Goal: Task Accomplishment & Management: Use online tool/utility

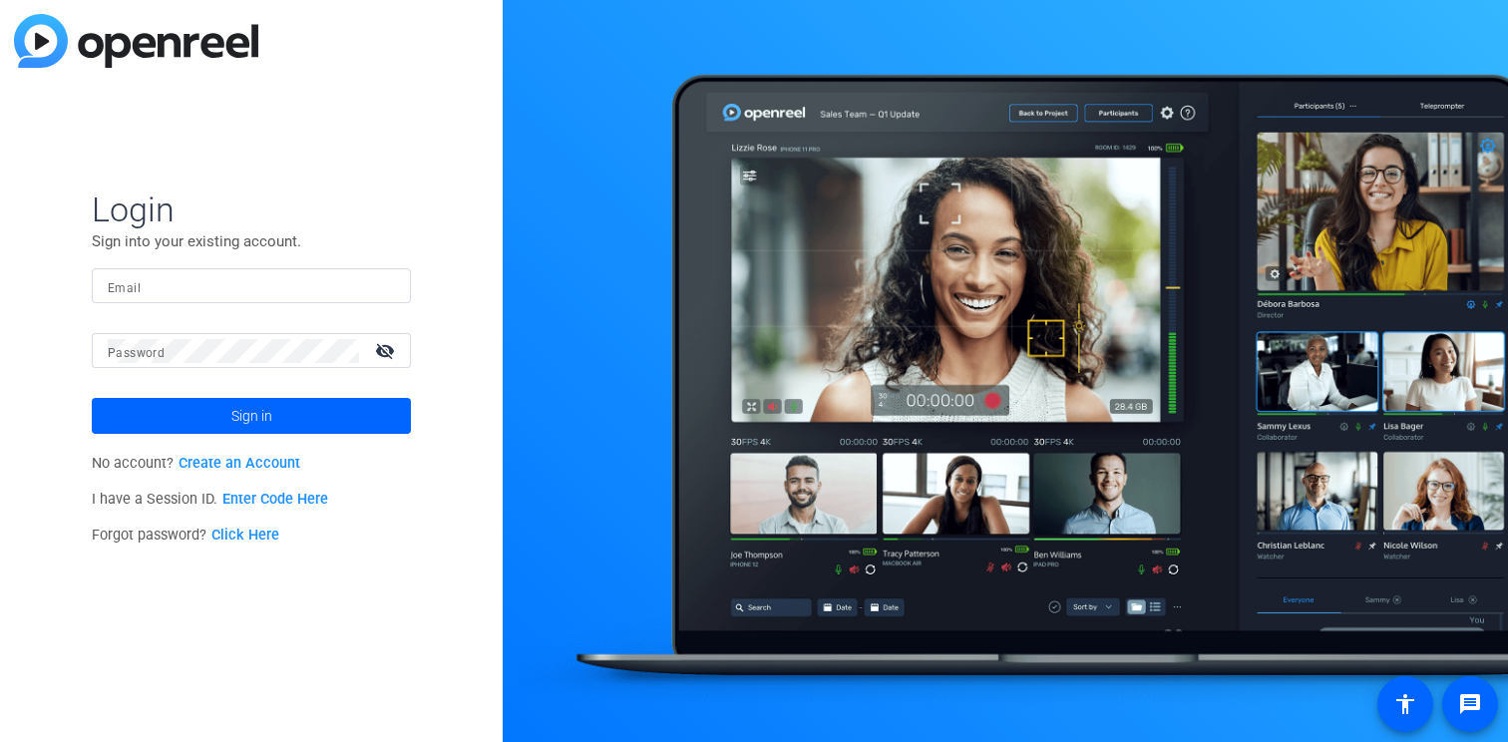
click at [240, 286] on input "Email" at bounding box center [251, 286] width 287 height 24
type input "[PERSON_NAME][EMAIL_ADDRESS][PERSON_NAME][DOMAIN_NAME]"
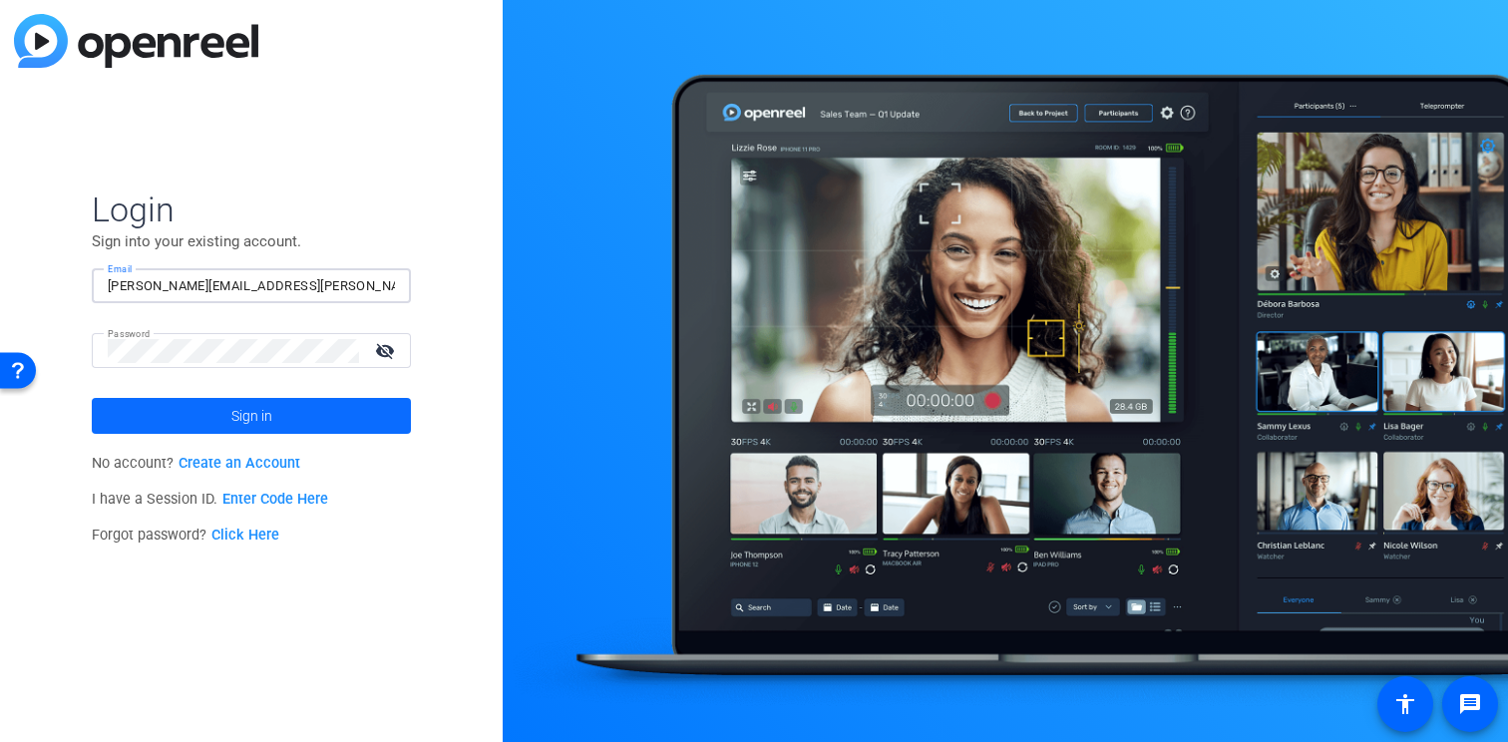
click at [320, 407] on span at bounding box center [251, 416] width 319 height 48
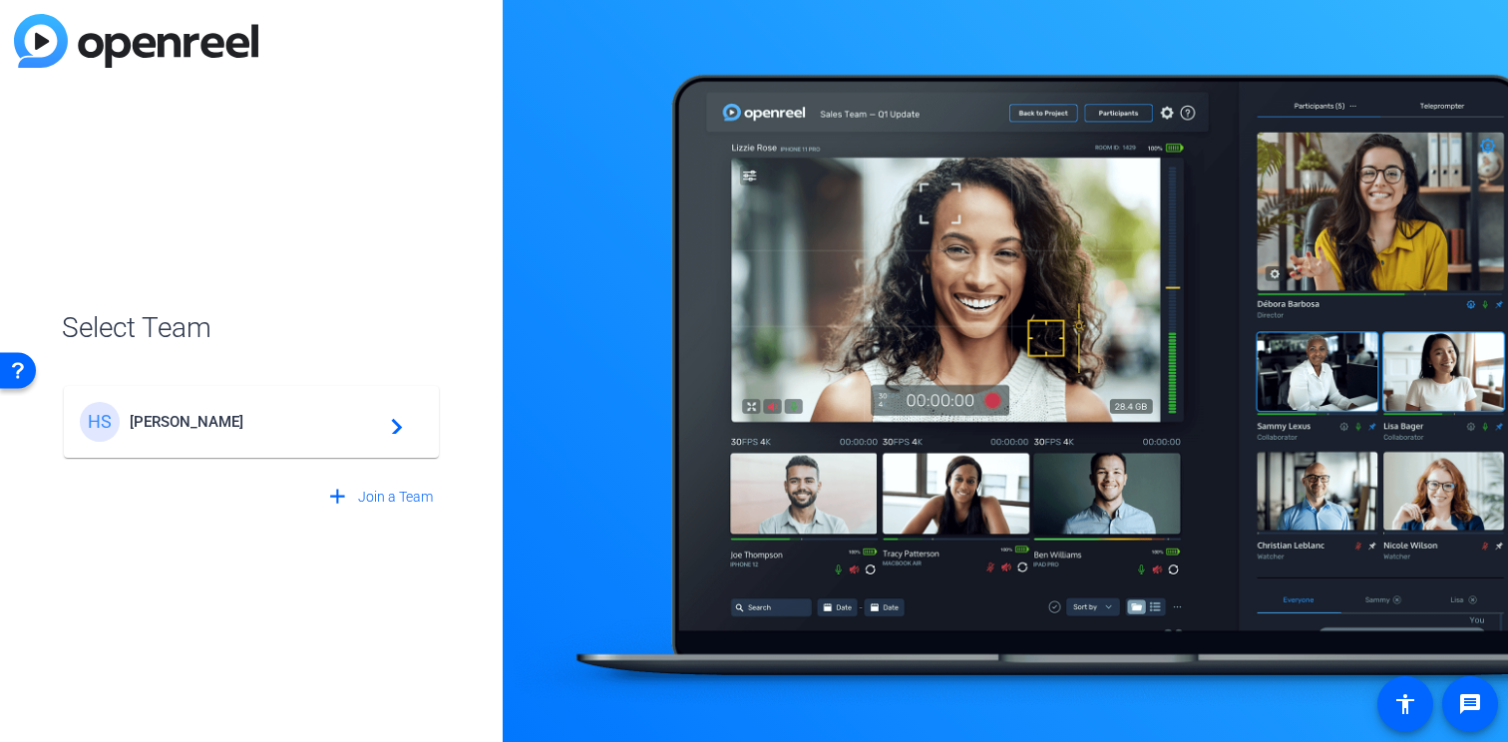
click at [278, 439] on div "HS Henry Schein navigate_next" at bounding box center [251, 422] width 343 height 40
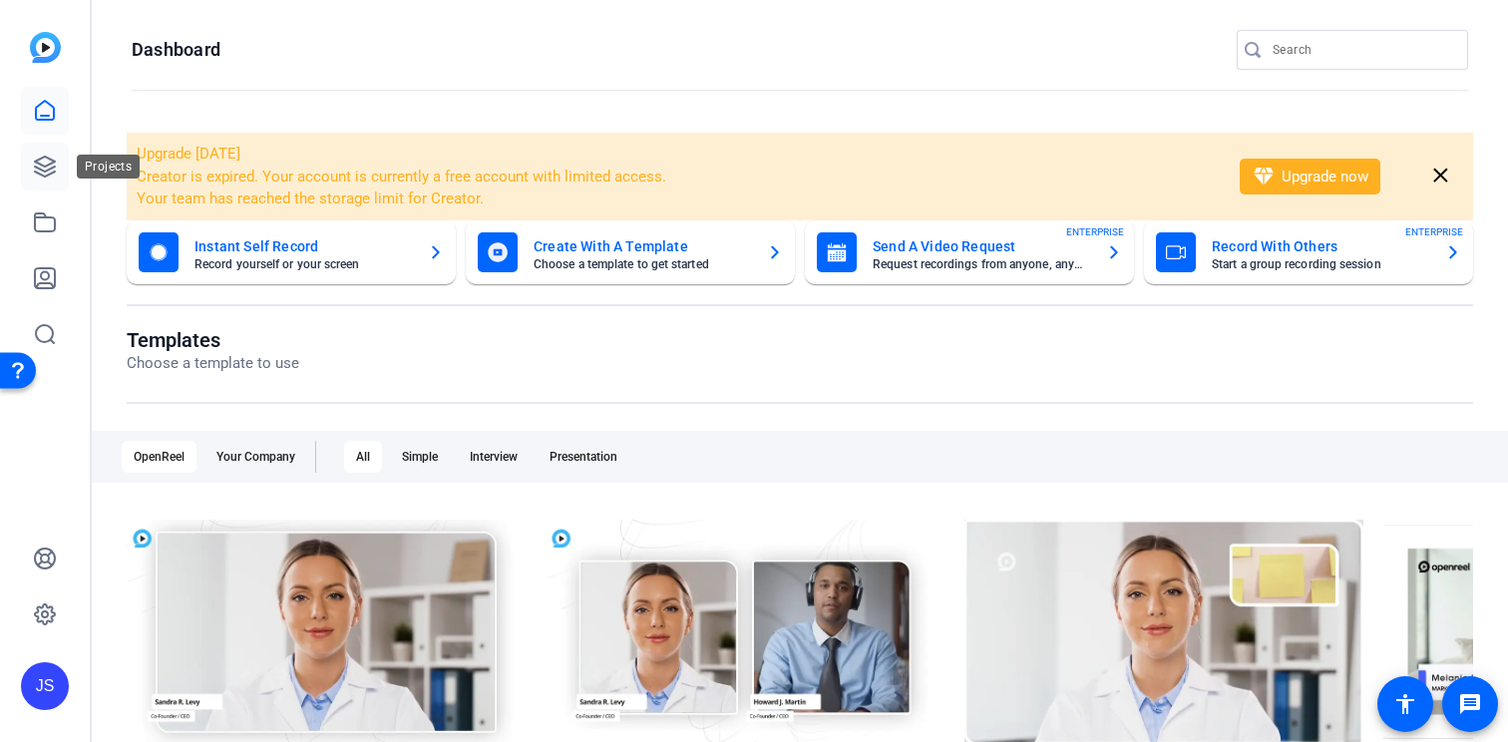
click at [41, 171] on icon at bounding box center [45, 167] width 24 height 24
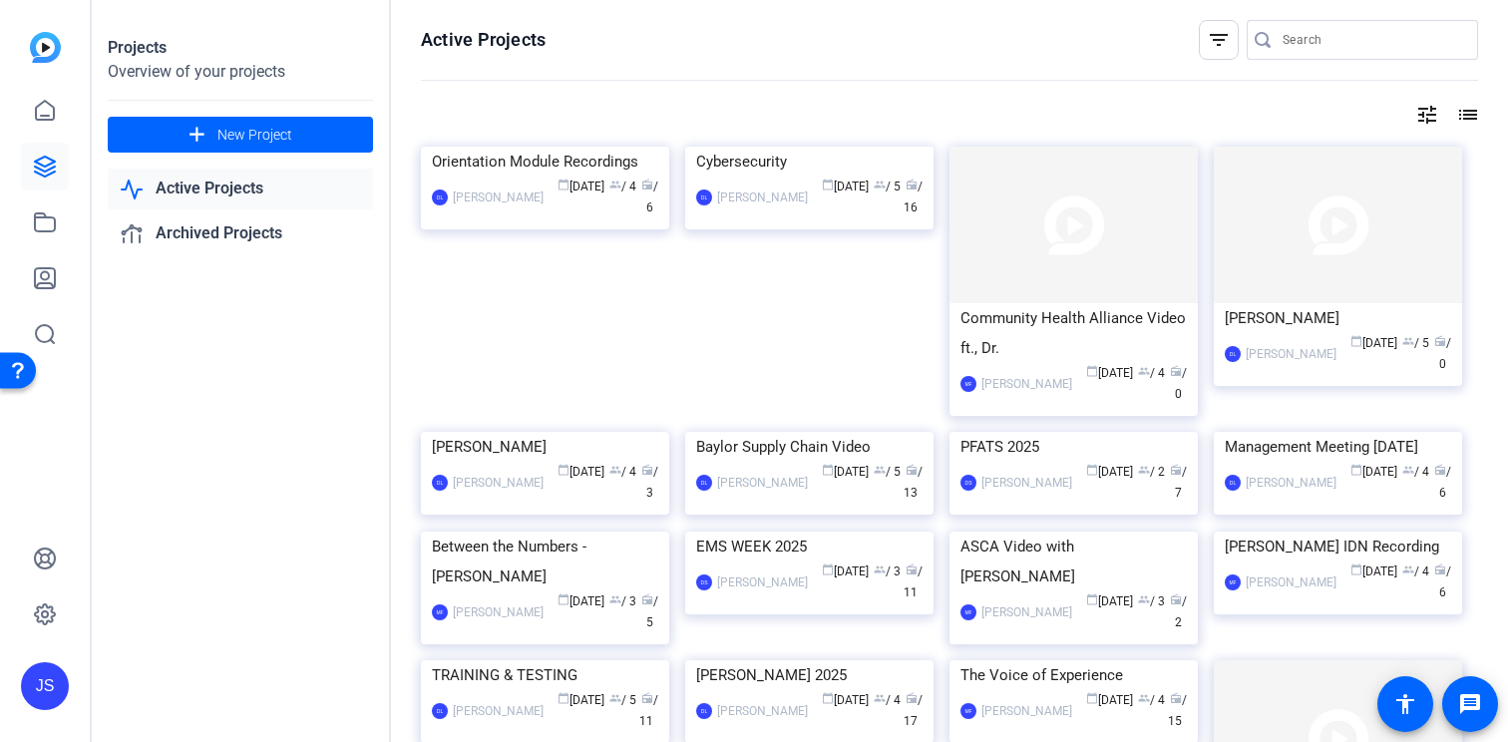
click at [1298, 42] on input "Search" at bounding box center [1373, 40] width 180 height 24
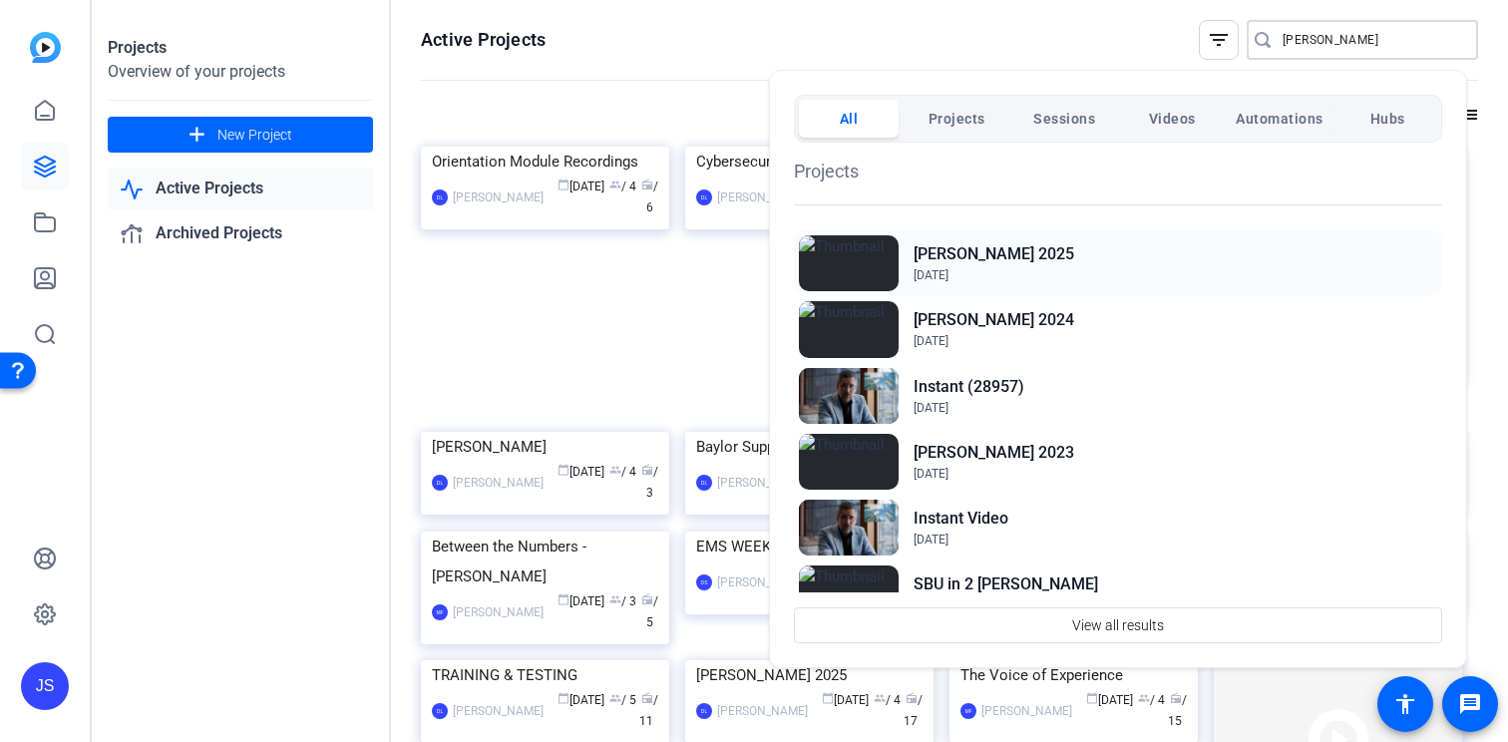
type input "stan"
click at [979, 251] on h2 "[PERSON_NAME] 2025" at bounding box center [994, 254] width 161 height 24
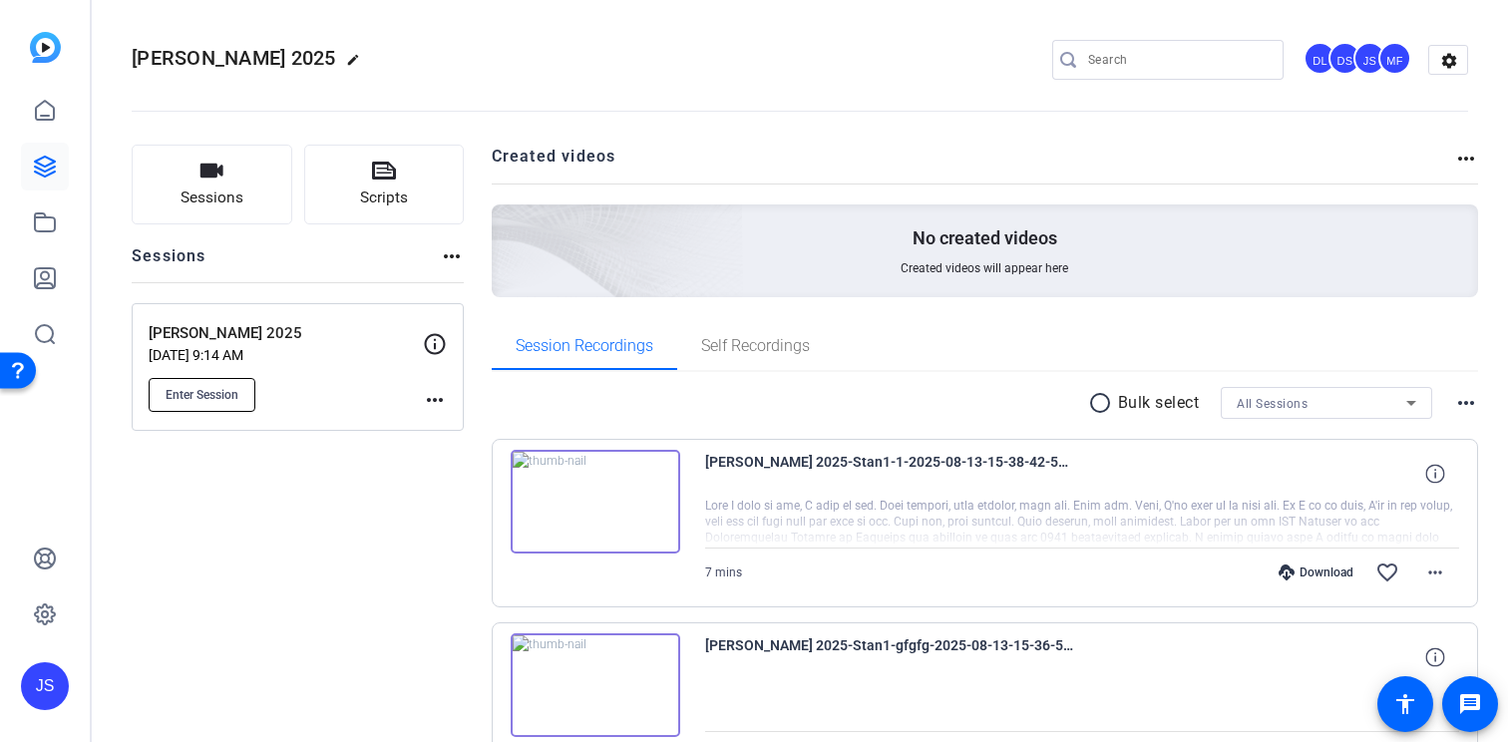
click at [237, 387] on span "Enter Session" at bounding box center [202, 395] width 73 height 16
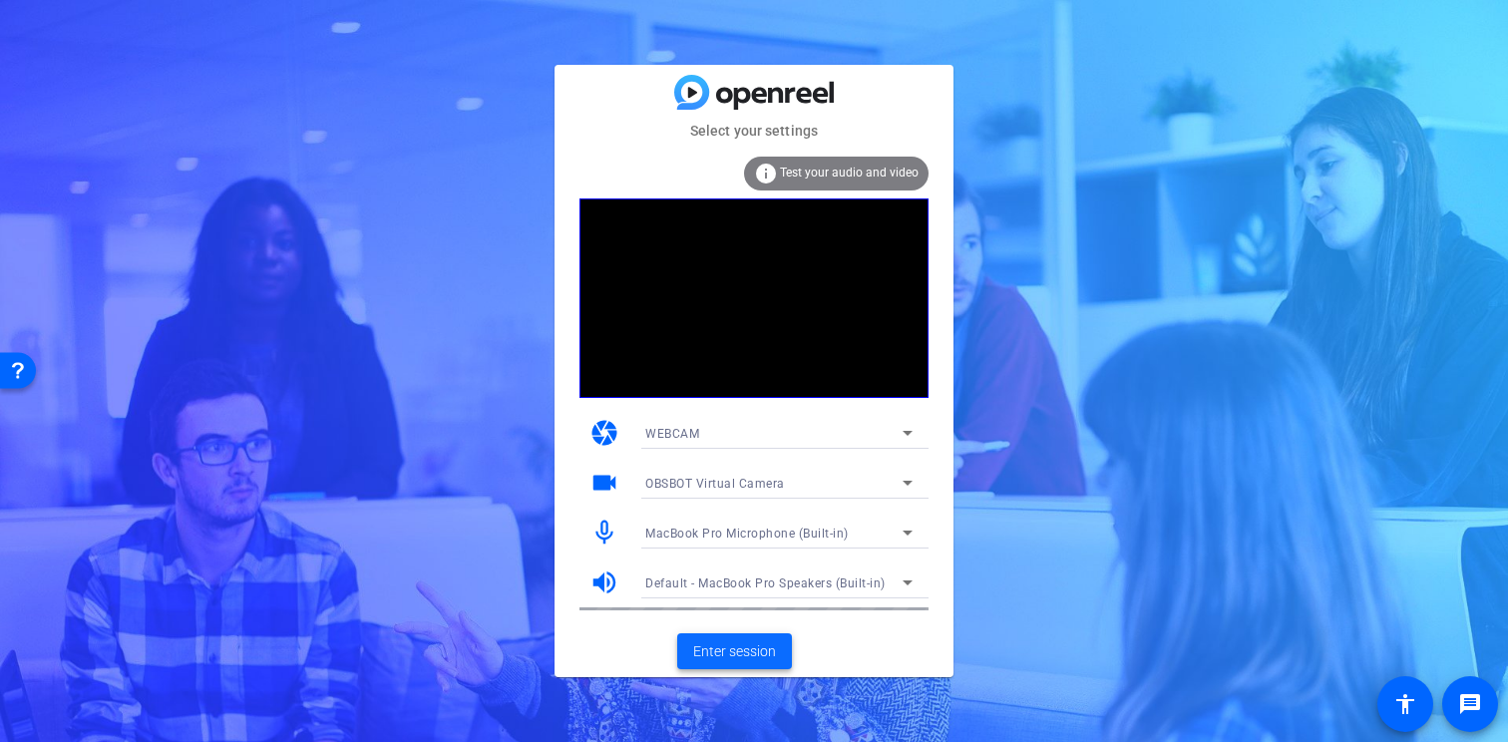
click at [755, 643] on span "Enter session" at bounding box center [734, 651] width 83 height 21
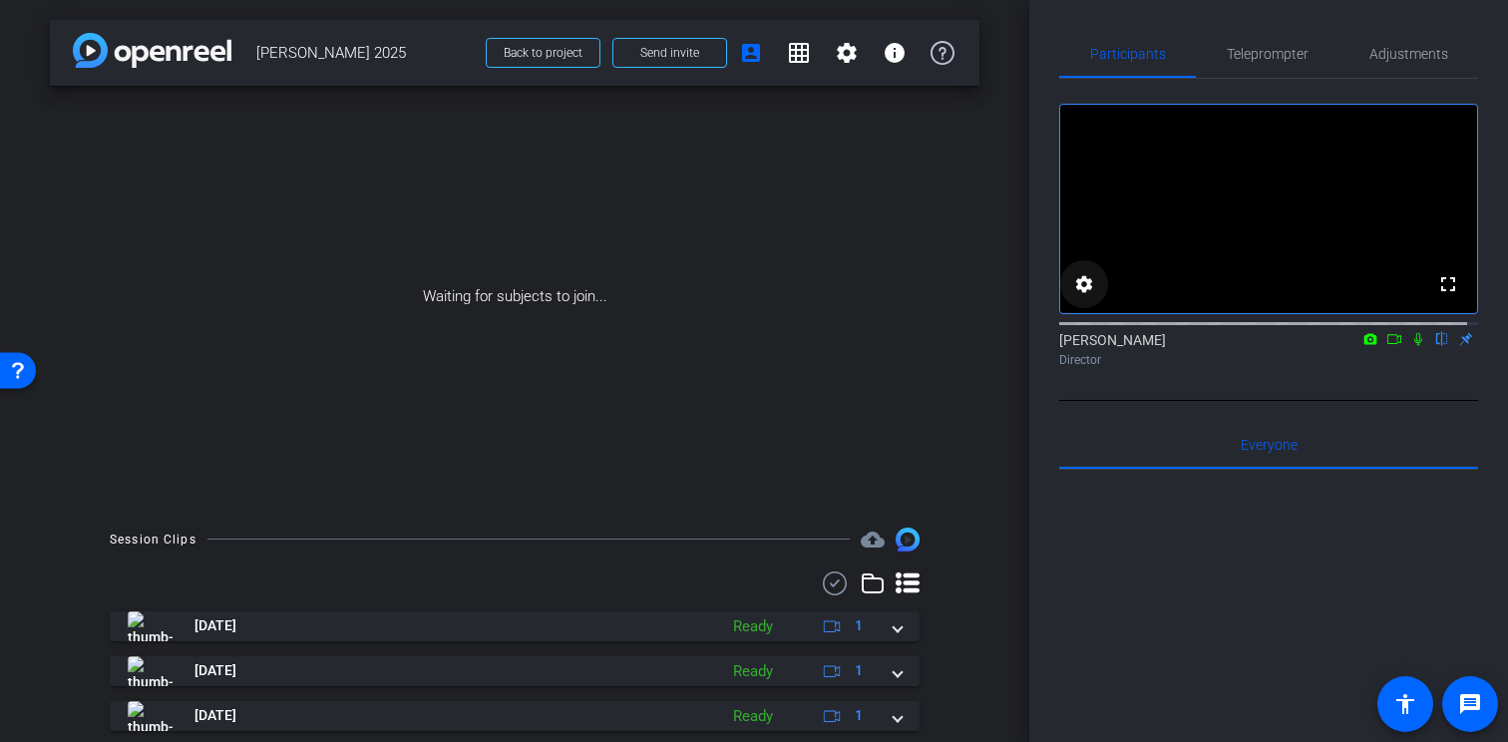
click at [1083, 296] on mat-icon "settings" at bounding box center [1084, 284] width 24 height 24
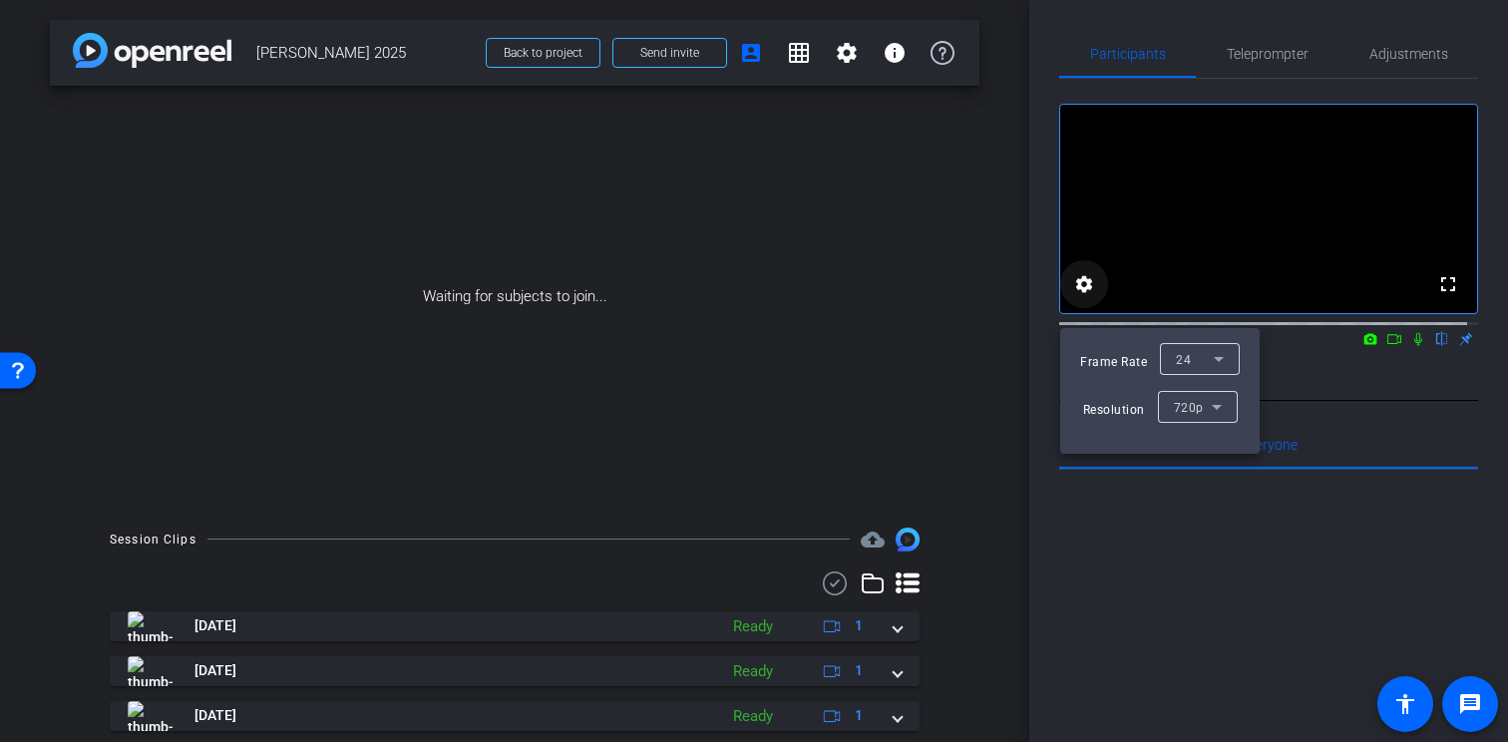
click at [1083, 303] on div at bounding box center [754, 371] width 1508 height 742
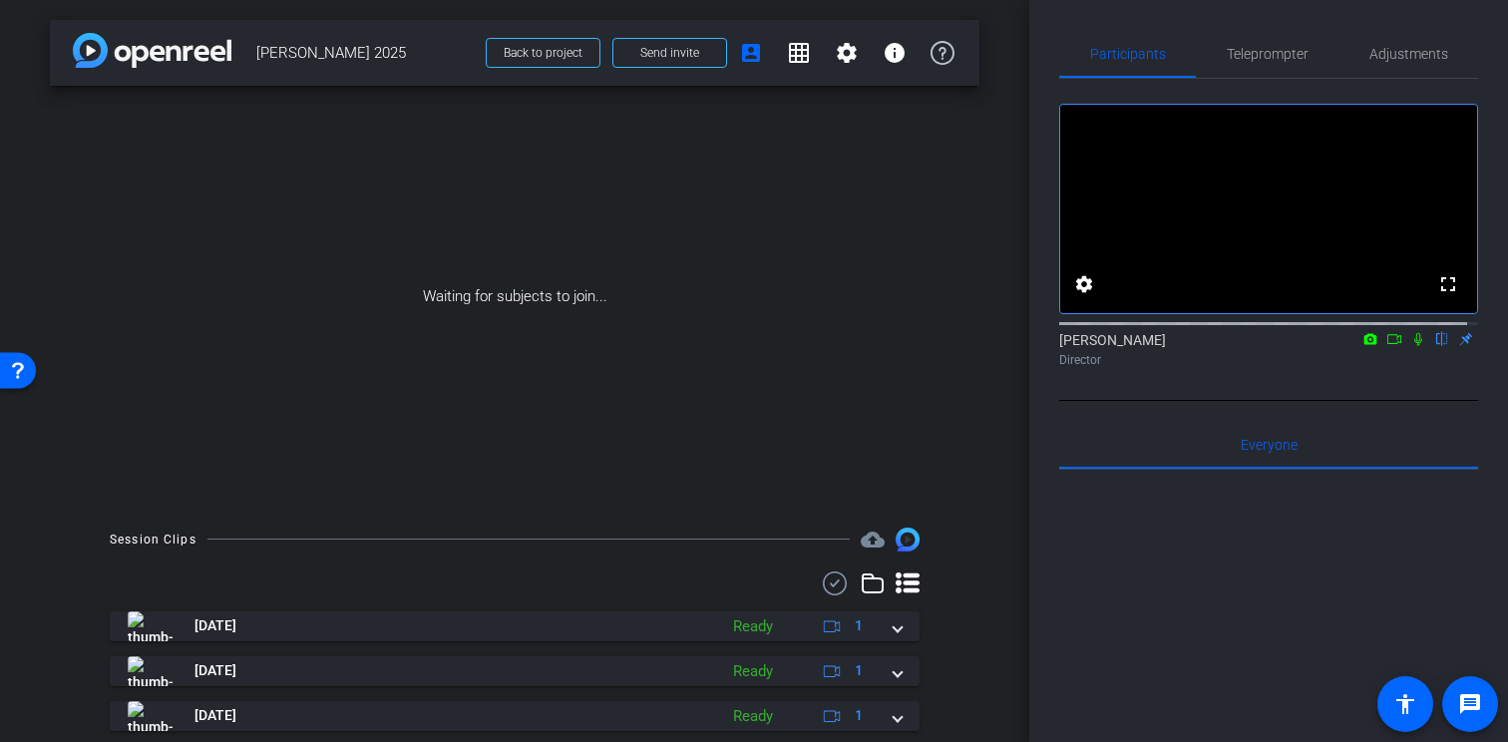
click at [1270, 272] on video at bounding box center [1268, 209] width 417 height 208
click at [1268, 52] on span "Teleprompter" at bounding box center [1268, 54] width 82 height 14
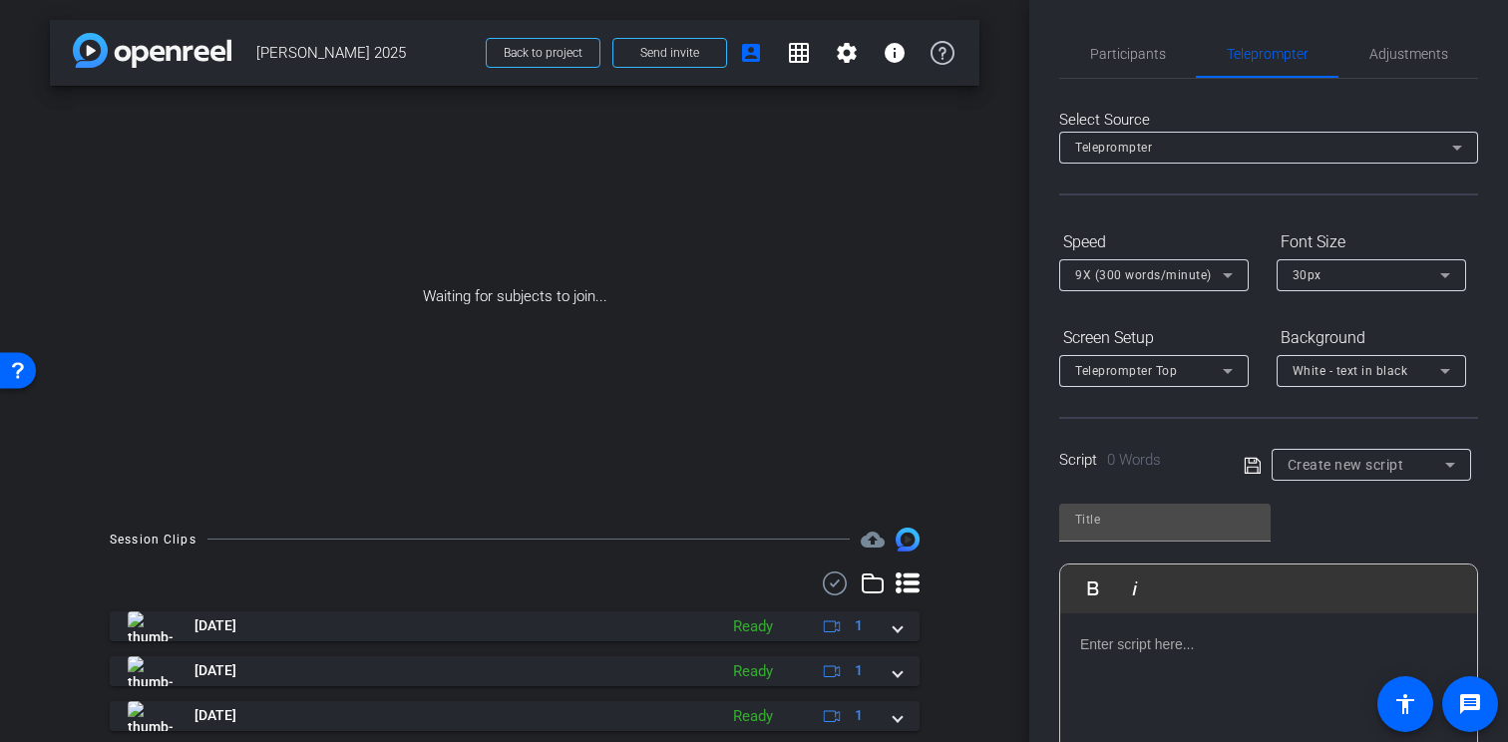
scroll to position [8, 0]
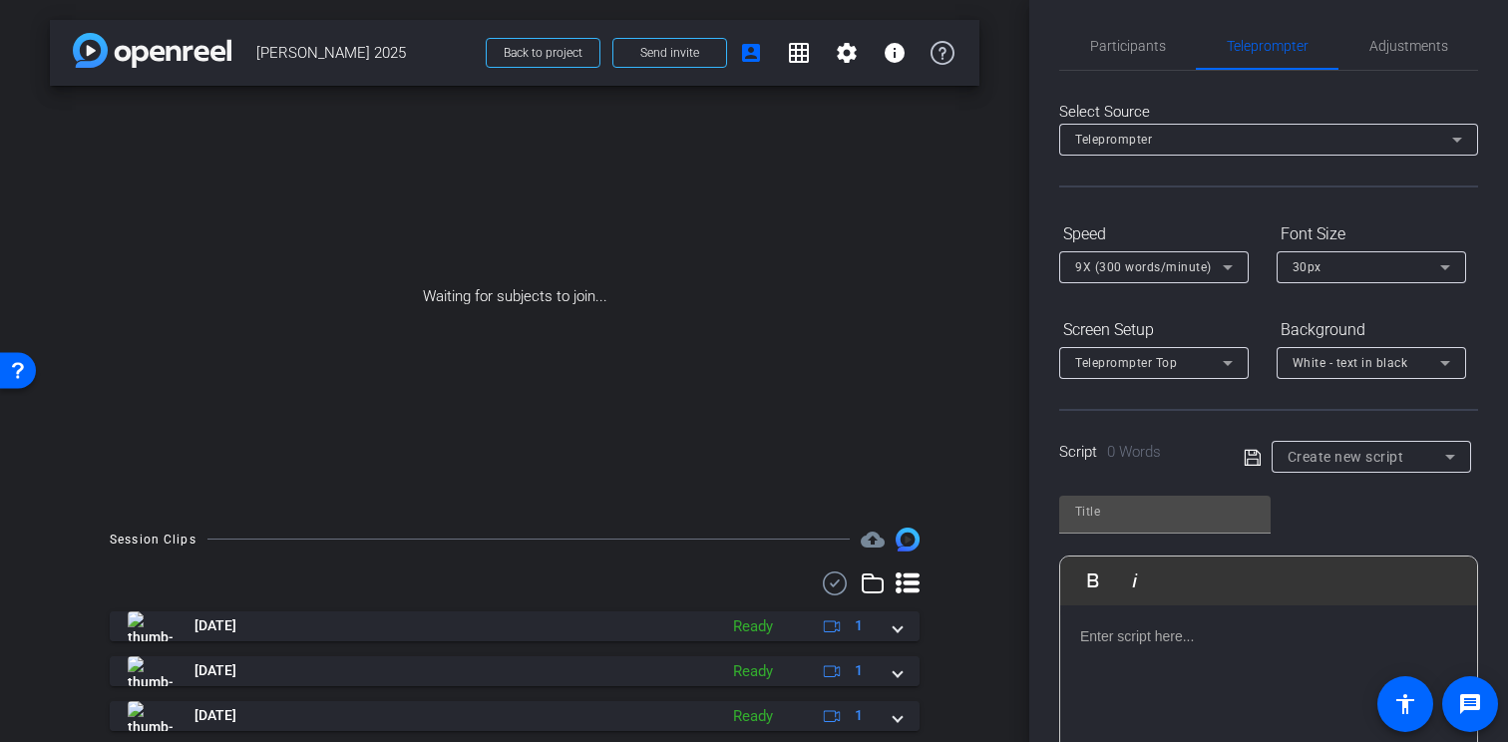
click at [1323, 467] on div "Create new script" at bounding box center [1367, 457] width 158 height 24
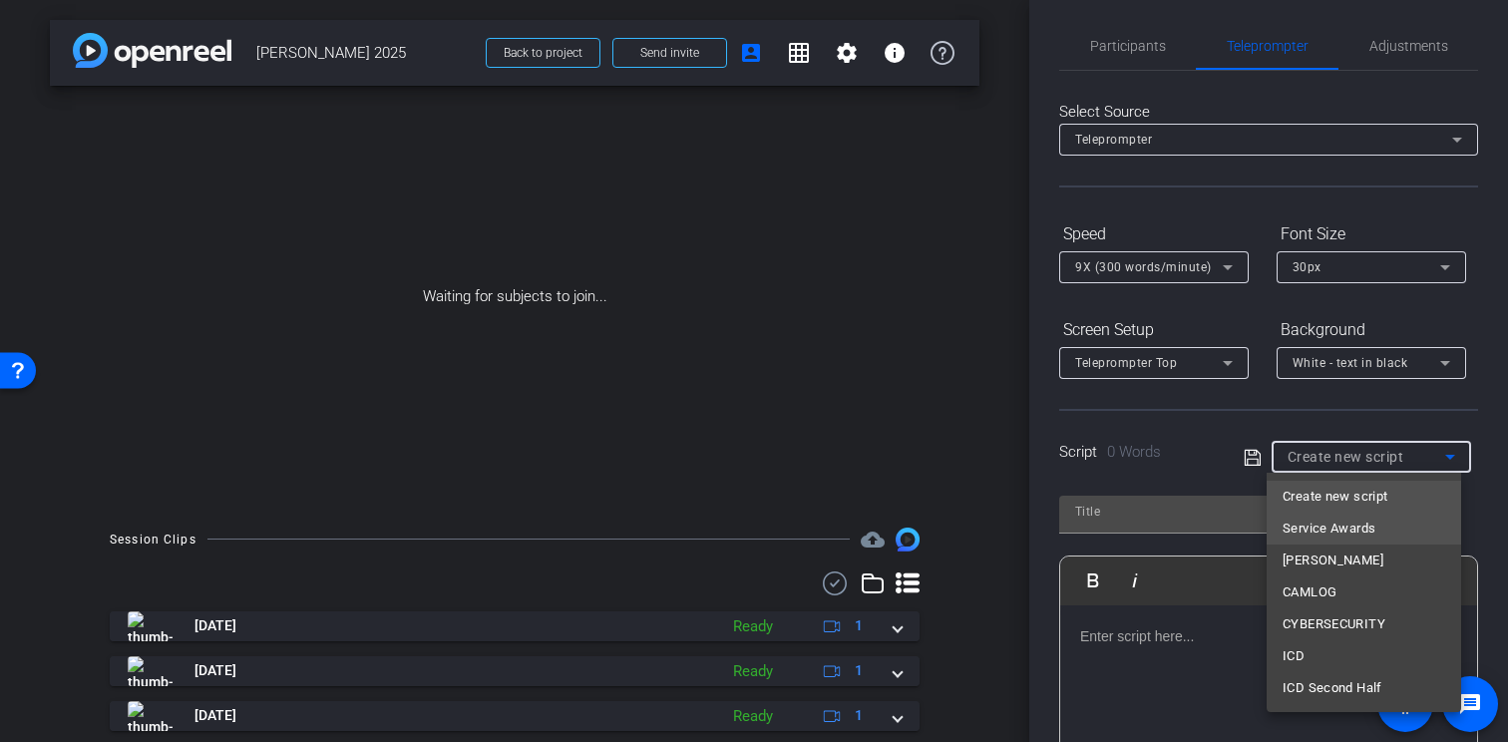
click at [1324, 522] on span "Service Awards" at bounding box center [1329, 529] width 93 height 24
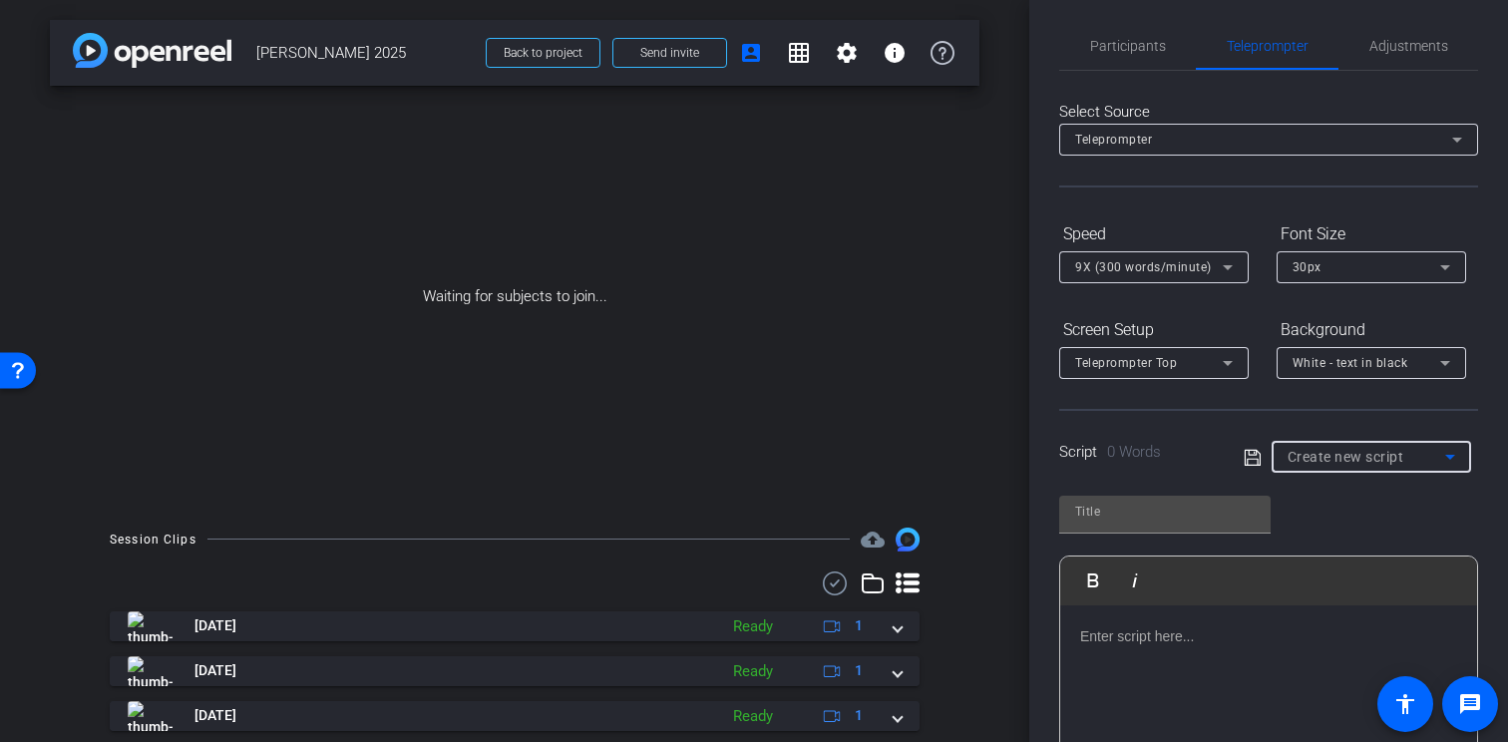
type input "Service Awards"
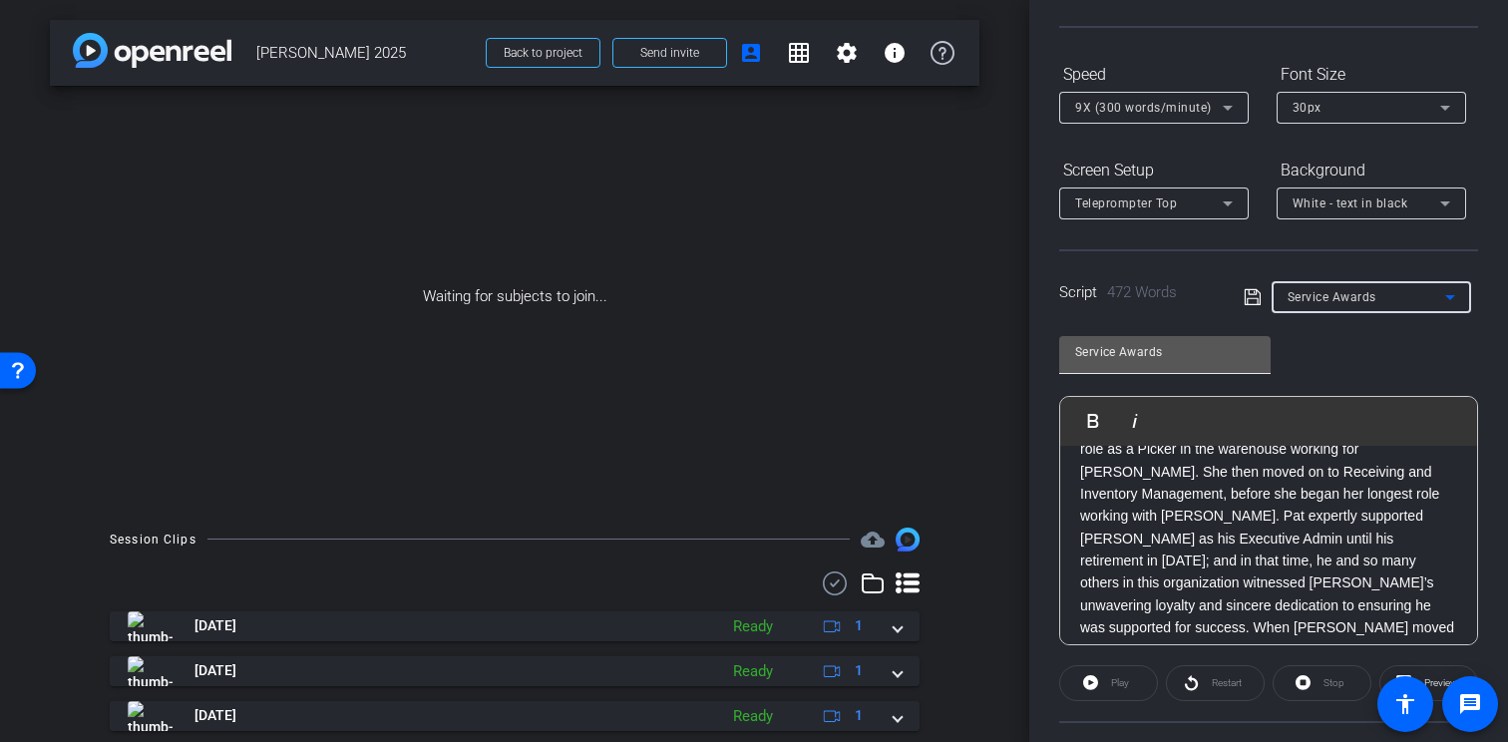
scroll to position [514, 0]
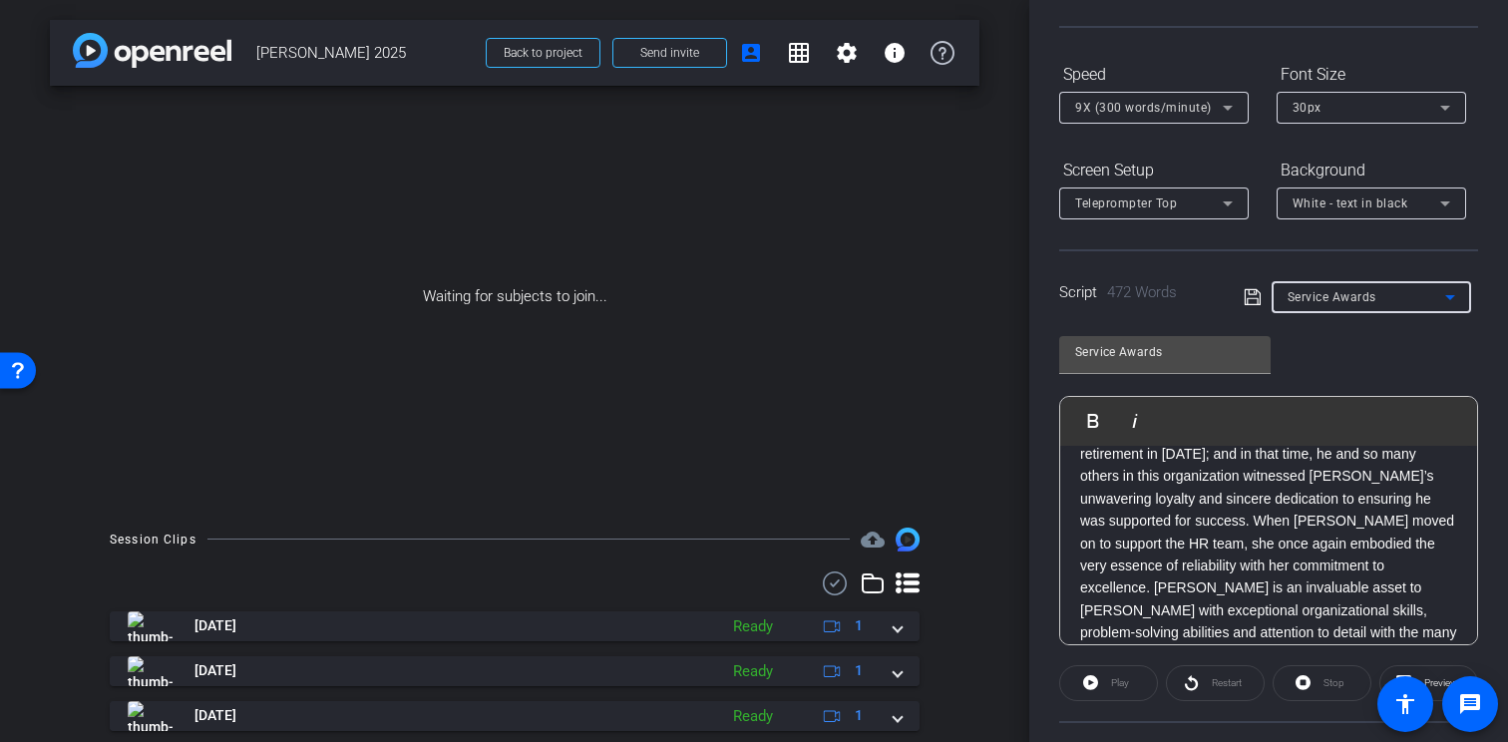
click at [1350, 284] on mat-select "Service Awards" at bounding box center [1372, 296] width 168 height 25
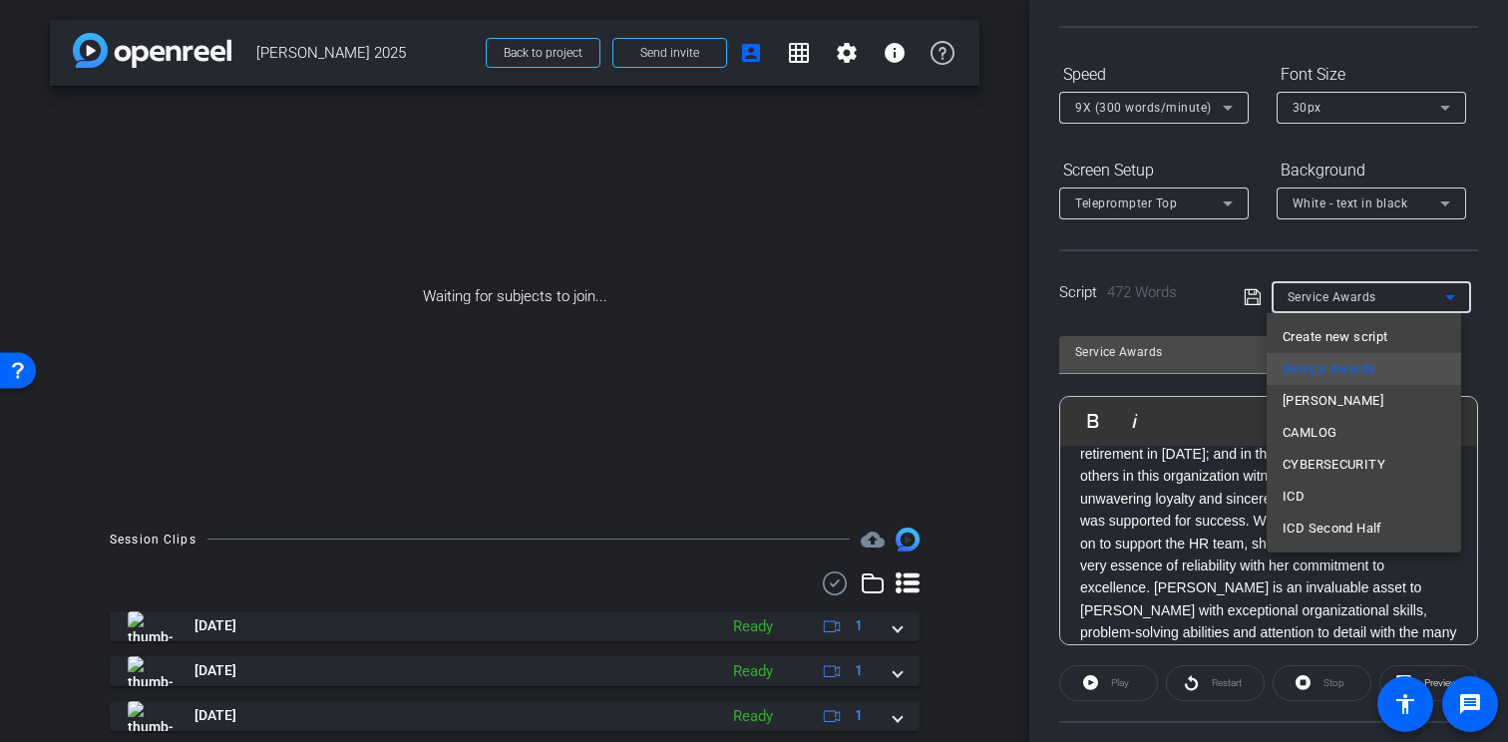
click at [1159, 549] on div at bounding box center [754, 371] width 1508 height 742
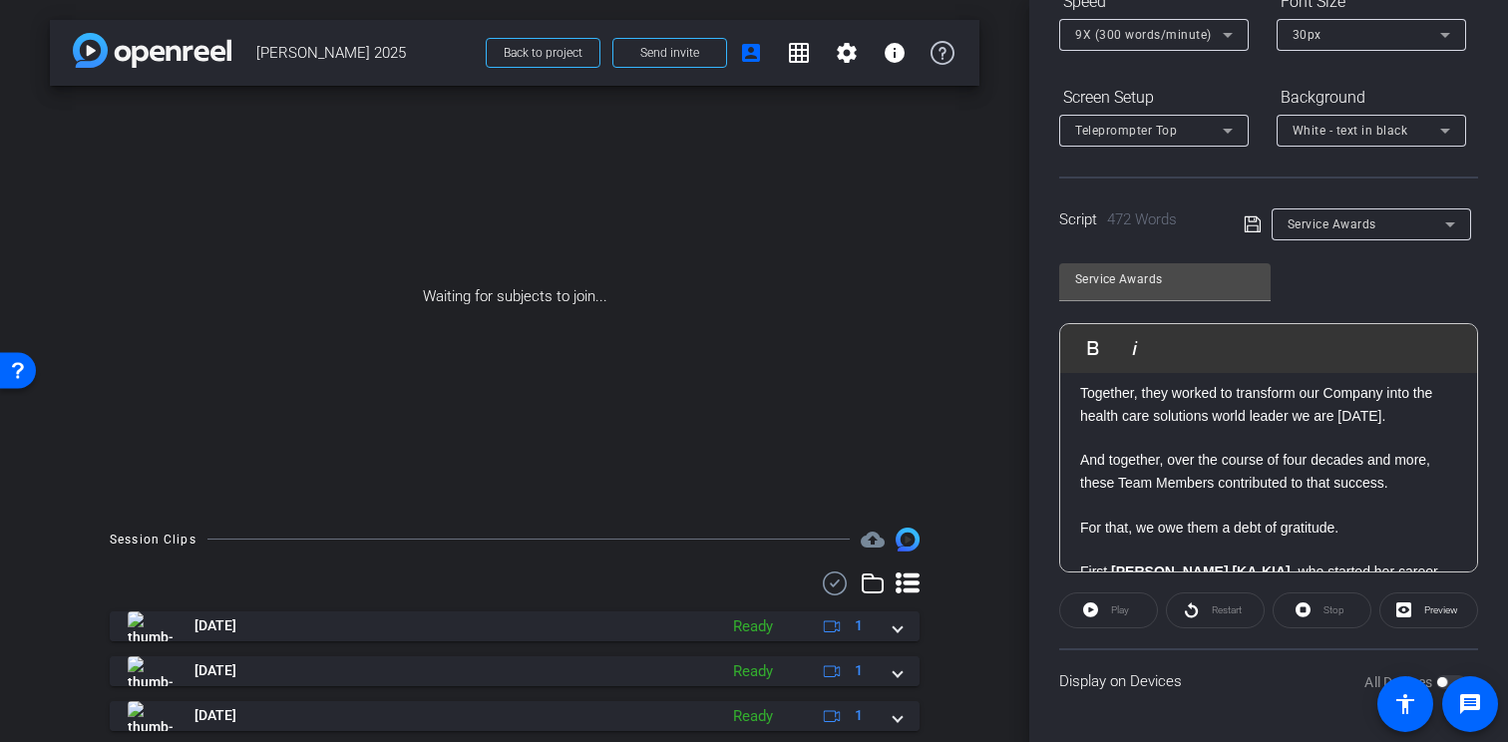
scroll to position [247, 0]
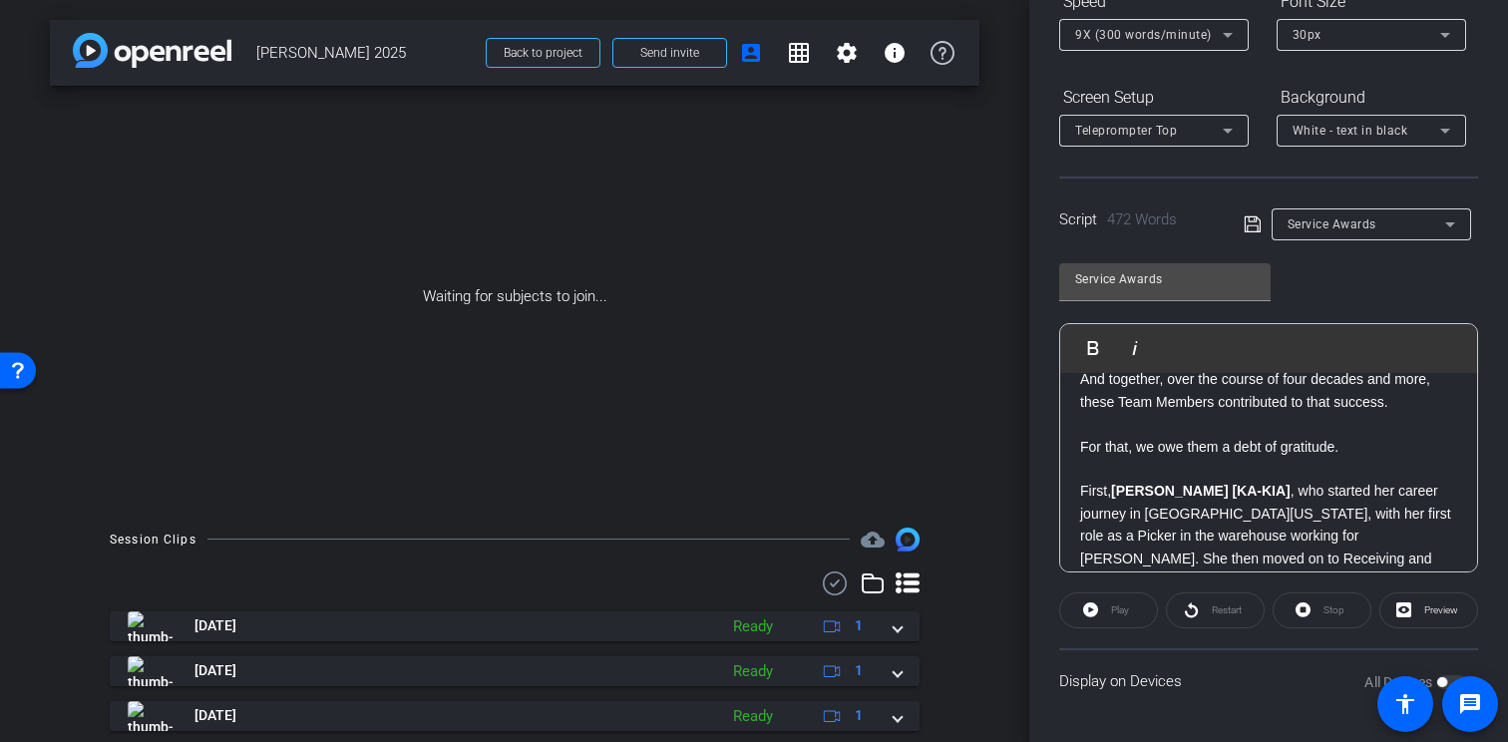
click at [1154, 413] on p "And together, over the course of four decades and more, these Team Members cont…" at bounding box center [1268, 390] width 377 height 45
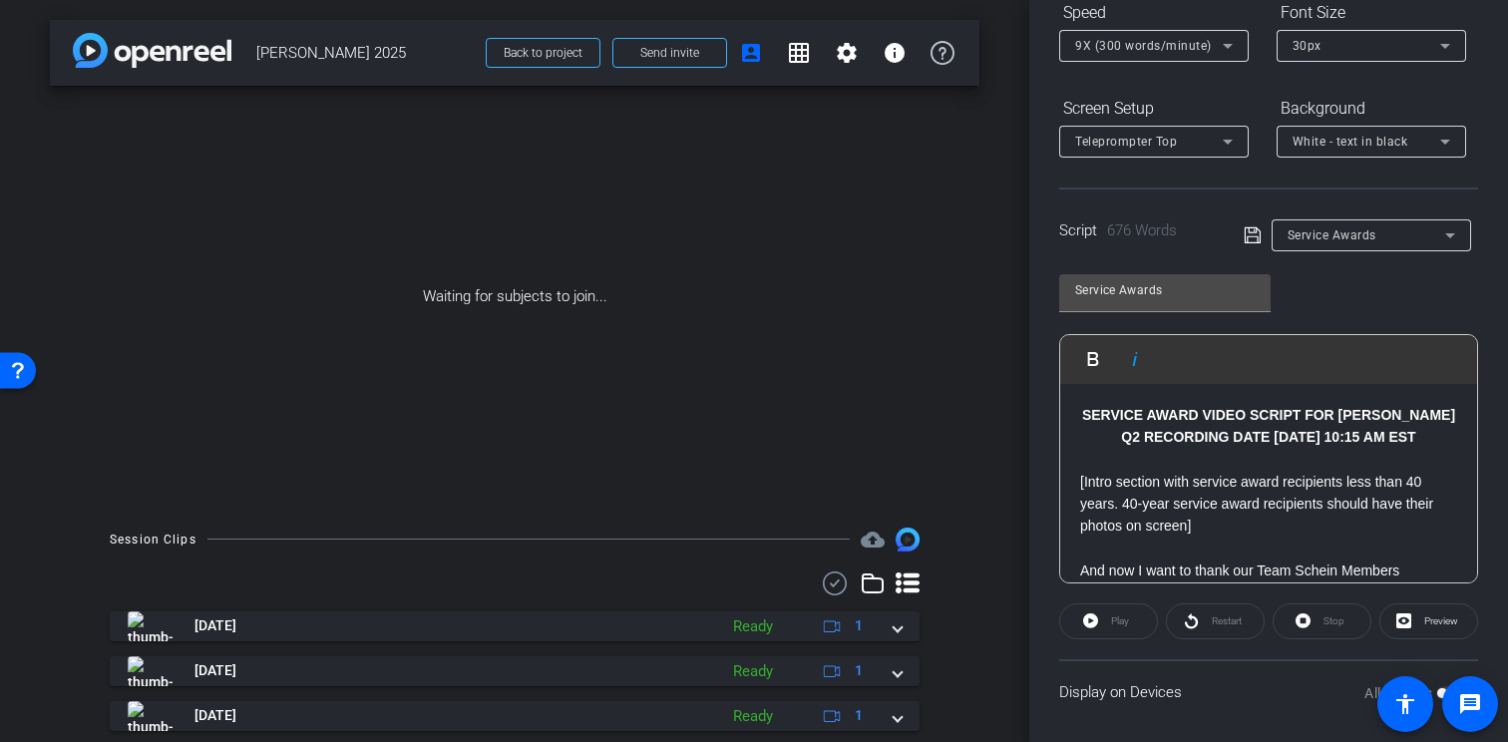
scroll to position [240, 0]
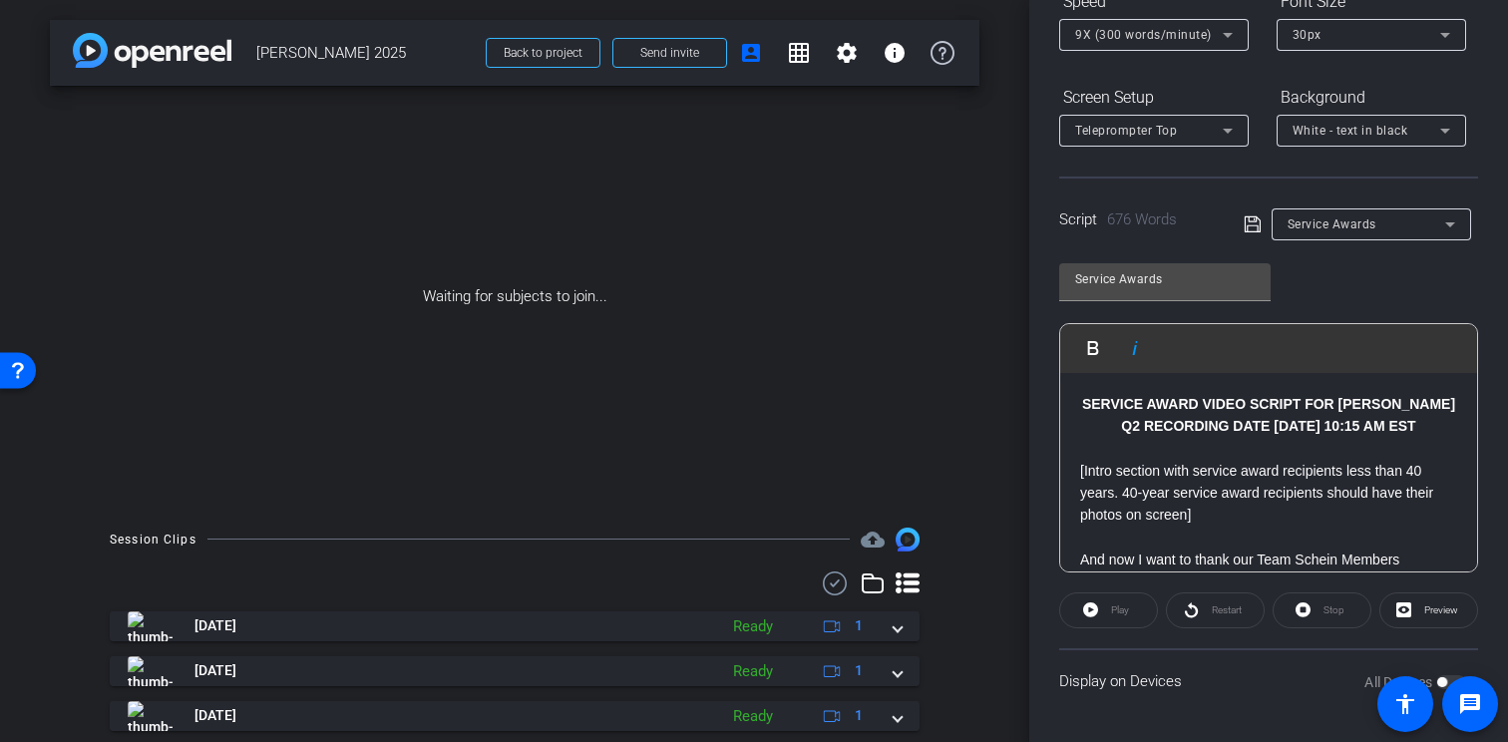
click at [1244, 225] on icon at bounding box center [1252, 224] width 16 height 16
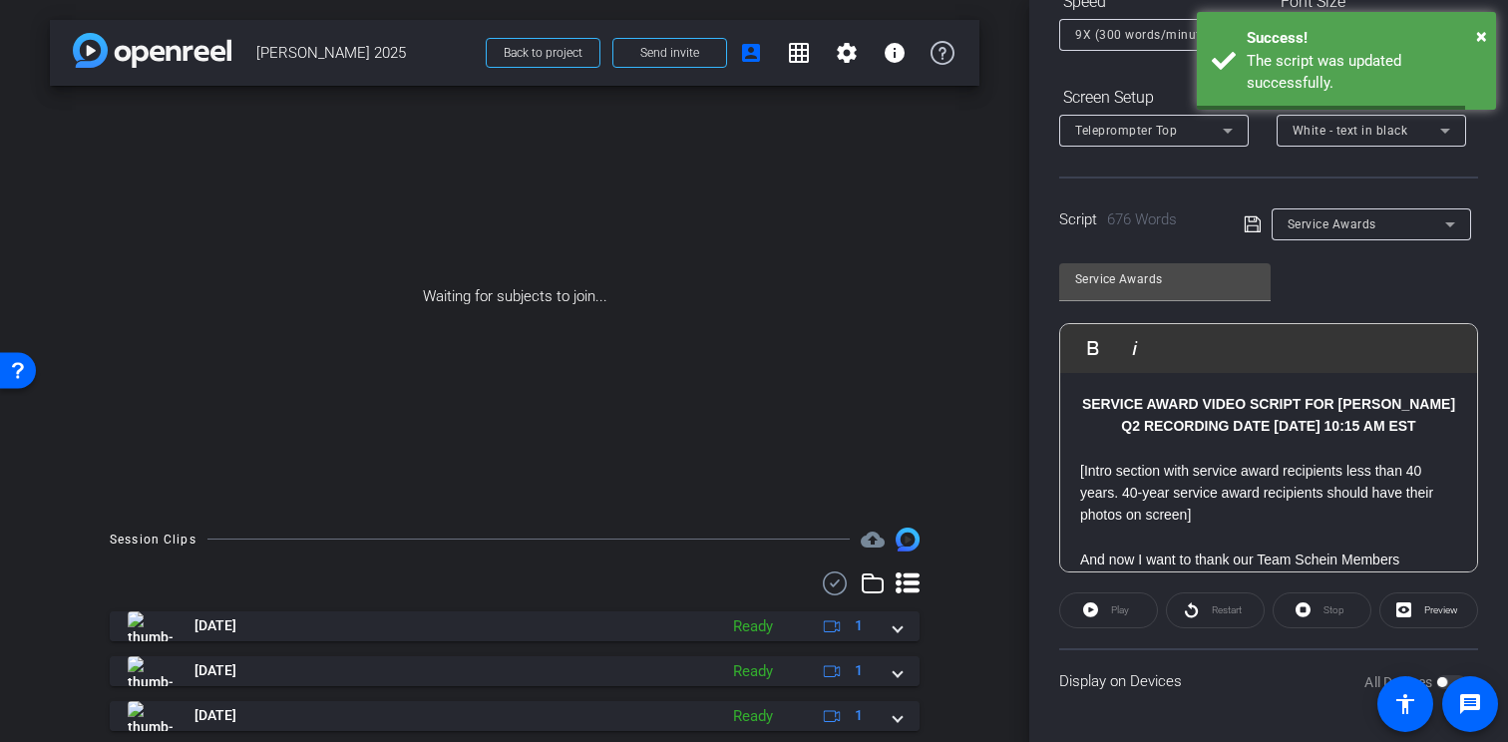
click at [1118, 505] on p "[Intro section with service award recipients less than 40 years. 40-year servic…" at bounding box center [1268, 493] width 377 height 67
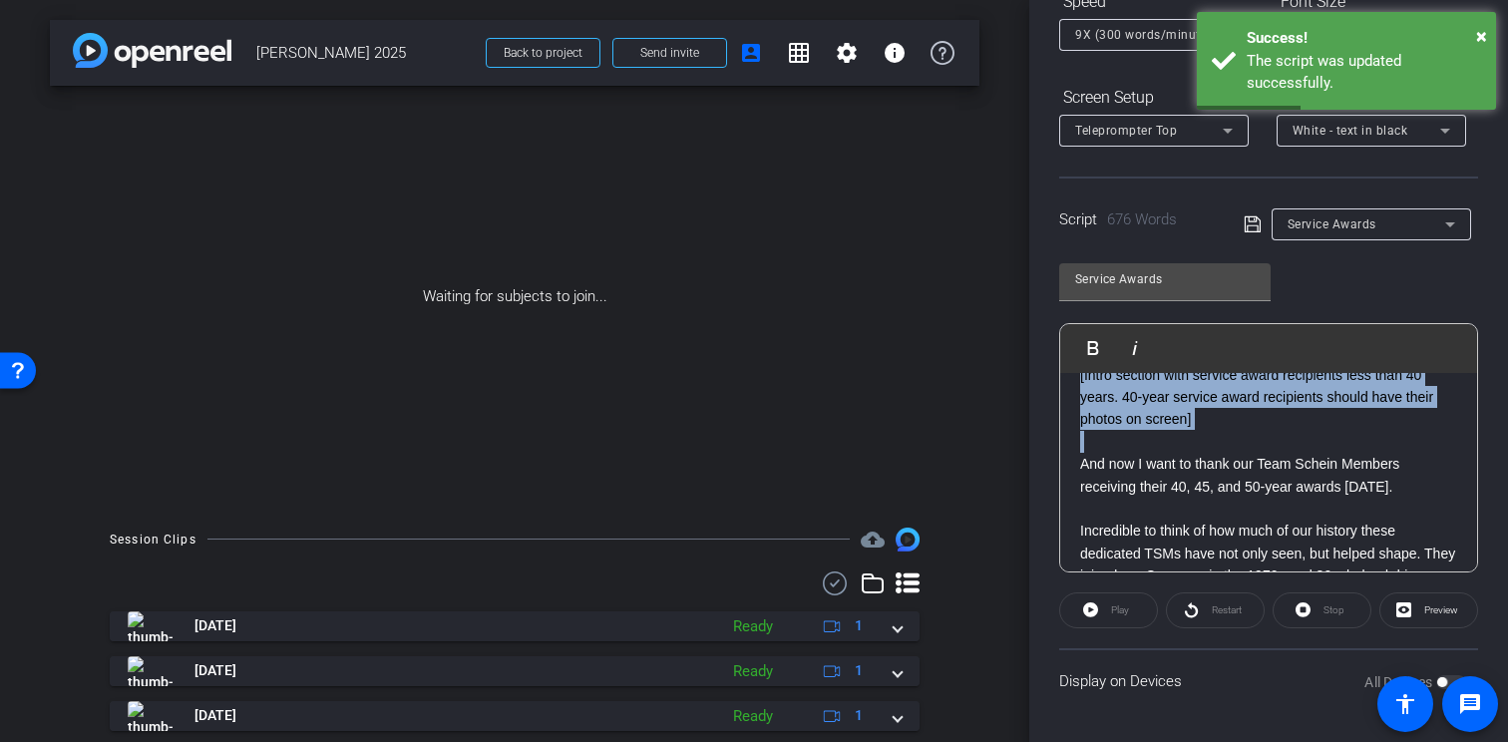
scroll to position [0, 0]
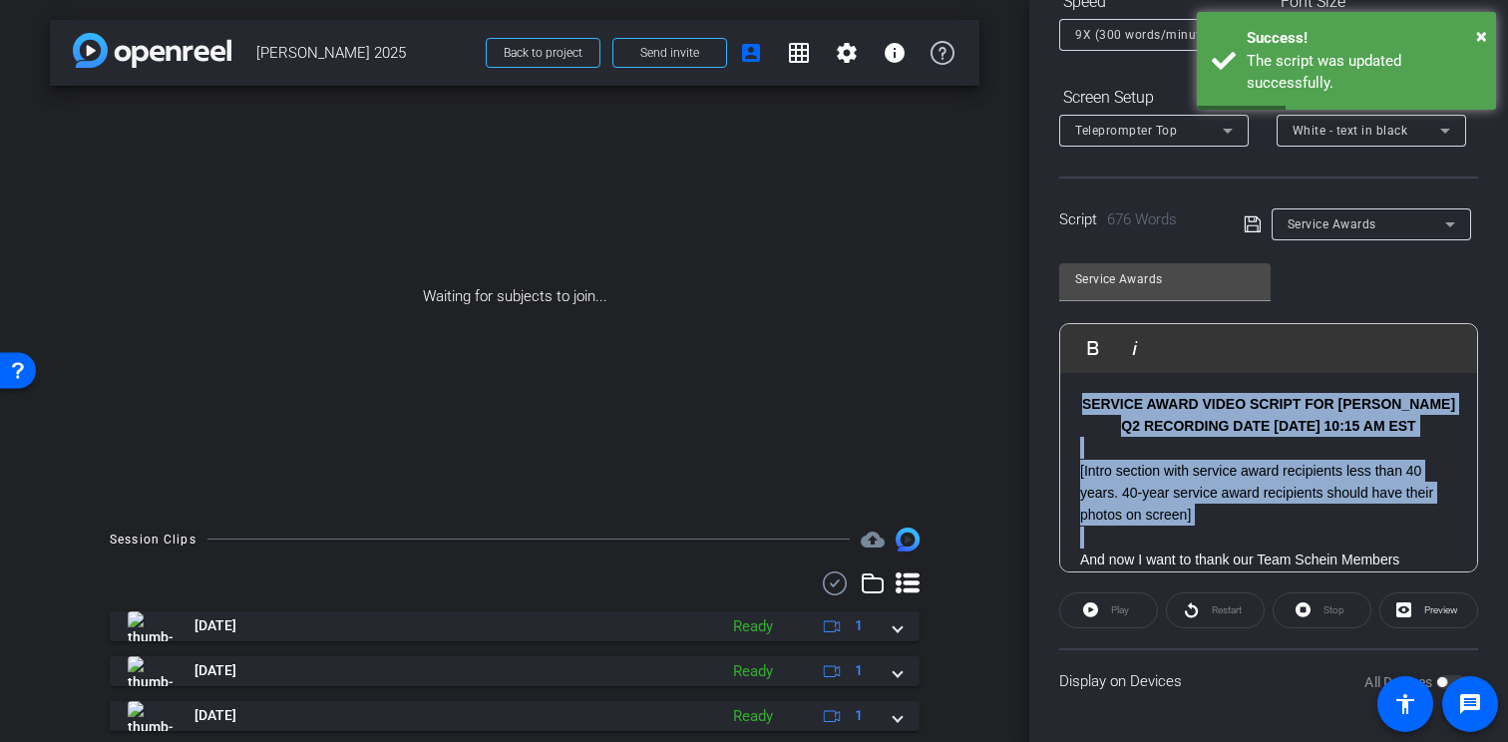
drag, startPoint x: 1079, startPoint y: 514, endPoint x: 1071, endPoint y: 308, distance: 205.6
click at [1071, 308] on div "Service Awards Play Play from this location Play Selected Play and display the …" at bounding box center [1268, 410] width 419 height 324
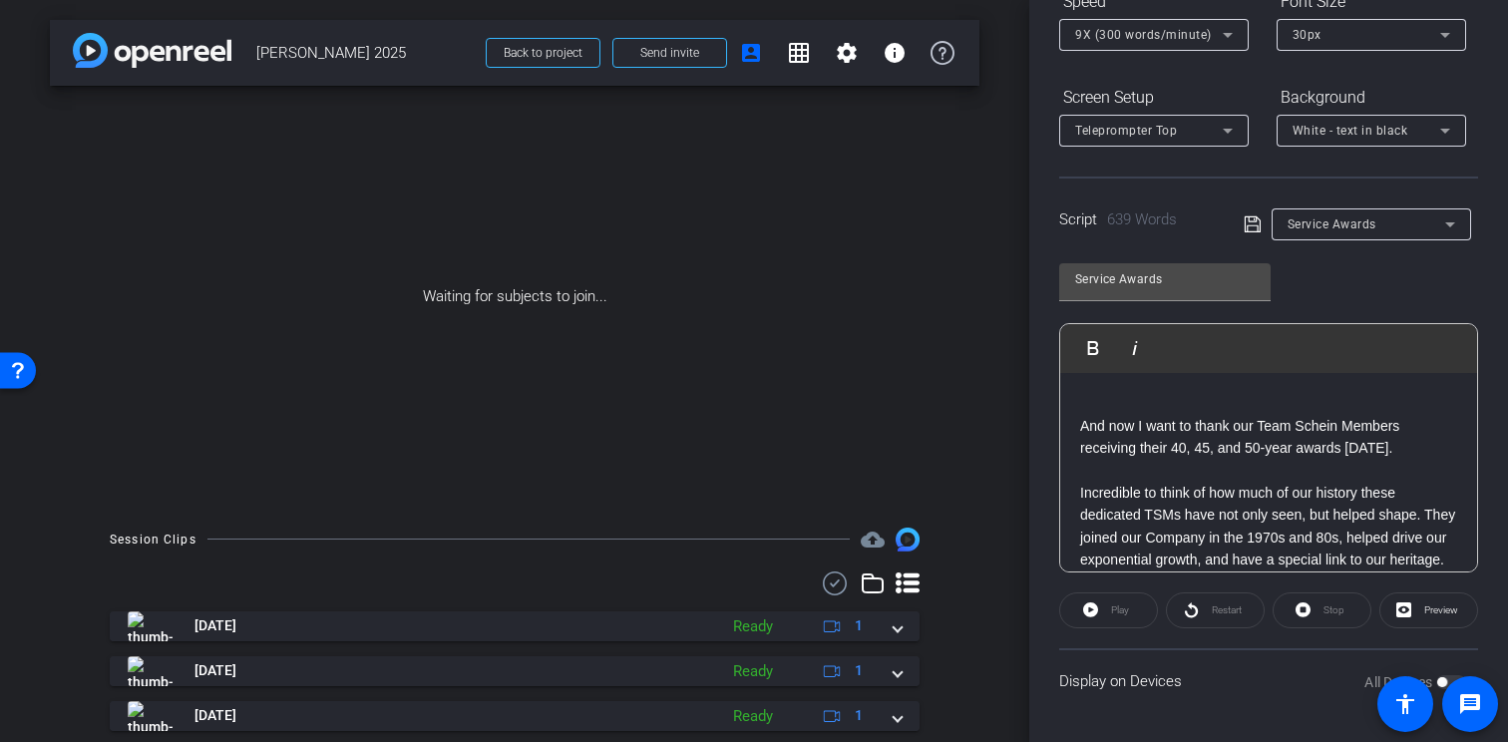
click at [1081, 426] on p "And now I want to thank our Team Schein Members receiving their 40, 45, and 50-…" at bounding box center [1268, 437] width 377 height 45
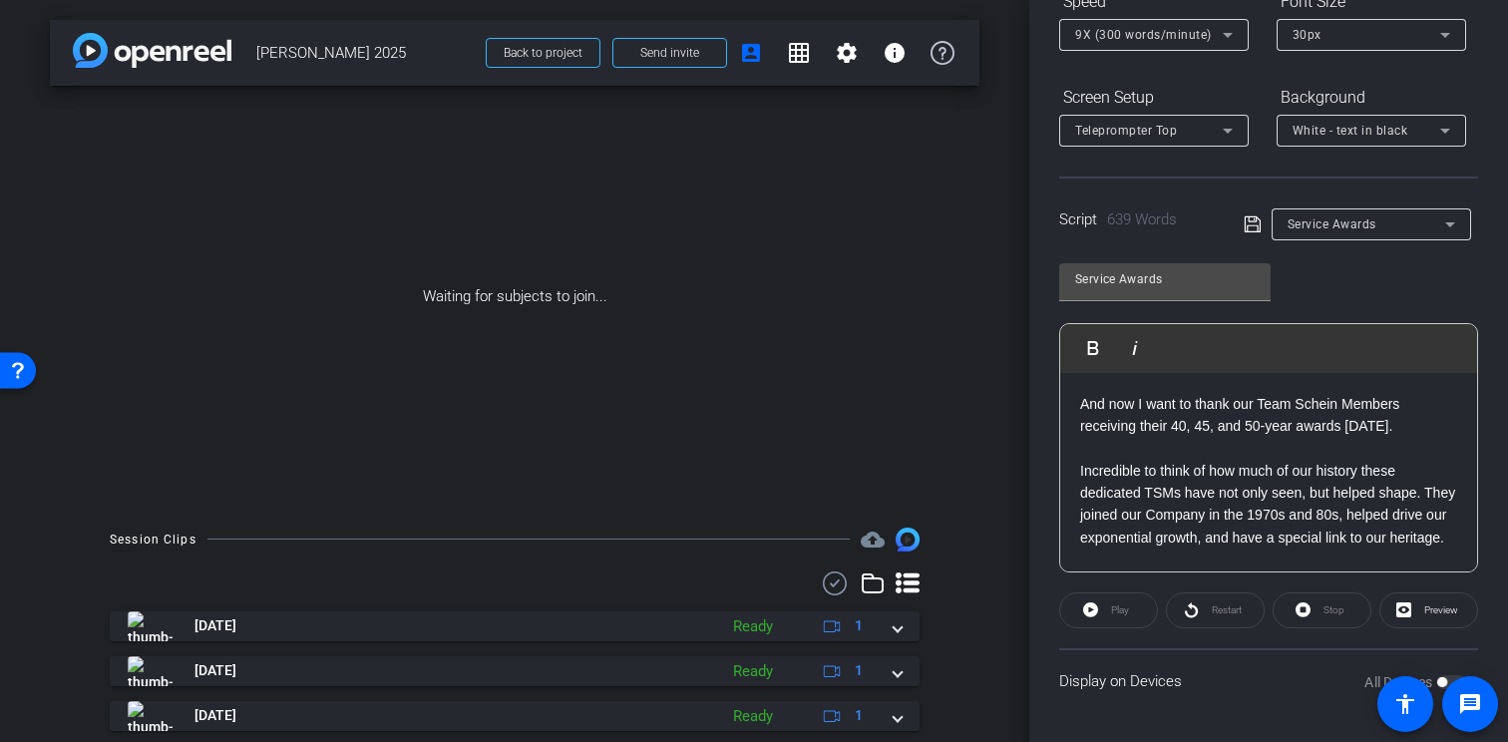
scroll to position [217, 0]
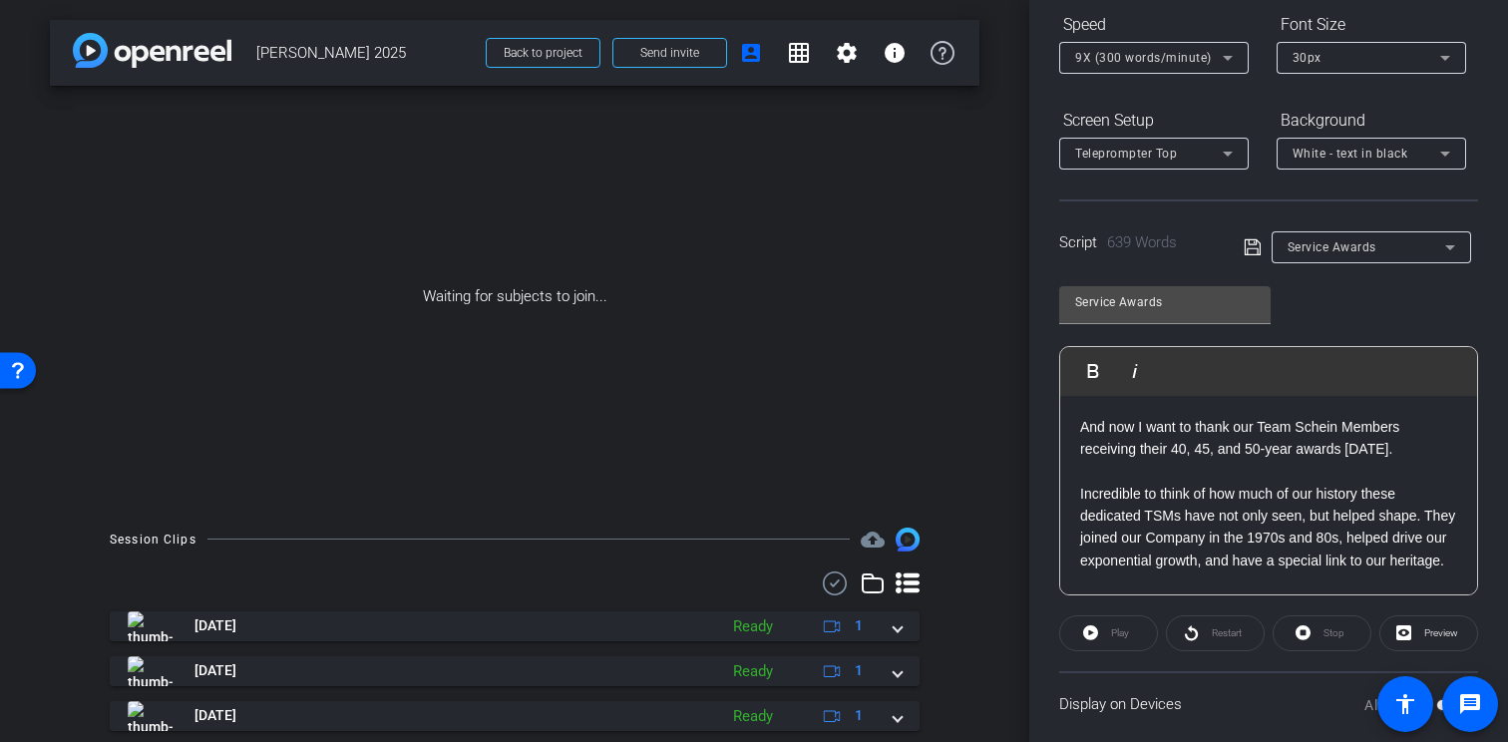
click at [1246, 247] on icon at bounding box center [1252, 247] width 16 height 16
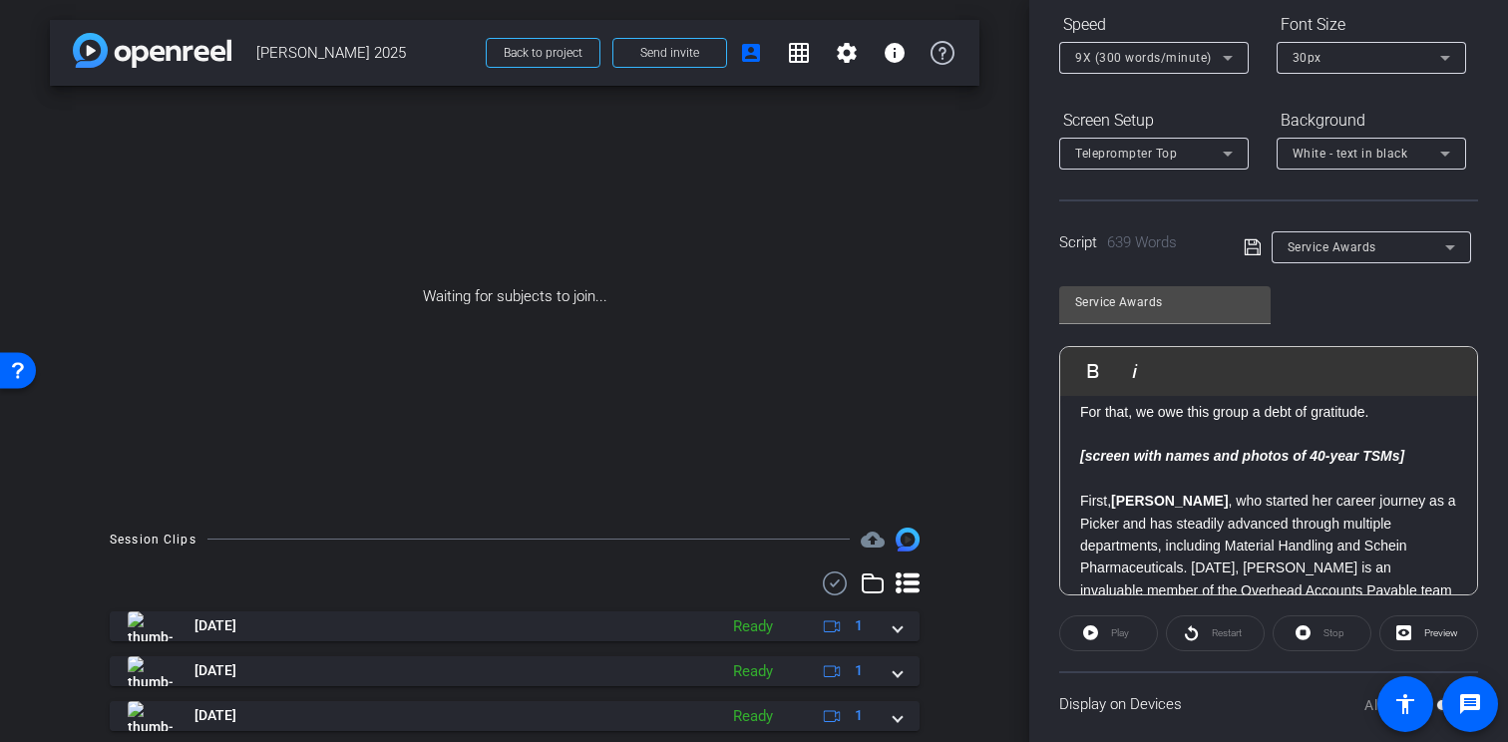
scroll to position [307, 0]
click at [1340, 488] on p at bounding box center [1268, 477] width 377 height 22
drag, startPoint x: 1424, startPoint y: 477, endPoint x: 1078, endPoint y: 472, distance: 346.1
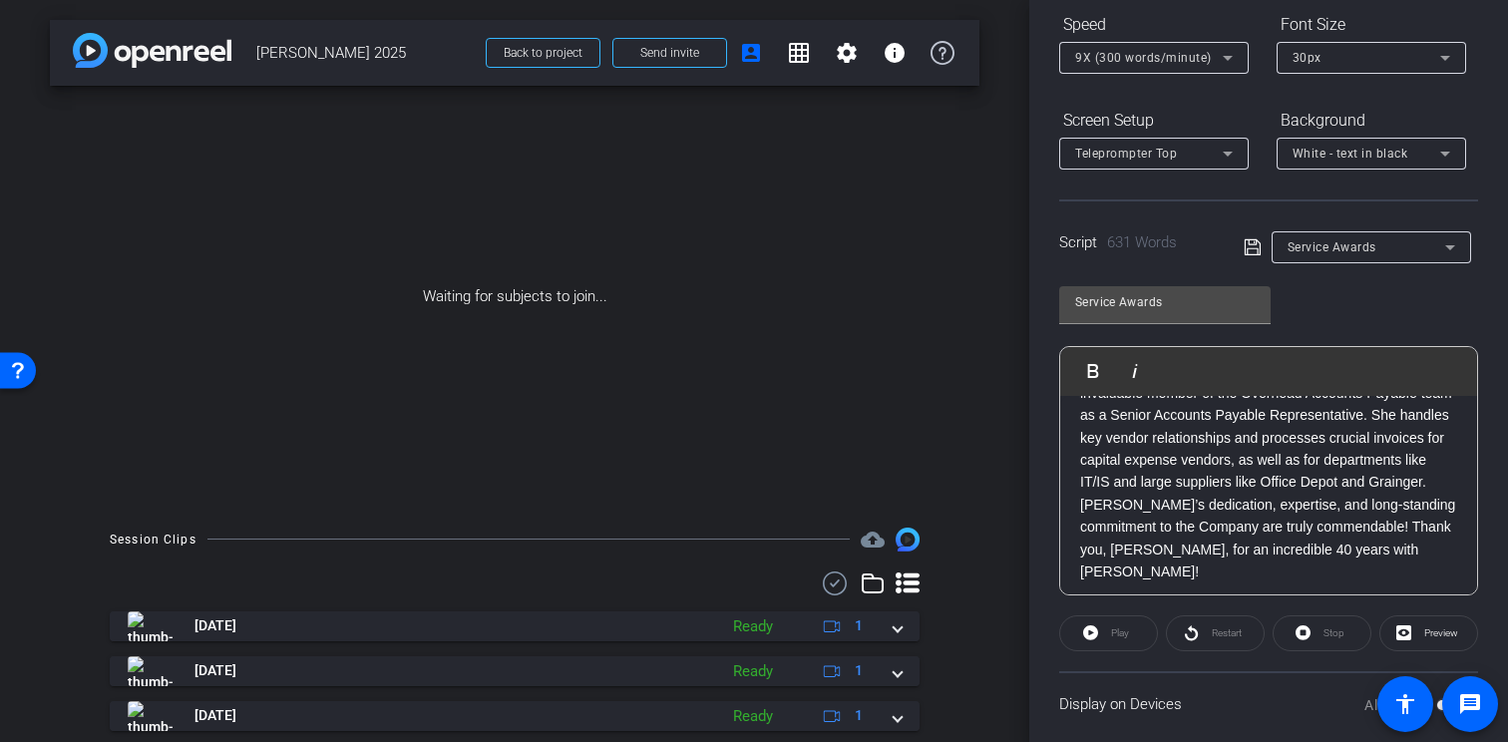
scroll to position [469, 0]
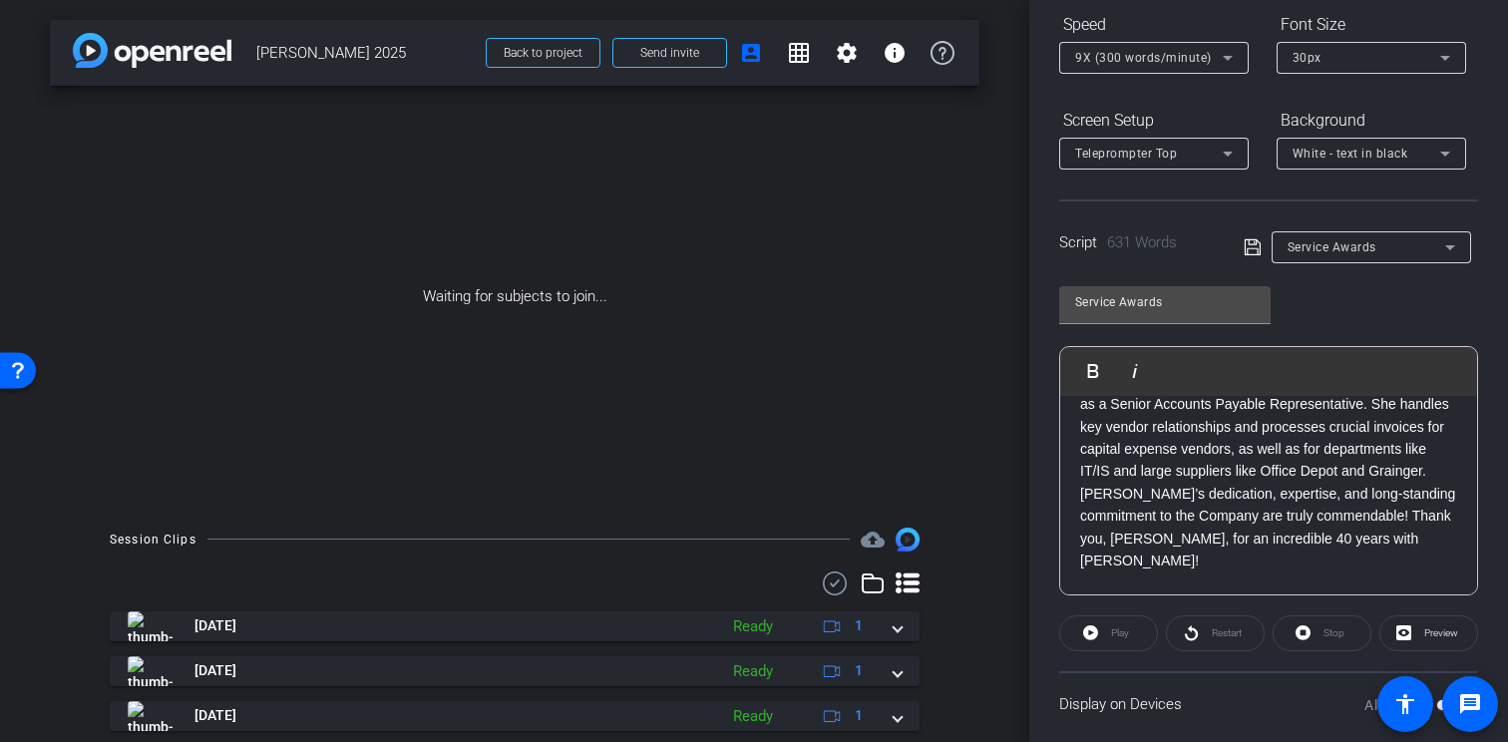
click at [1345, 426] on p "First, Barbara Glazer , who started her career journey as a Picker and has stea…" at bounding box center [1268, 426] width 377 height 290
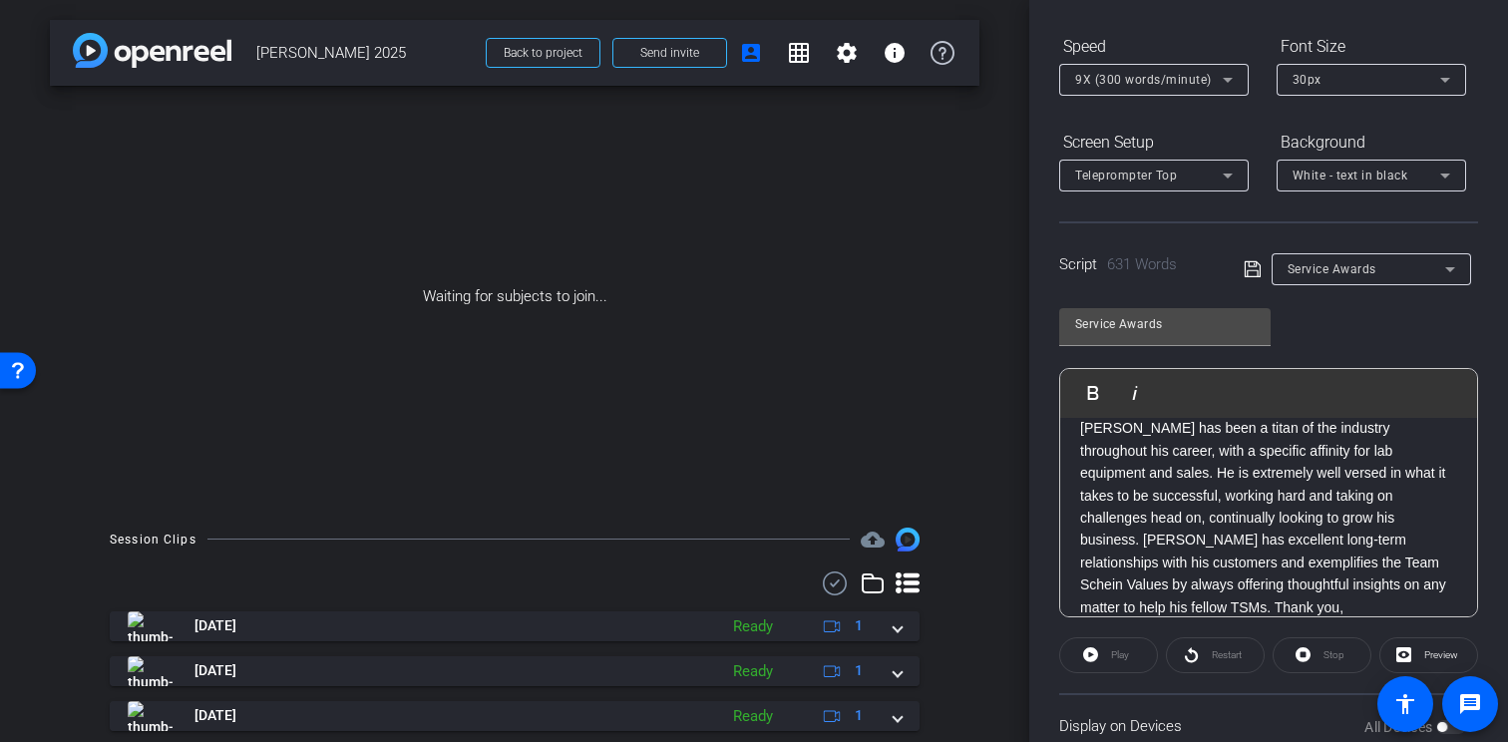
scroll to position [767, 0]
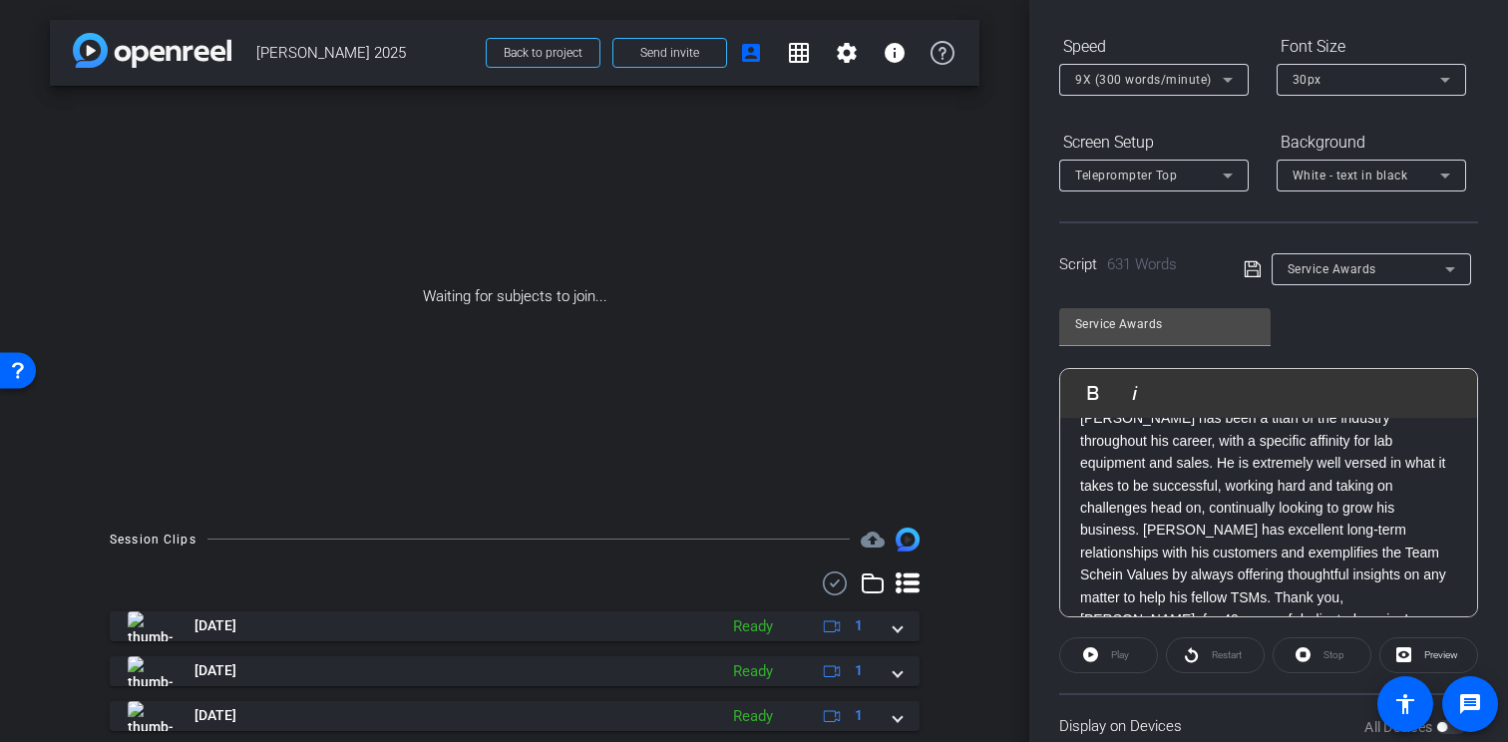
click at [1335, 532] on p "Second, Mike Seisdedos [SEZ-deh-dohs] , who started his career at Westchester S…" at bounding box center [1268, 485] width 377 height 290
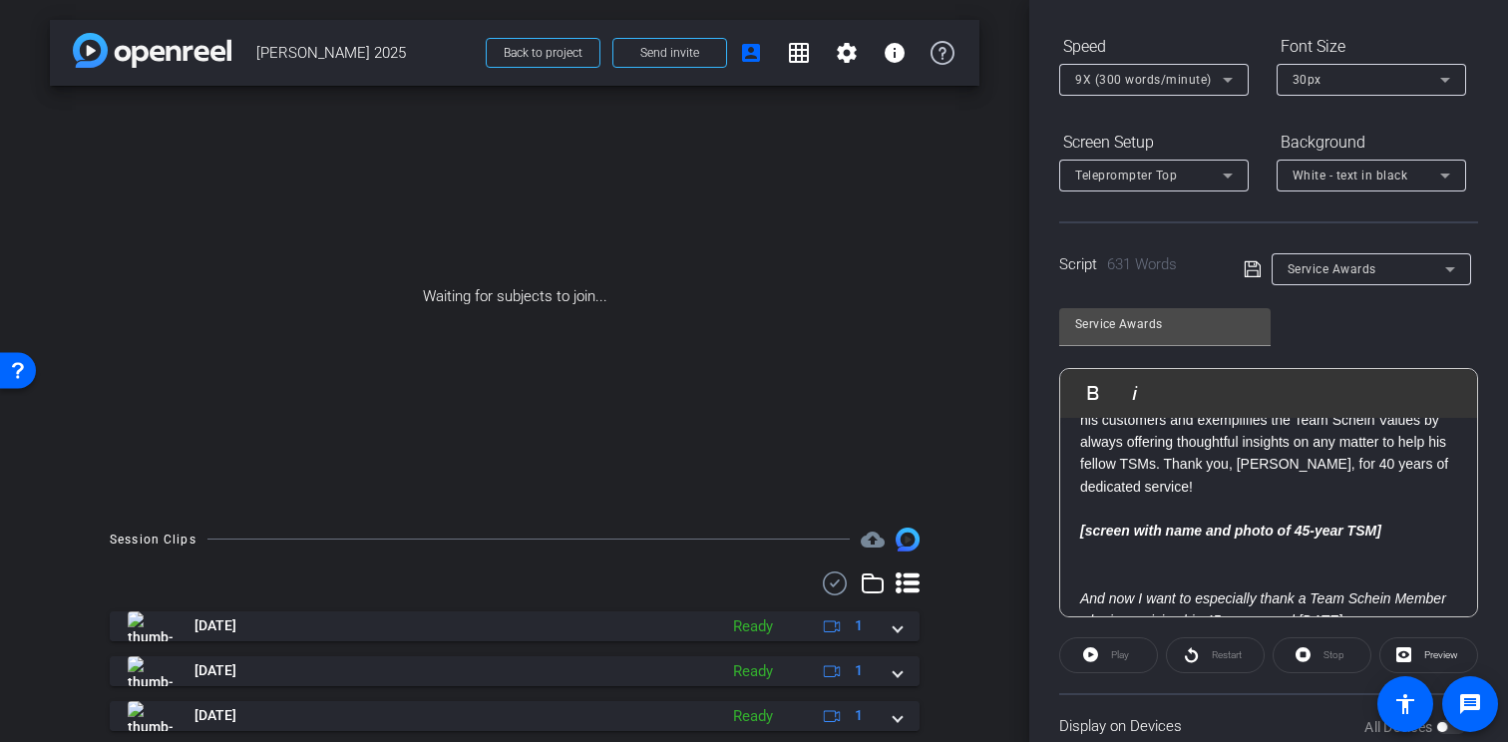
scroll to position [945, 0]
drag, startPoint x: 1114, startPoint y: 562, endPoint x: 1065, endPoint y: 533, distance: 56.8
click at [1065, 533] on div "And now I want to thank our Team Schein Members receiving their 40, 45, and 50-…" at bounding box center [1268, 675] width 417 height 2407
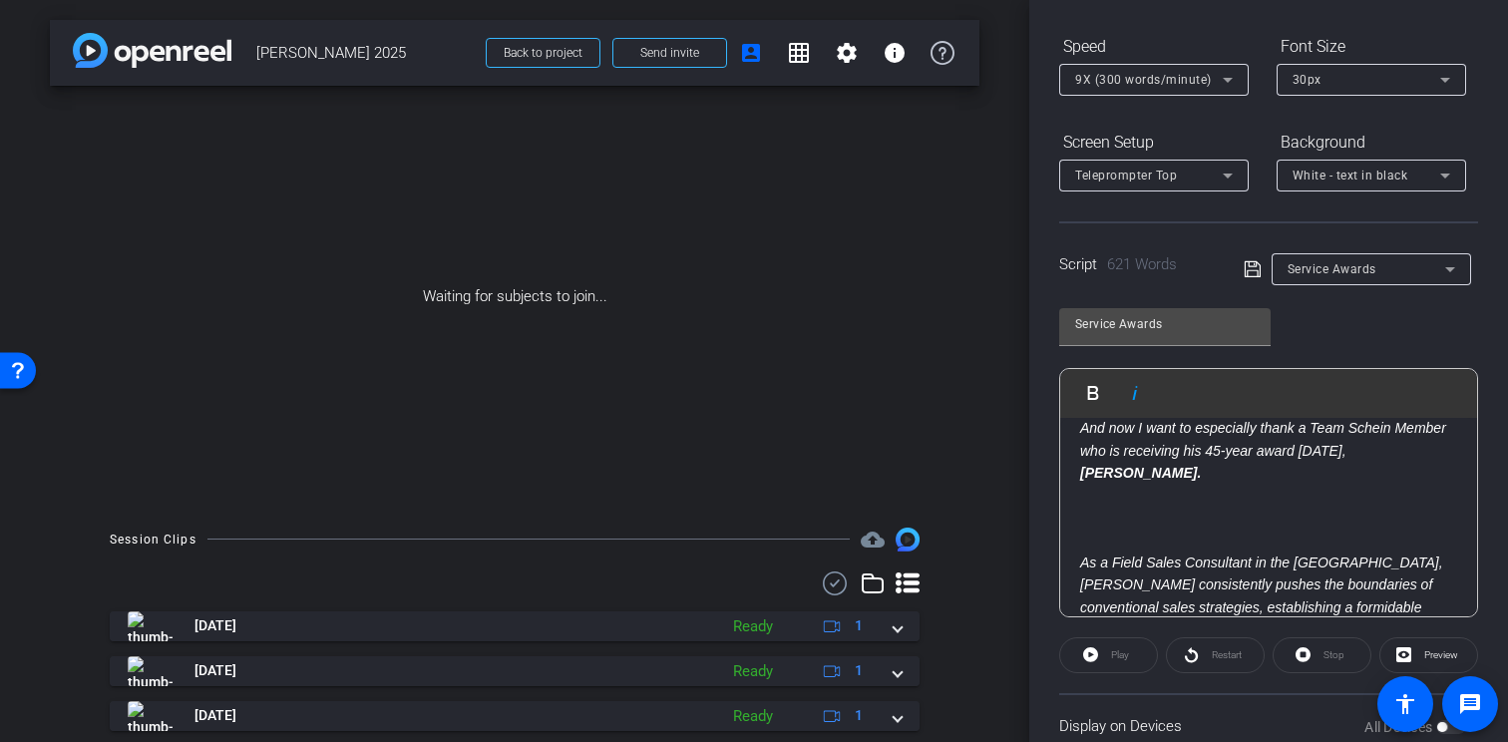
scroll to position [1071, 0]
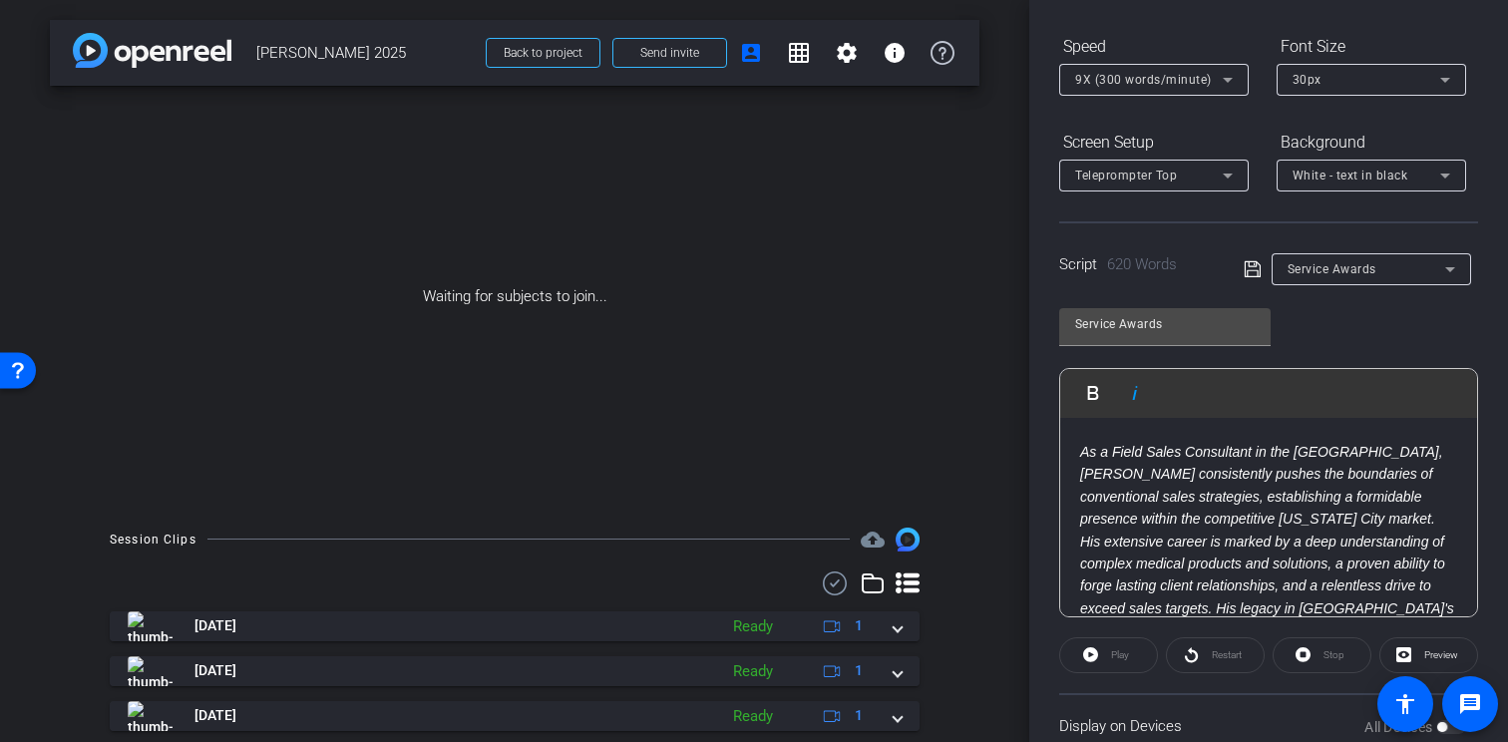
scroll to position [1149, 0]
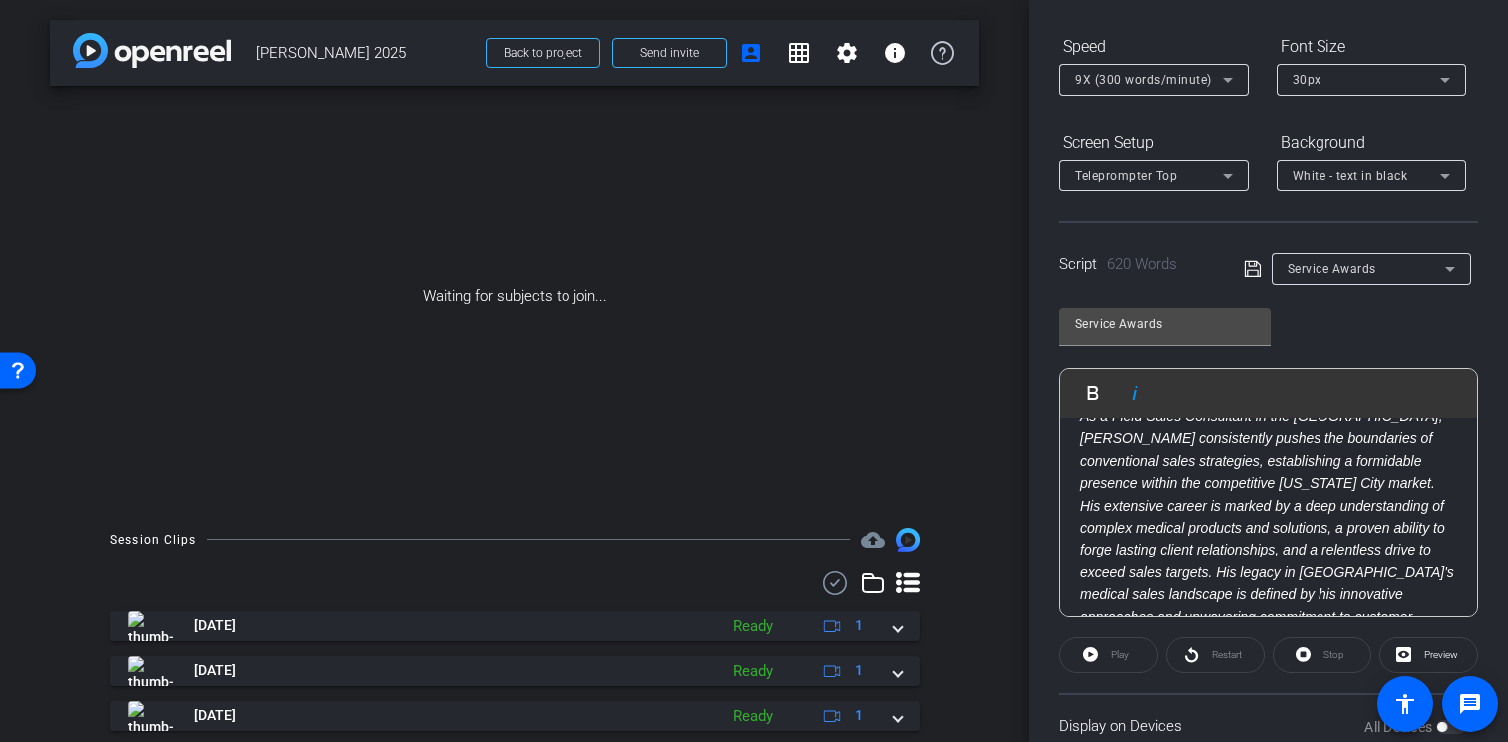
click at [1363, 482] on p "As a Field Sales Consultant in the Medical Field, Sam consistently pushes the b…" at bounding box center [1268, 539] width 377 height 268
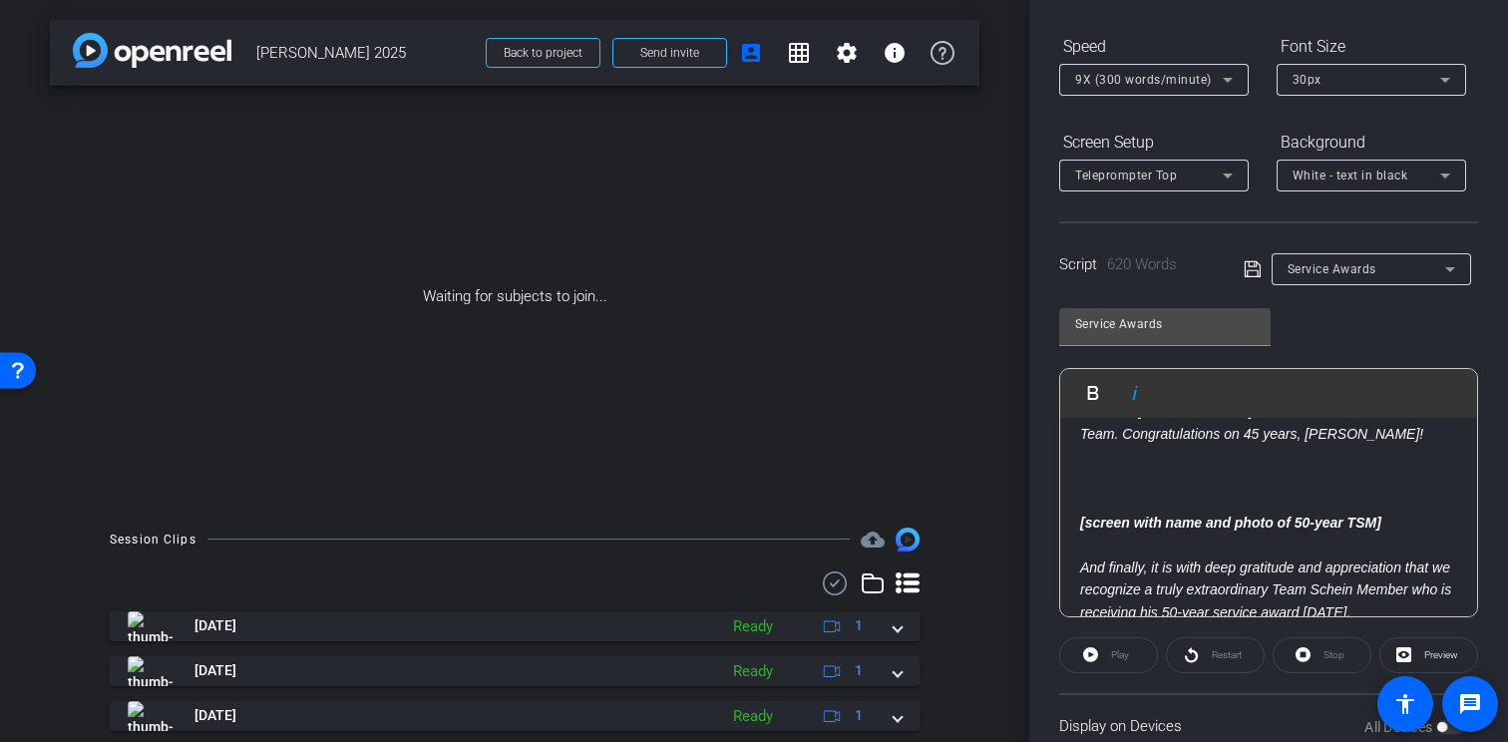
scroll to position [1401, 0]
drag, startPoint x: 1079, startPoint y: 567, endPoint x: 1077, endPoint y: 486, distance: 80.8
click at [1077, 486] on div "And now I want to thank our Team Schein Members receiving their 40, 45, and 50-…" at bounding box center [1268, 176] width 417 height 2318
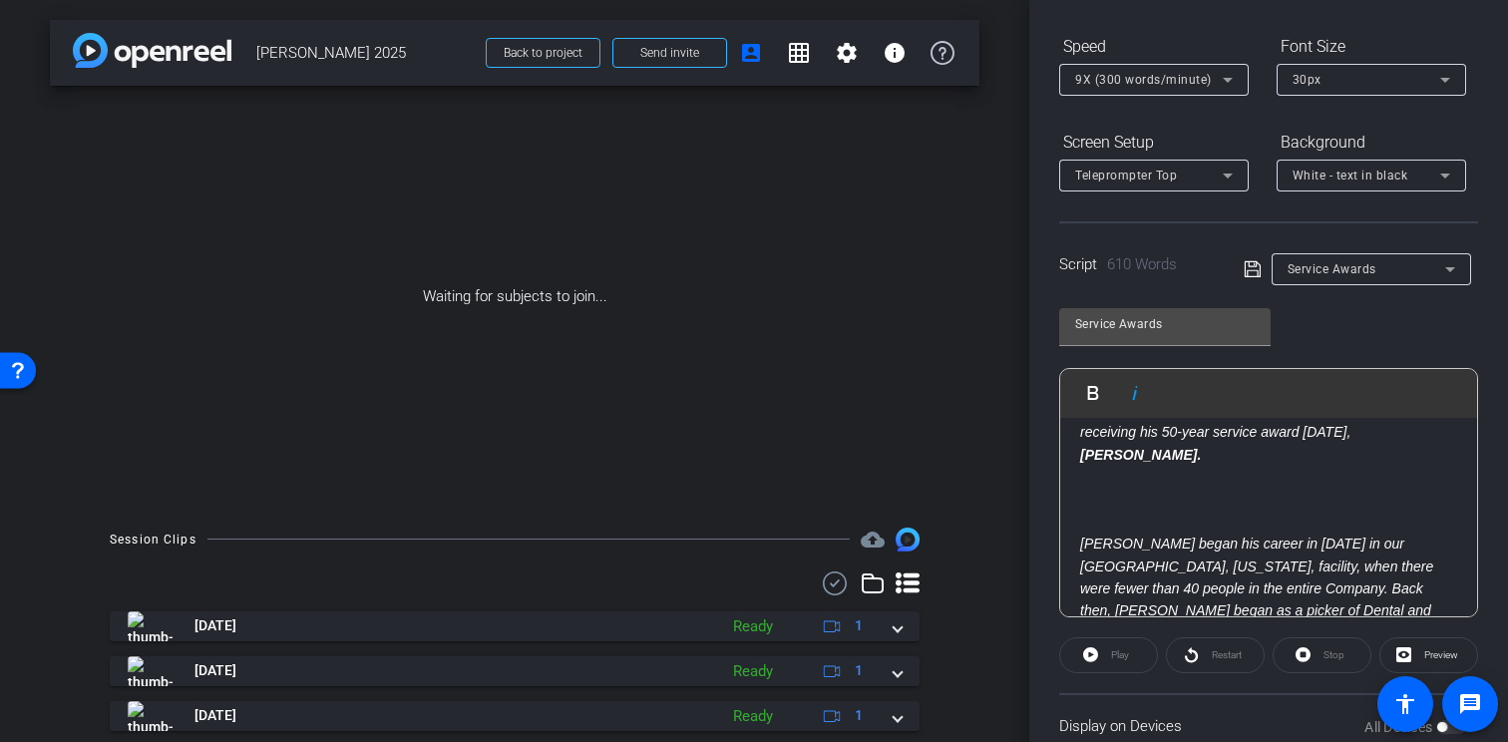
scroll to position [1501, 0]
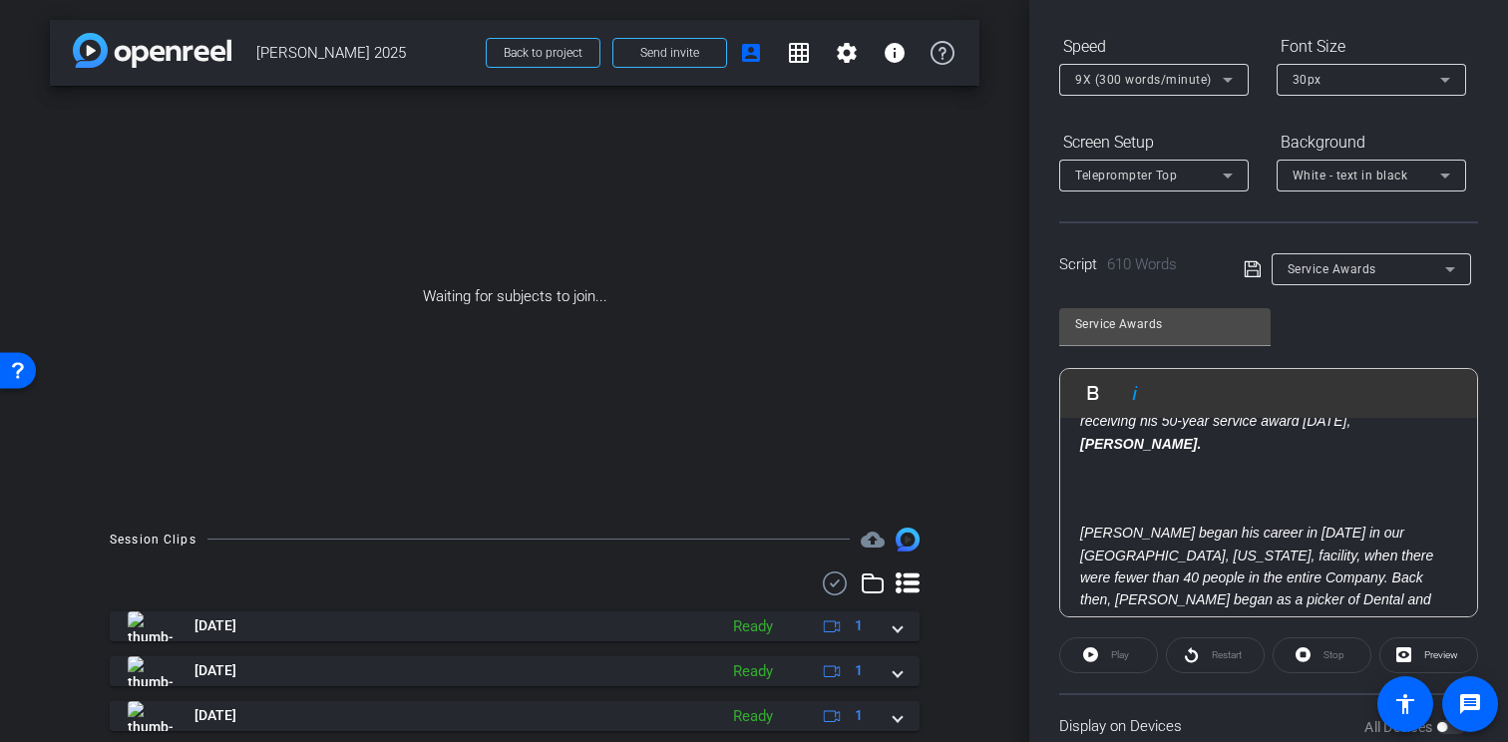
click at [1080, 534] on p "Dennis began his career in 1975 in our Flushing, New York, facility, when there…" at bounding box center [1268, 589] width 377 height 134
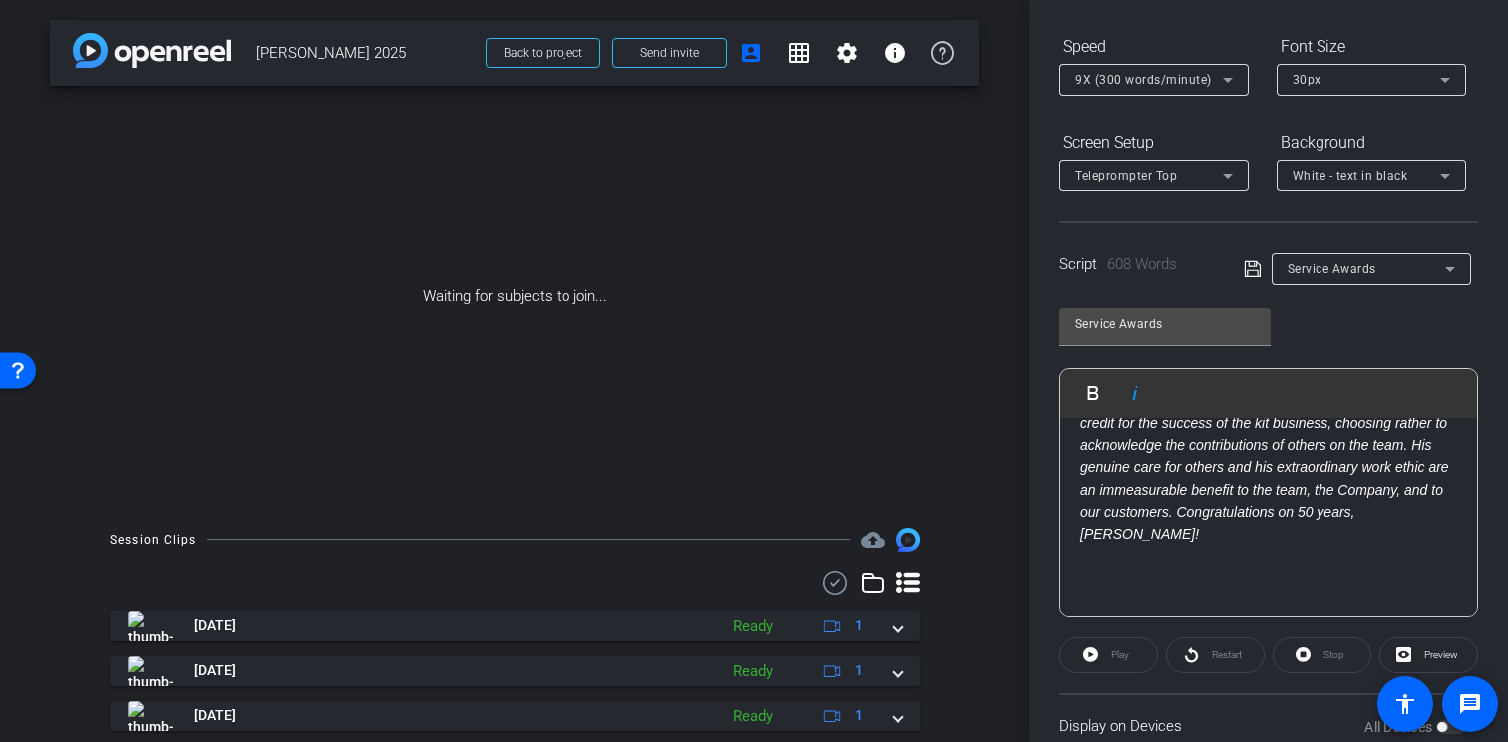
scroll to position [1859, 0]
click at [1084, 610] on p "Once again, congratulations and thank you to all our Team Schein Members receiv…" at bounding box center [1268, 632] width 377 height 45
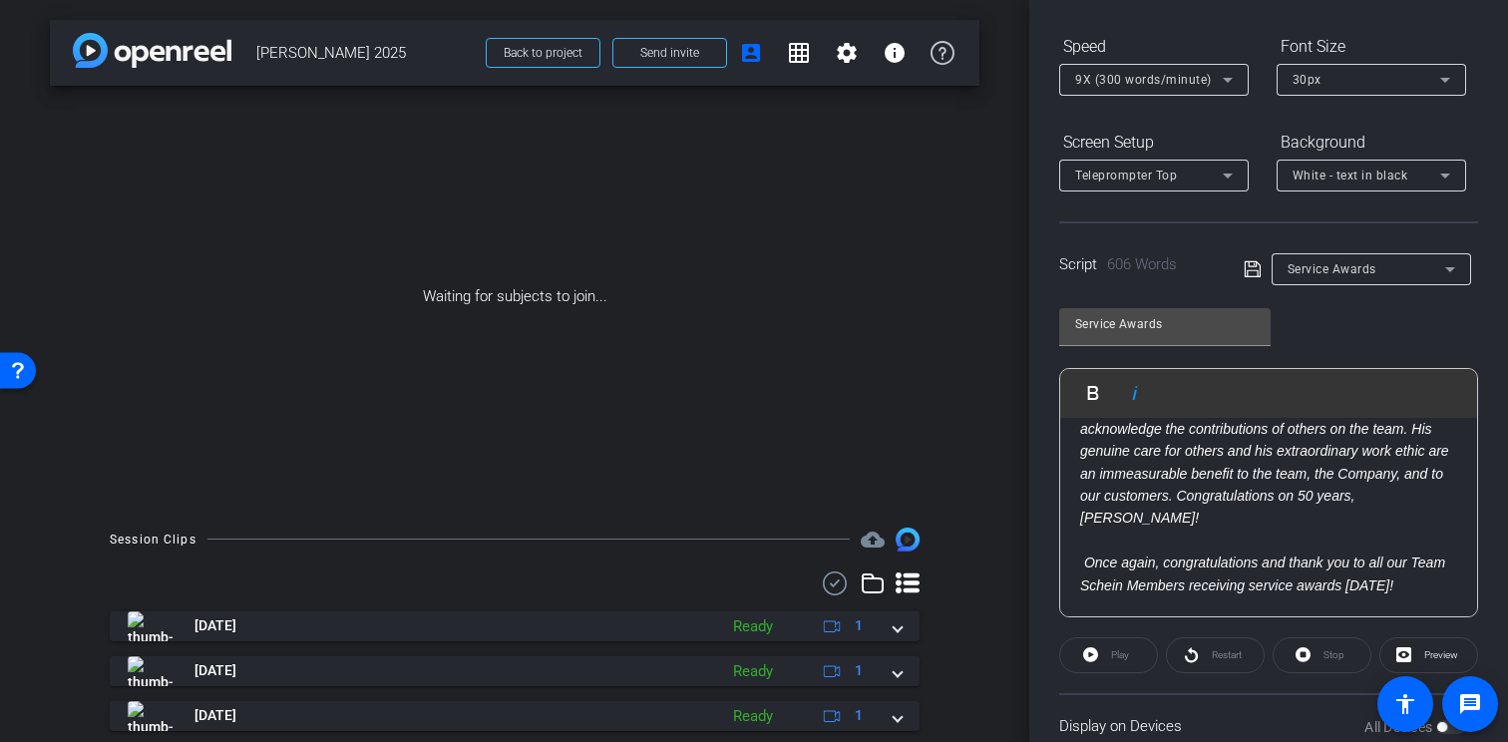
click at [1432, 566] on p "Once again, congratulations and thank you to all our Team Schein Members receiv…" at bounding box center [1268, 574] width 377 height 45
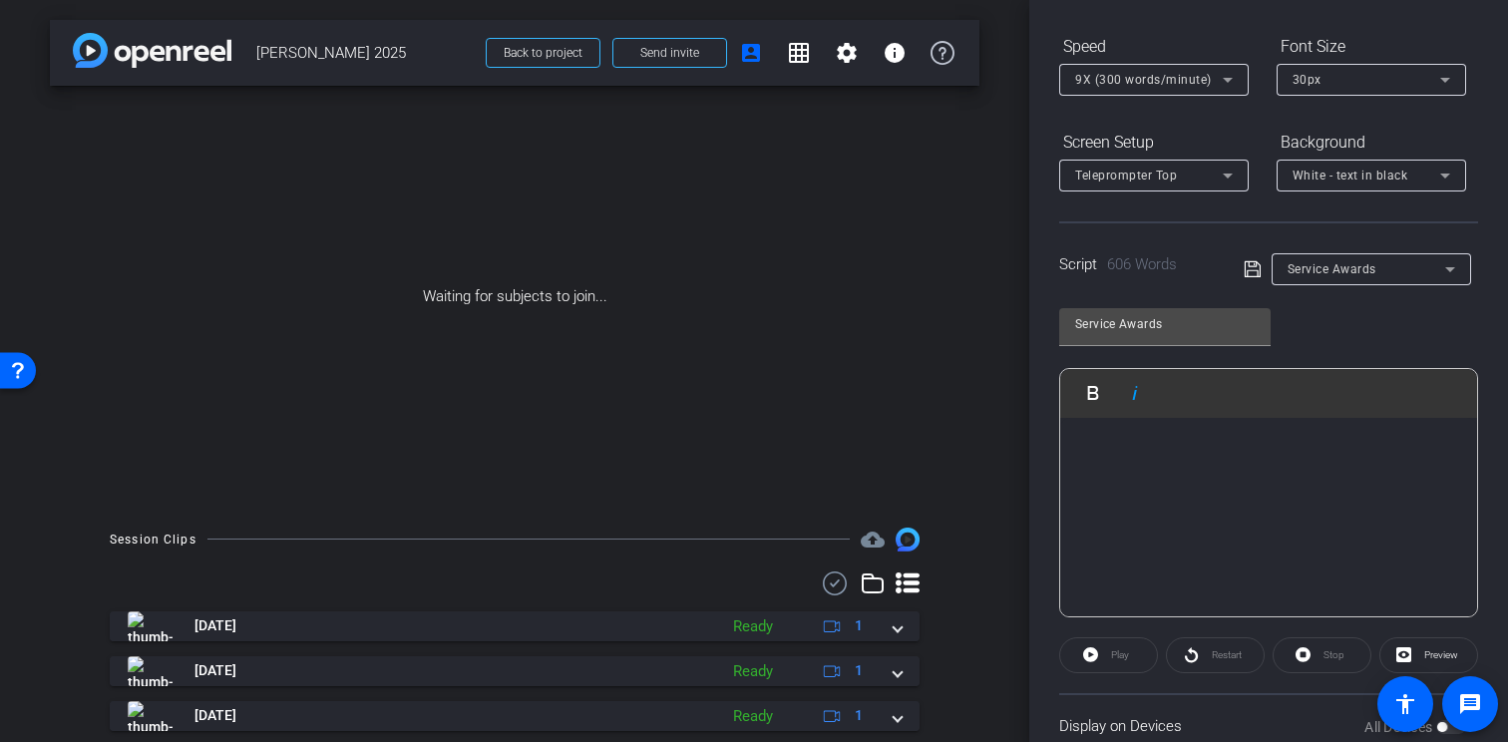
click at [1247, 273] on icon at bounding box center [1253, 269] width 18 height 24
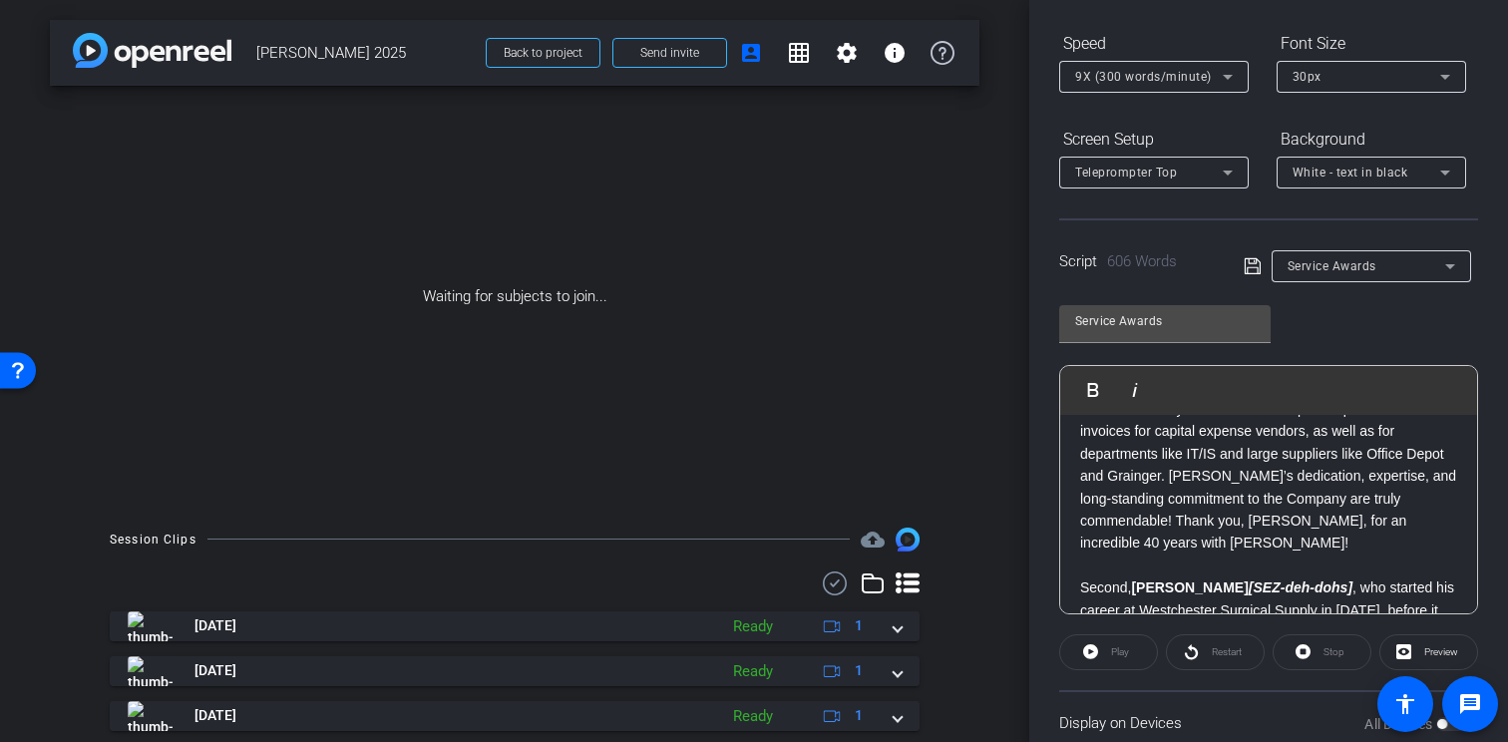
scroll to position [0, 0]
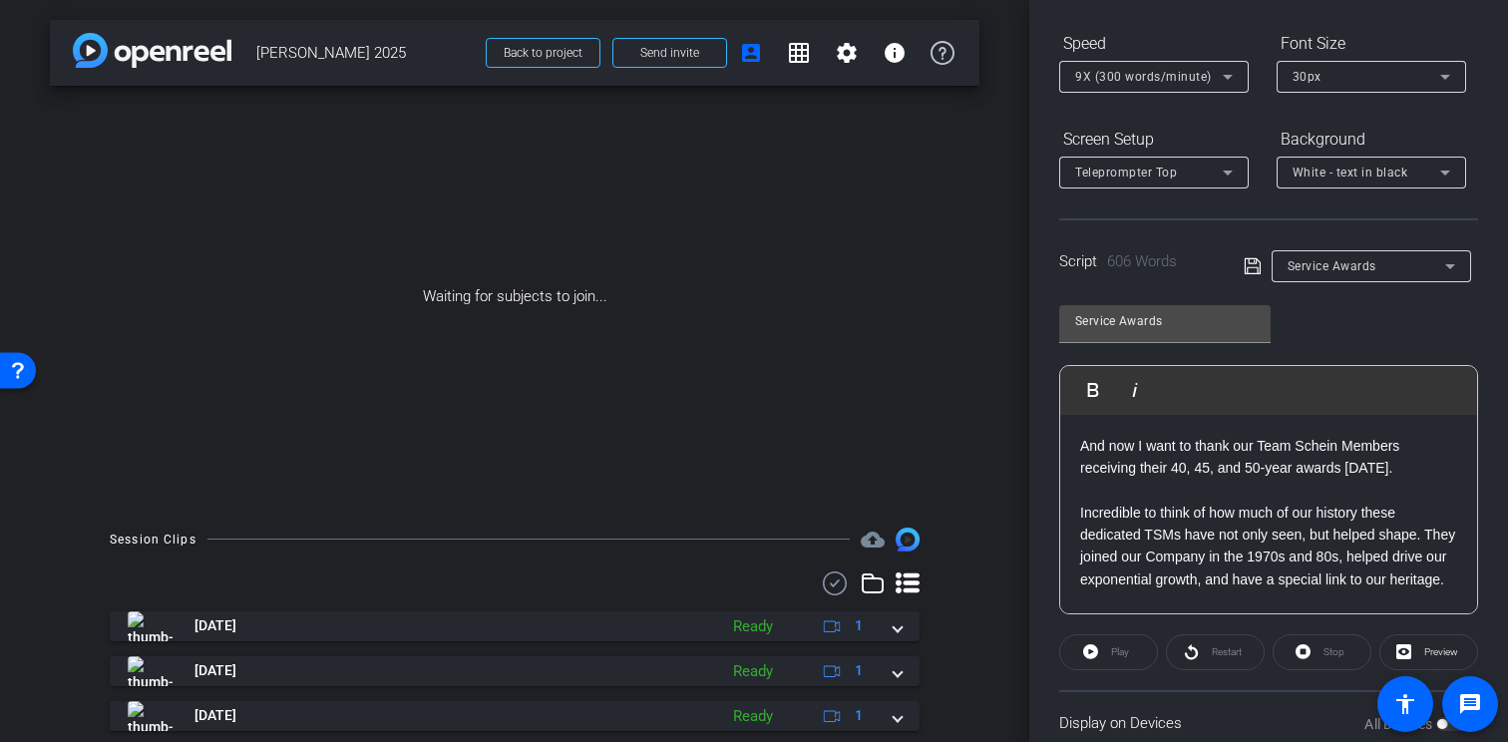
click at [1249, 262] on icon at bounding box center [1253, 266] width 18 height 24
click at [643, 61] on span at bounding box center [669, 53] width 113 height 48
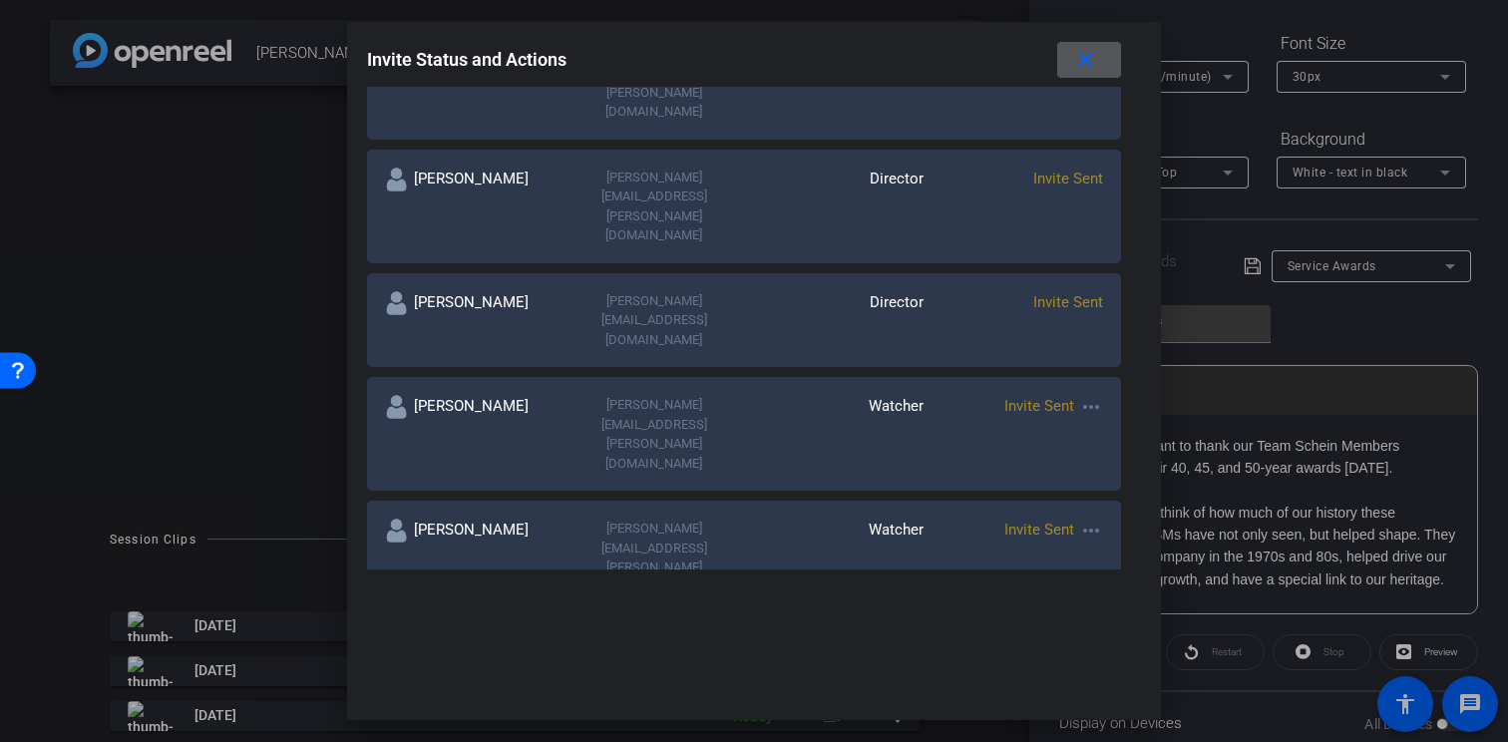
scroll to position [563, 0]
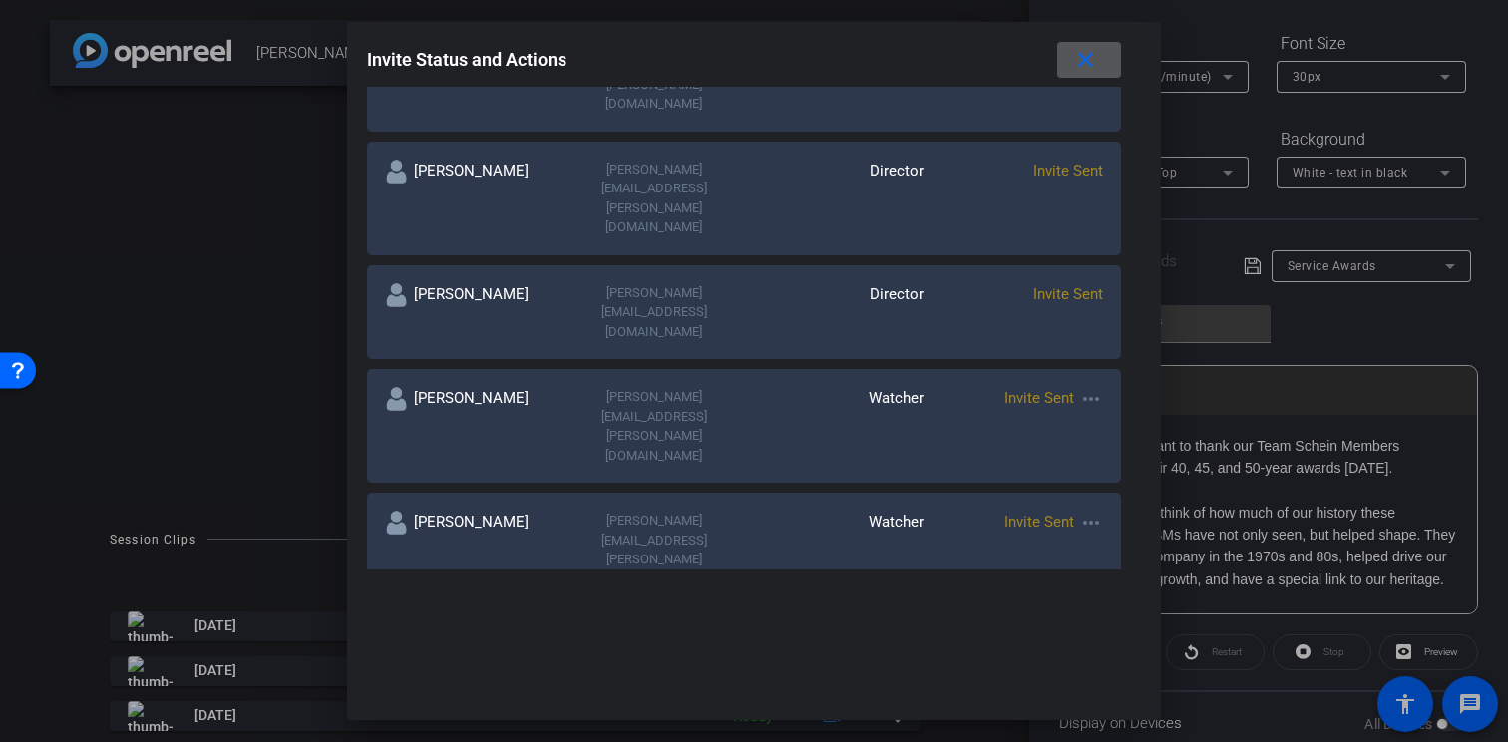
click at [1088, 387] on mat-icon "more_horiz" at bounding box center [1091, 399] width 24 height 24
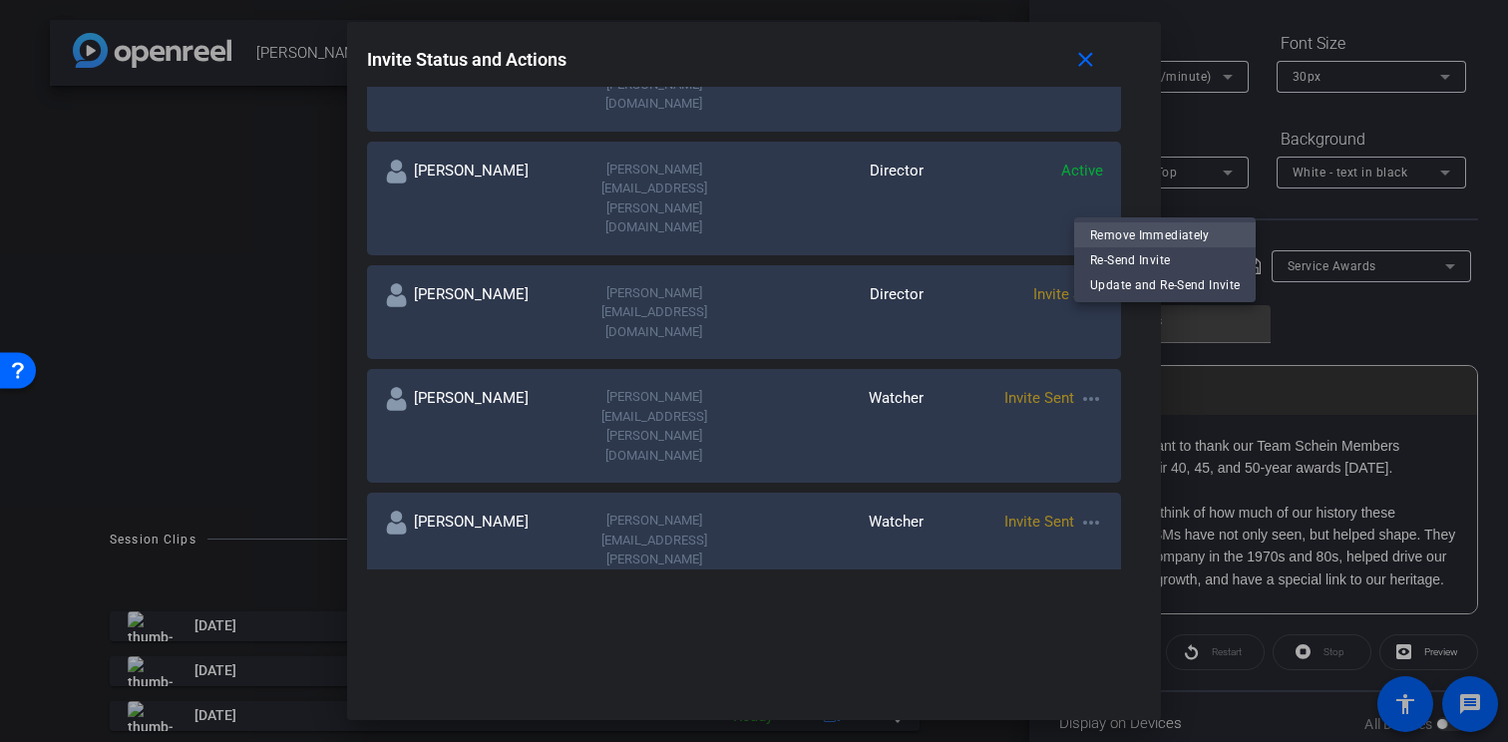
click at [1108, 226] on span "Remove Immediately" at bounding box center [1165, 235] width 150 height 24
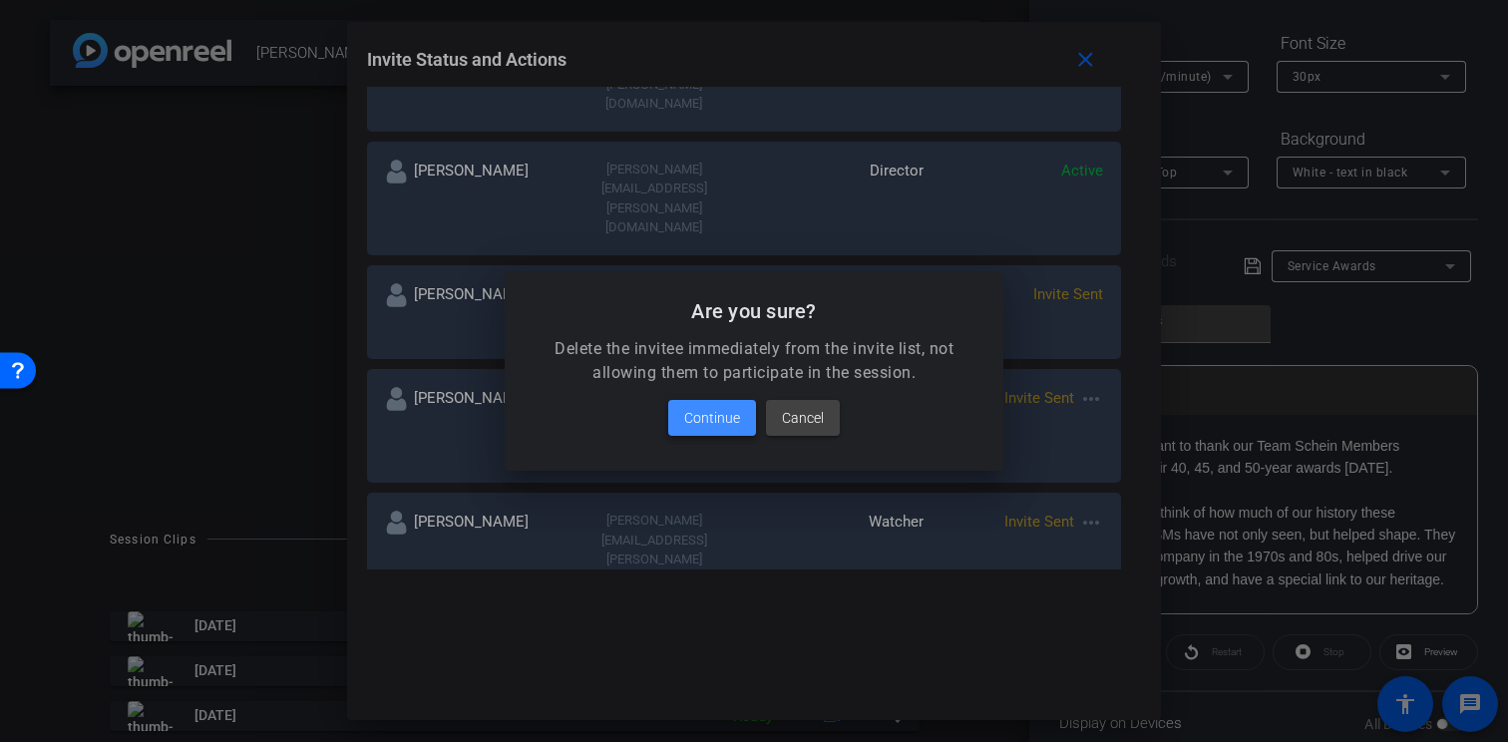
click at [707, 415] on span "Continue" at bounding box center [712, 418] width 56 height 24
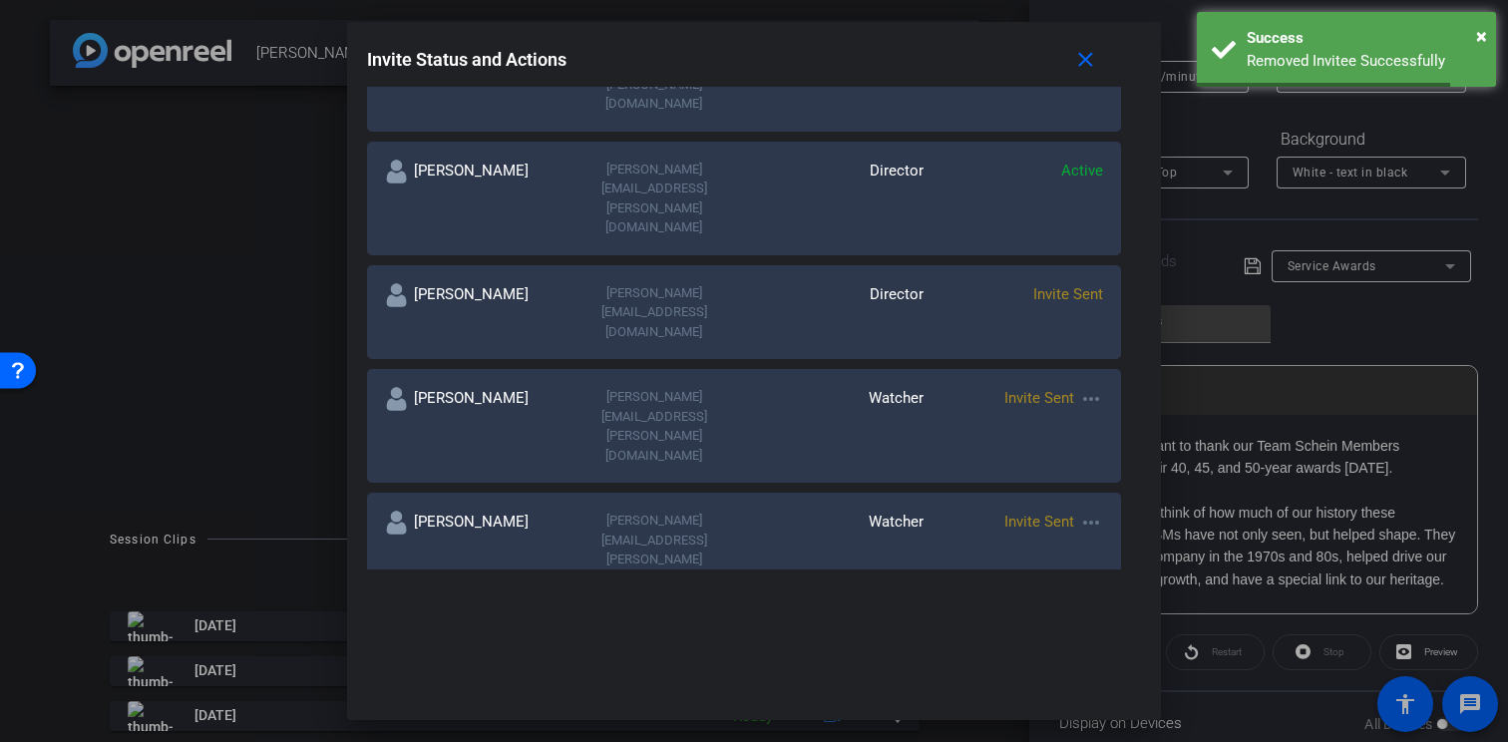
click at [1090, 387] on mat-icon "more_horiz" at bounding box center [1091, 399] width 24 height 24
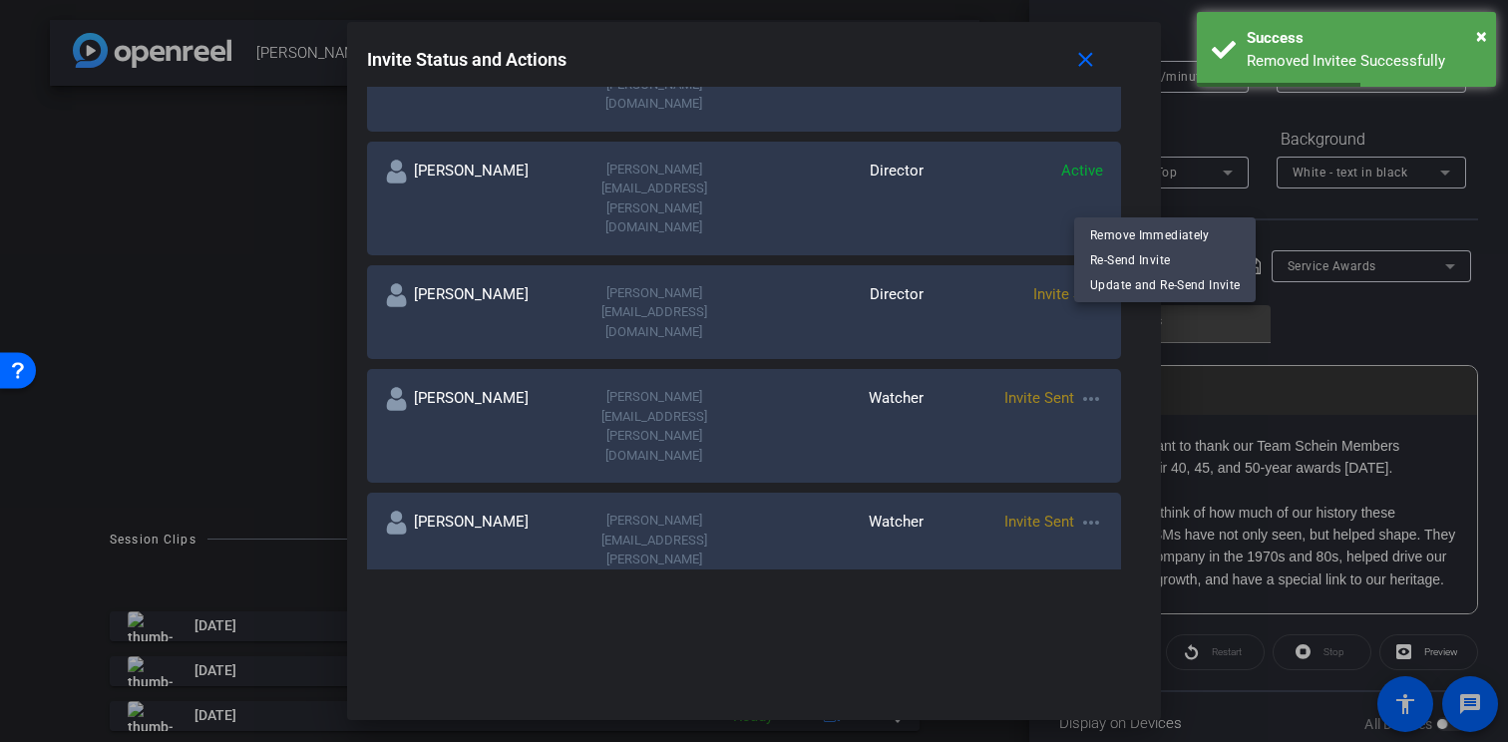
click at [1355, 178] on div at bounding box center [754, 371] width 1508 height 742
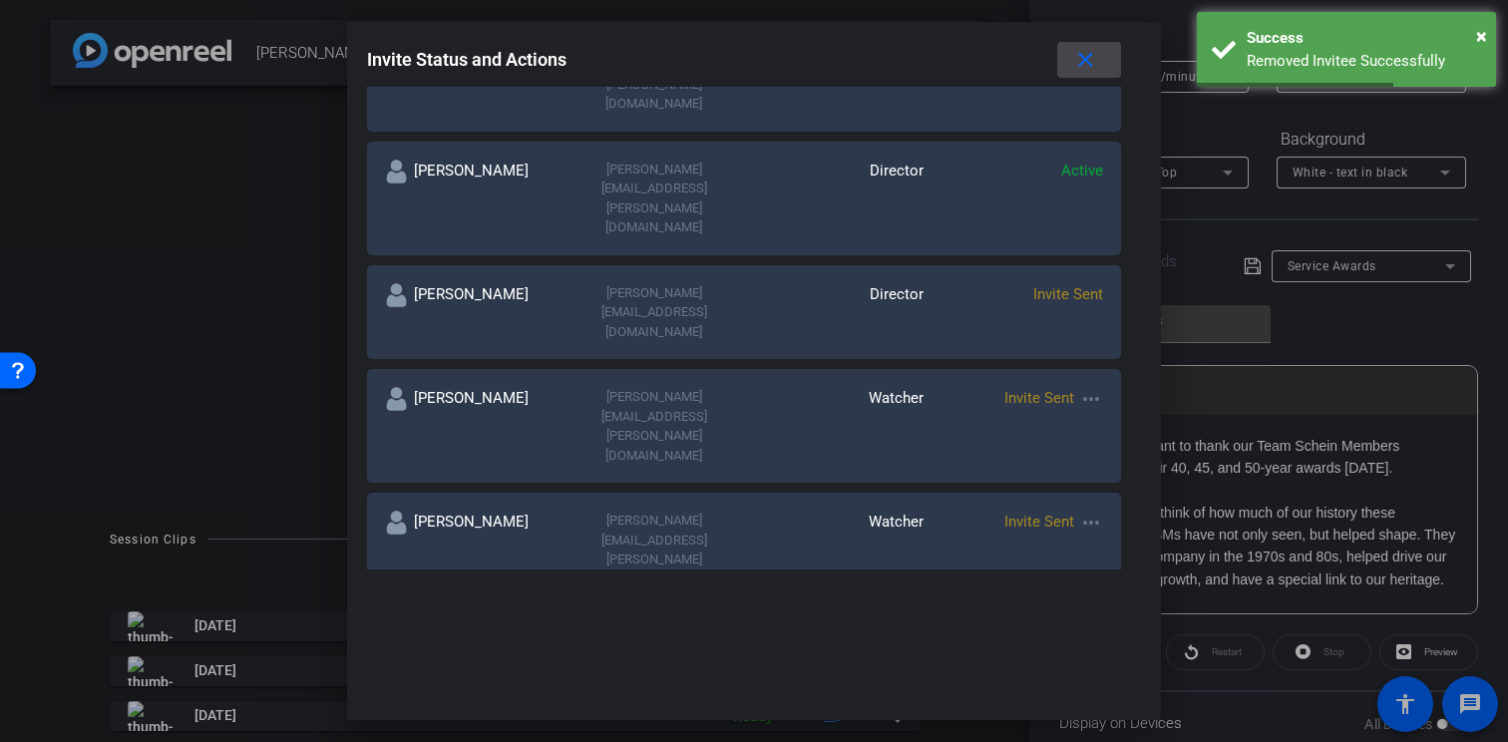
click at [1091, 61] on mat-icon "close" at bounding box center [1085, 60] width 25 height 25
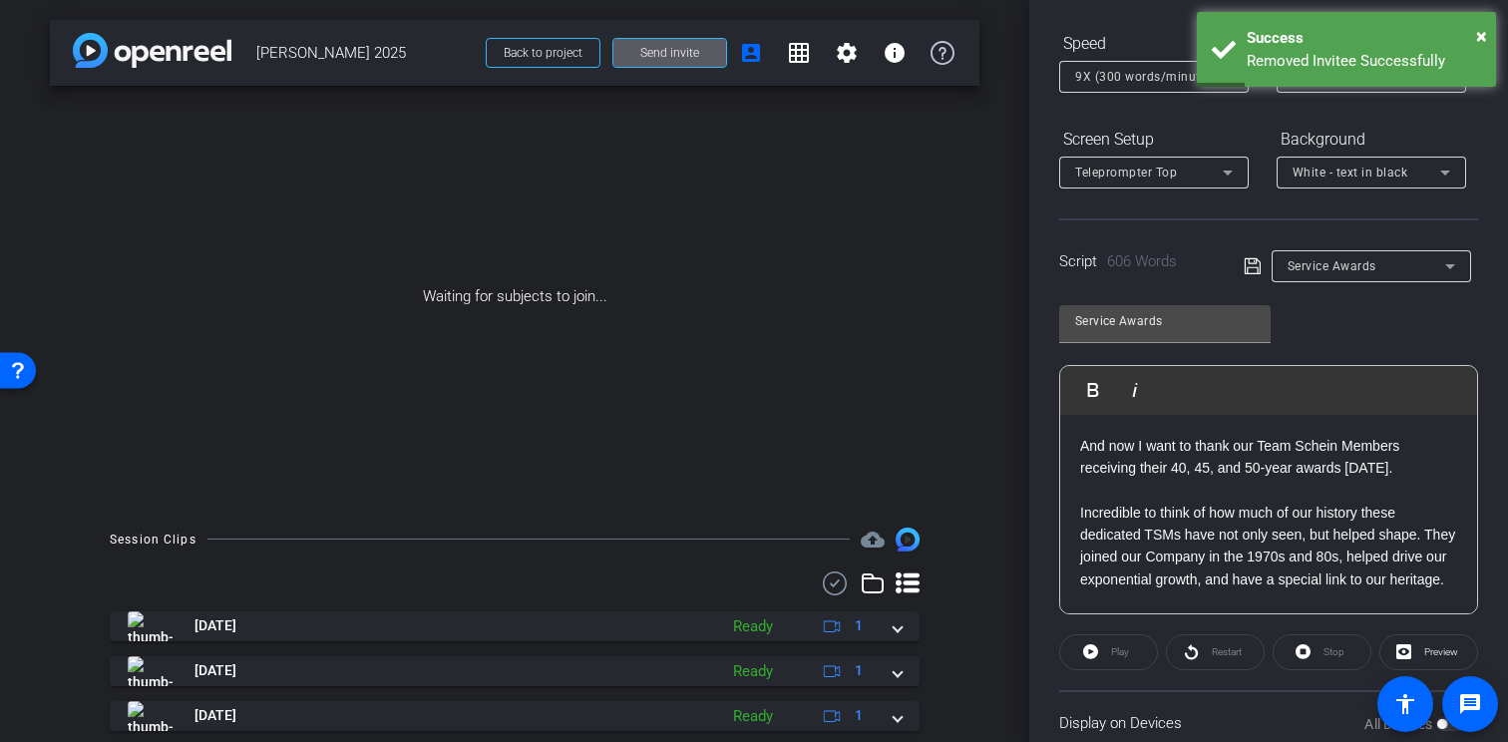
scroll to position [0, 0]
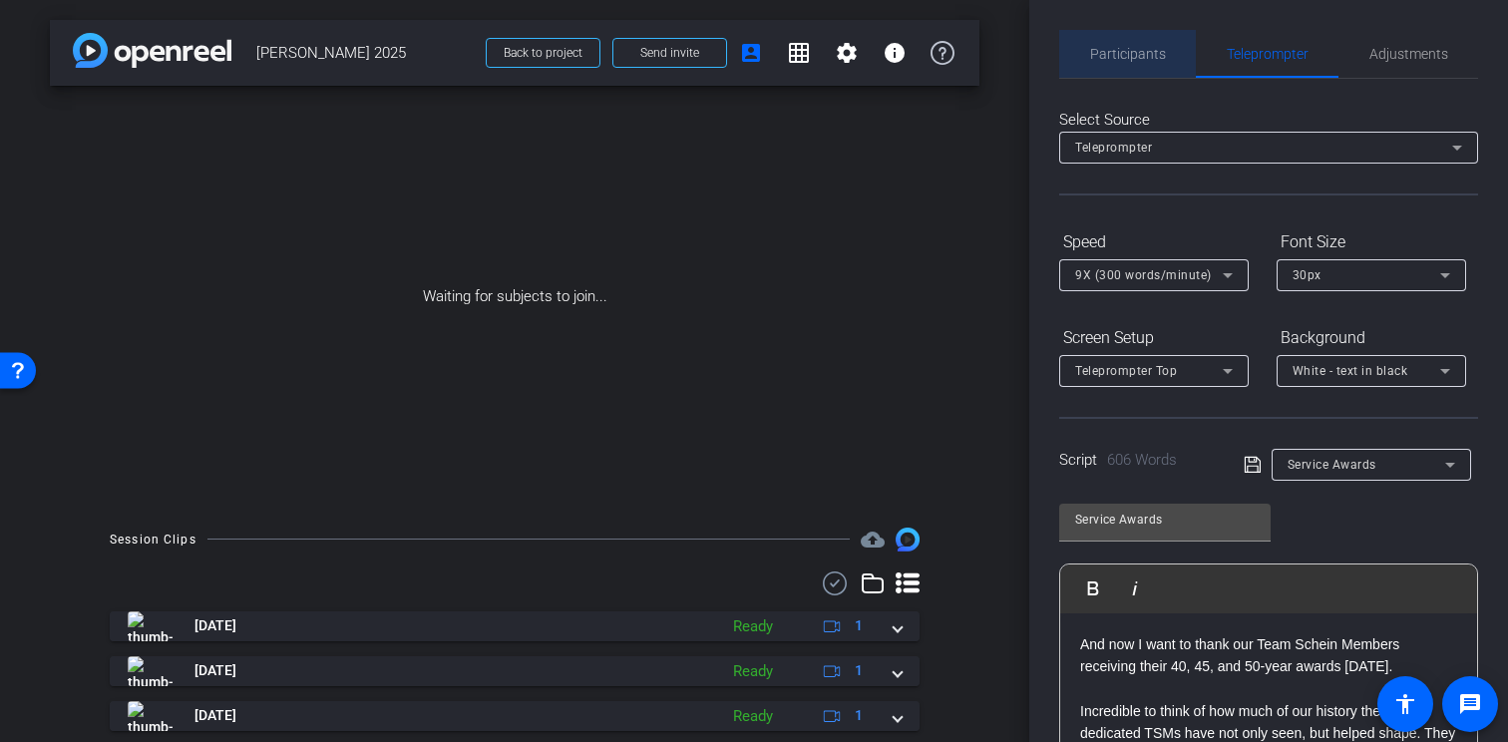
click at [1131, 52] on span "Participants" at bounding box center [1128, 54] width 76 height 14
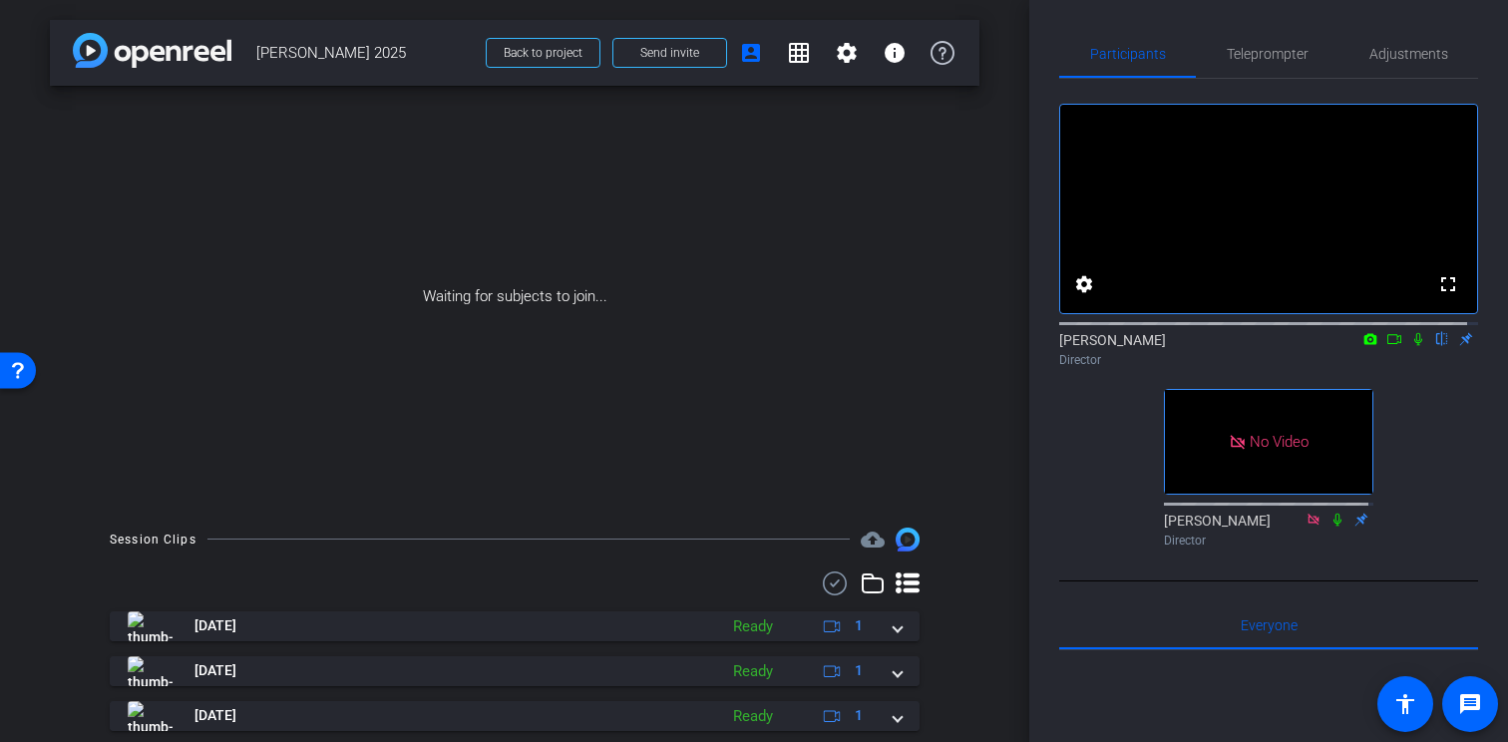
click at [1260, 263] on video at bounding box center [1268, 209] width 417 height 208
click at [1246, 219] on video at bounding box center [1268, 209] width 417 height 208
click at [1086, 296] on mat-icon "settings" at bounding box center [1084, 284] width 24 height 24
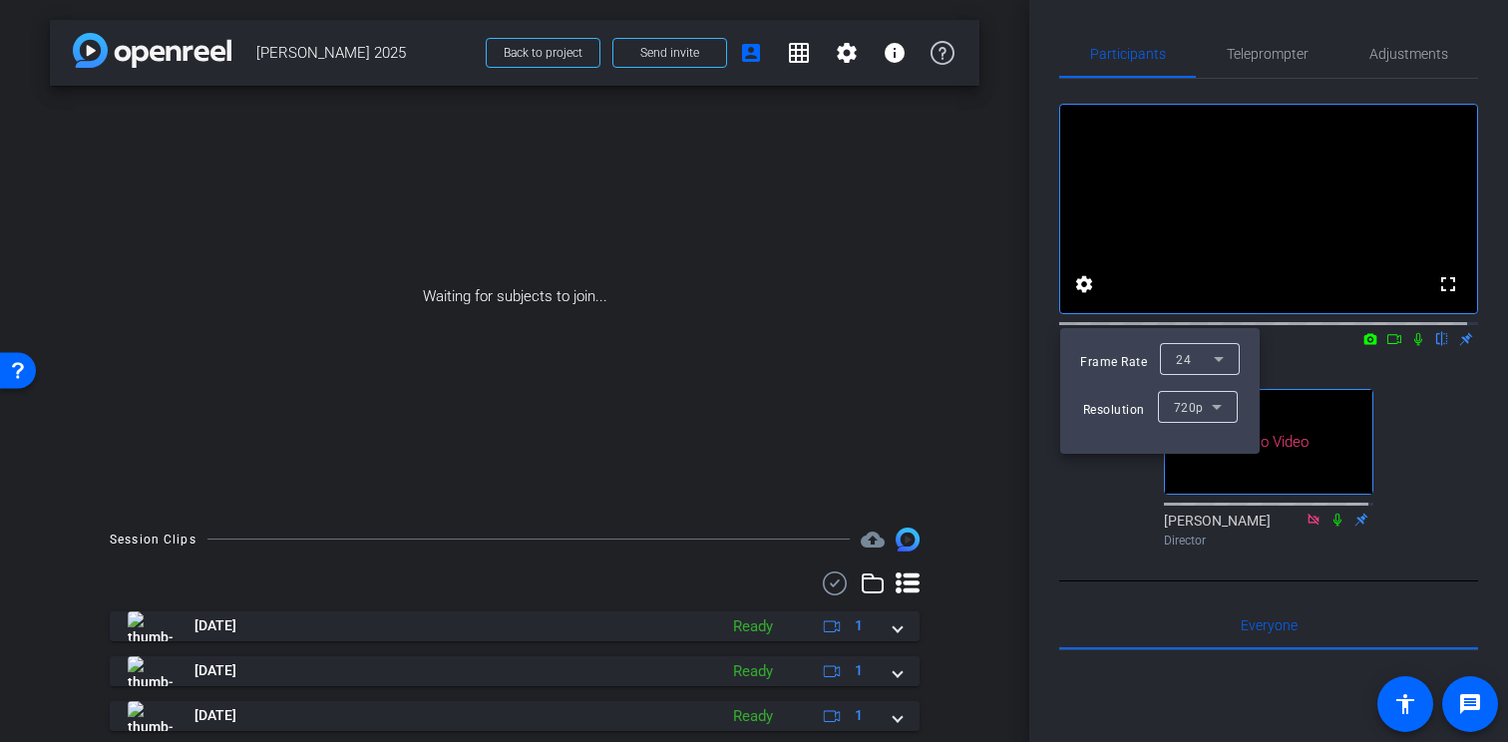
click at [1230, 291] on div at bounding box center [754, 371] width 1508 height 742
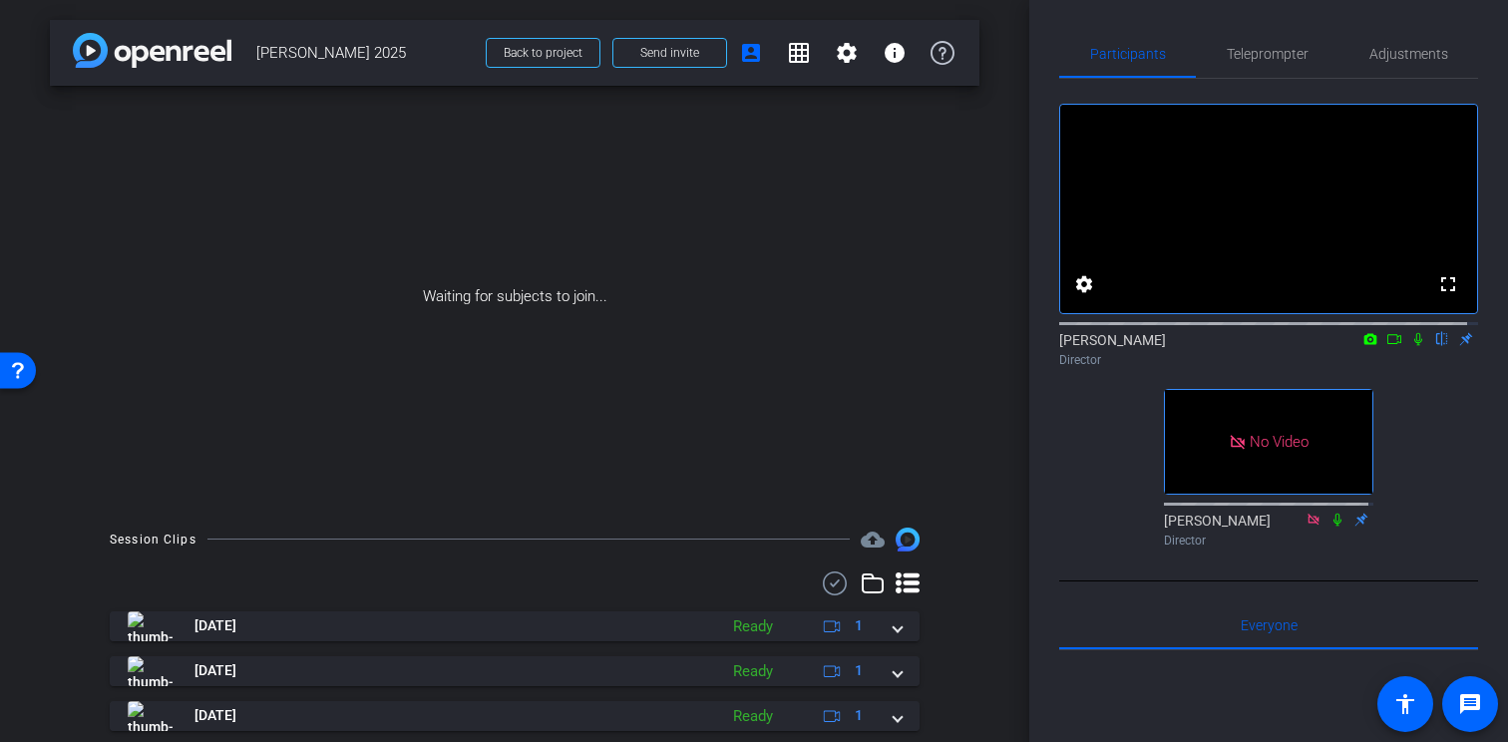
click at [1262, 223] on video at bounding box center [1268, 209] width 417 height 208
click at [682, 62] on span at bounding box center [669, 53] width 113 height 48
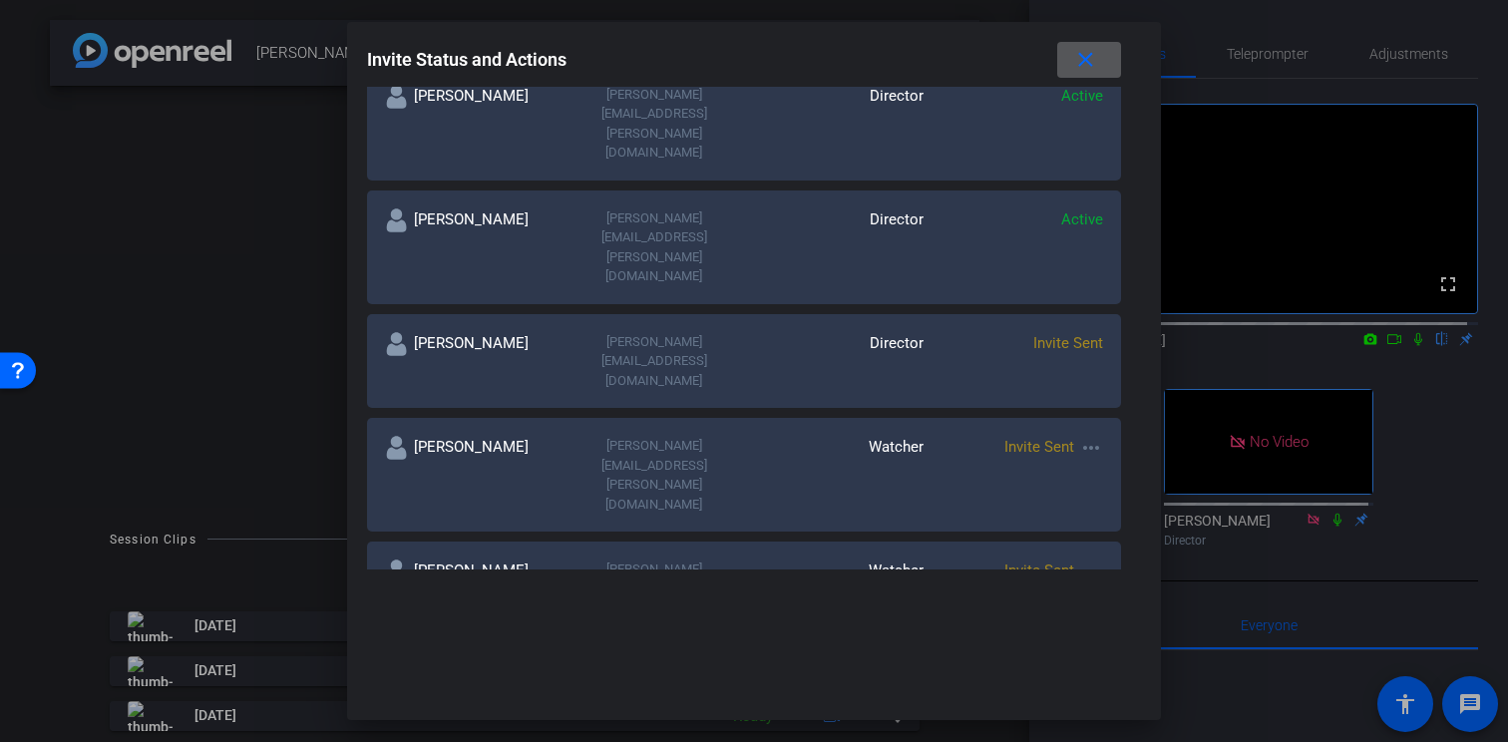
scroll to position [448, 0]
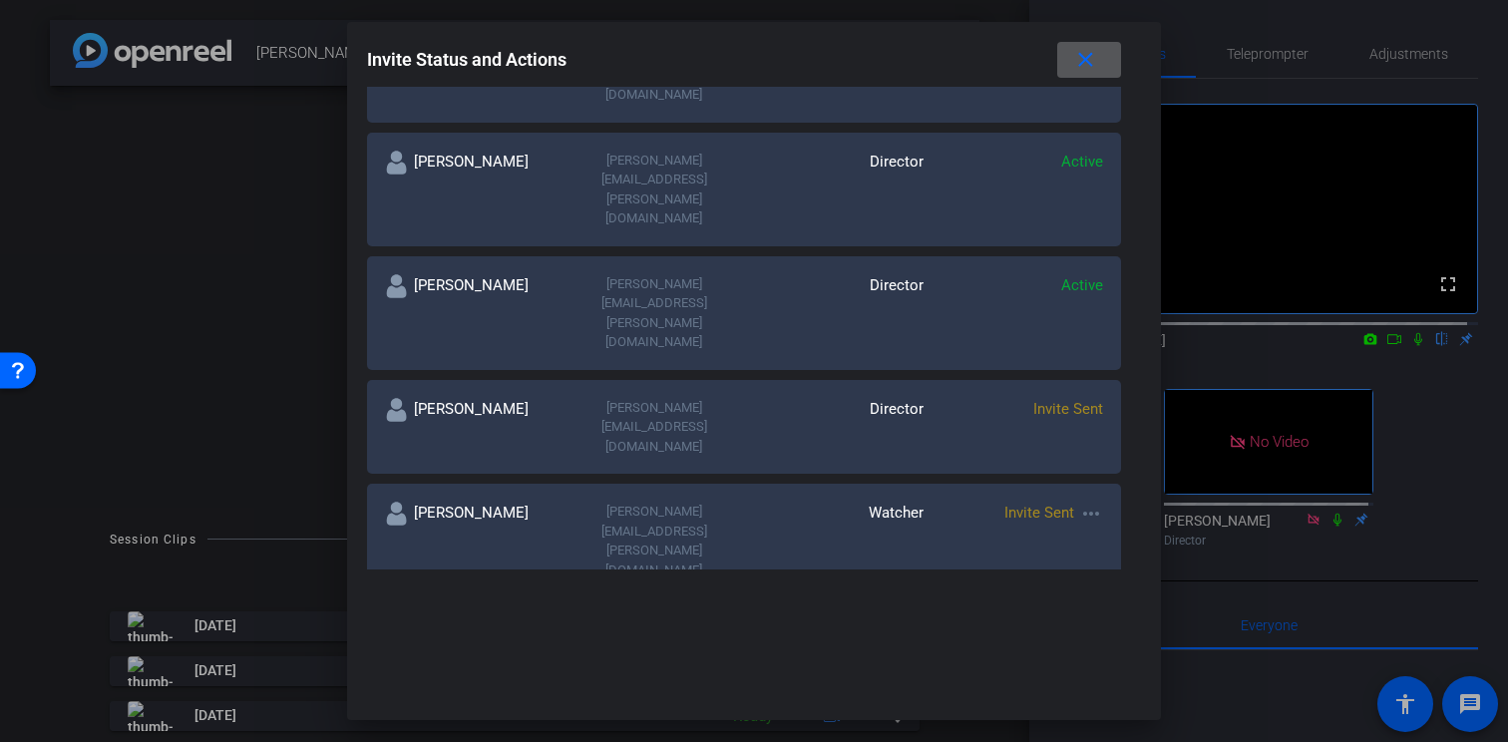
click at [1083, 625] on mat-icon "more_horiz" at bounding box center [1091, 637] width 24 height 24
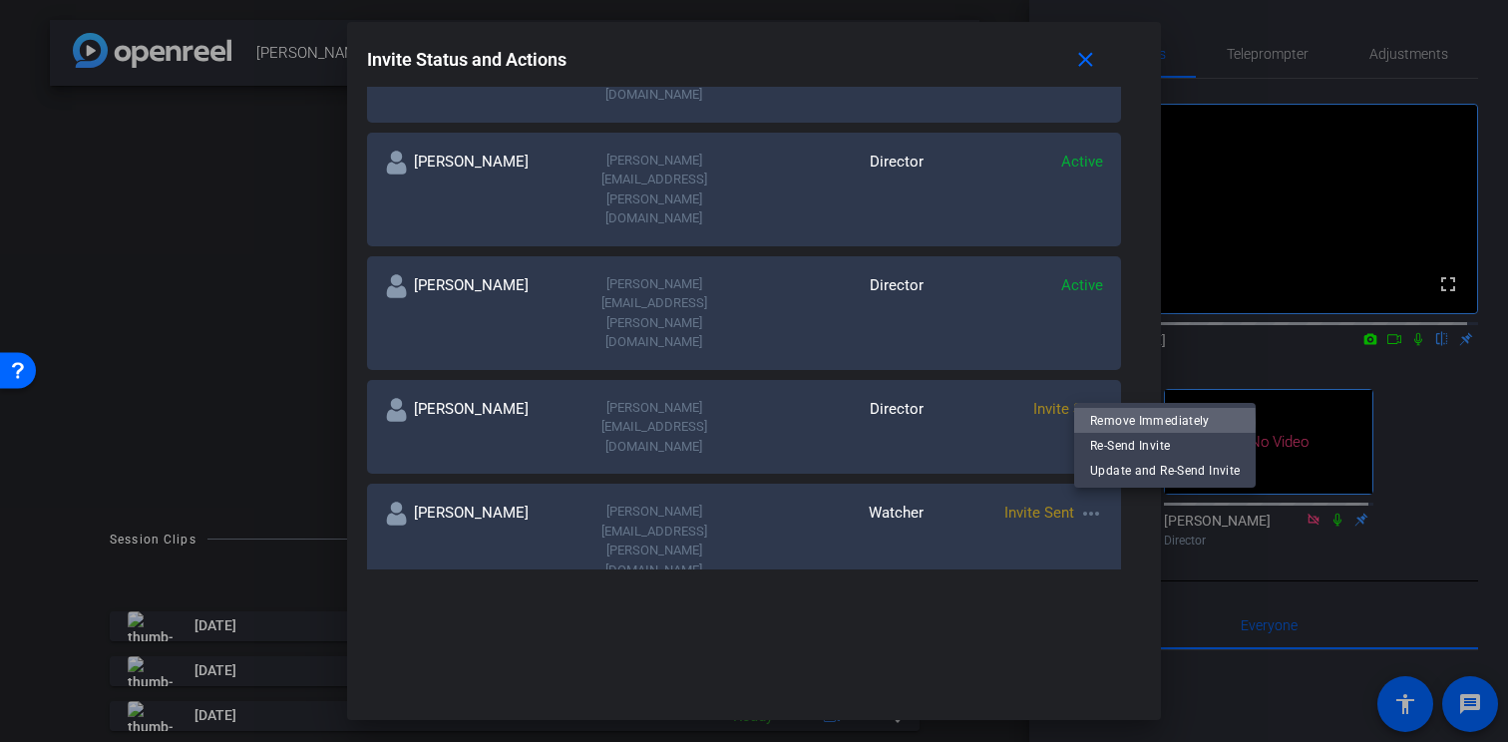
click at [1117, 423] on span "Remove Immediately" at bounding box center [1165, 420] width 150 height 24
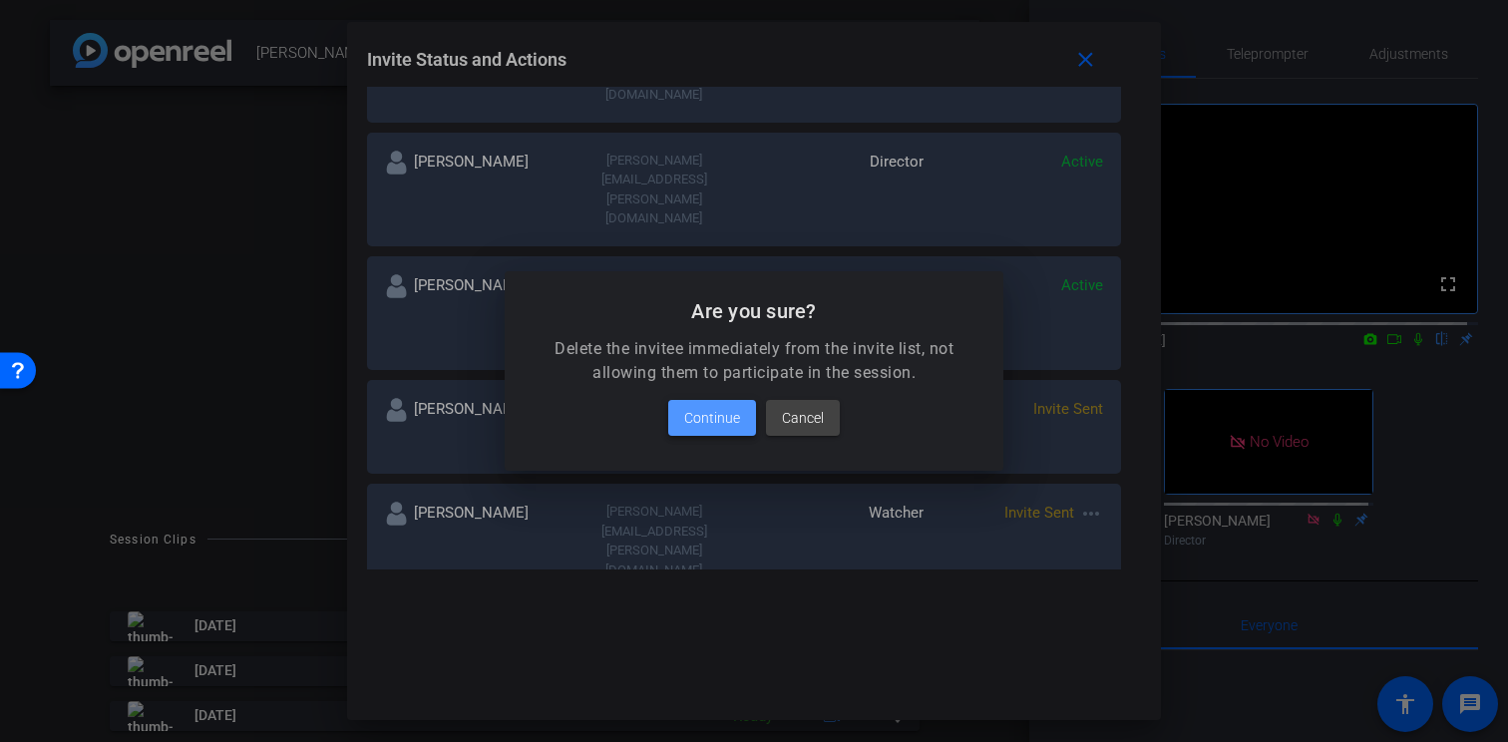
click at [700, 423] on span "Continue" at bounding box center [712, 418] width 56 height 24
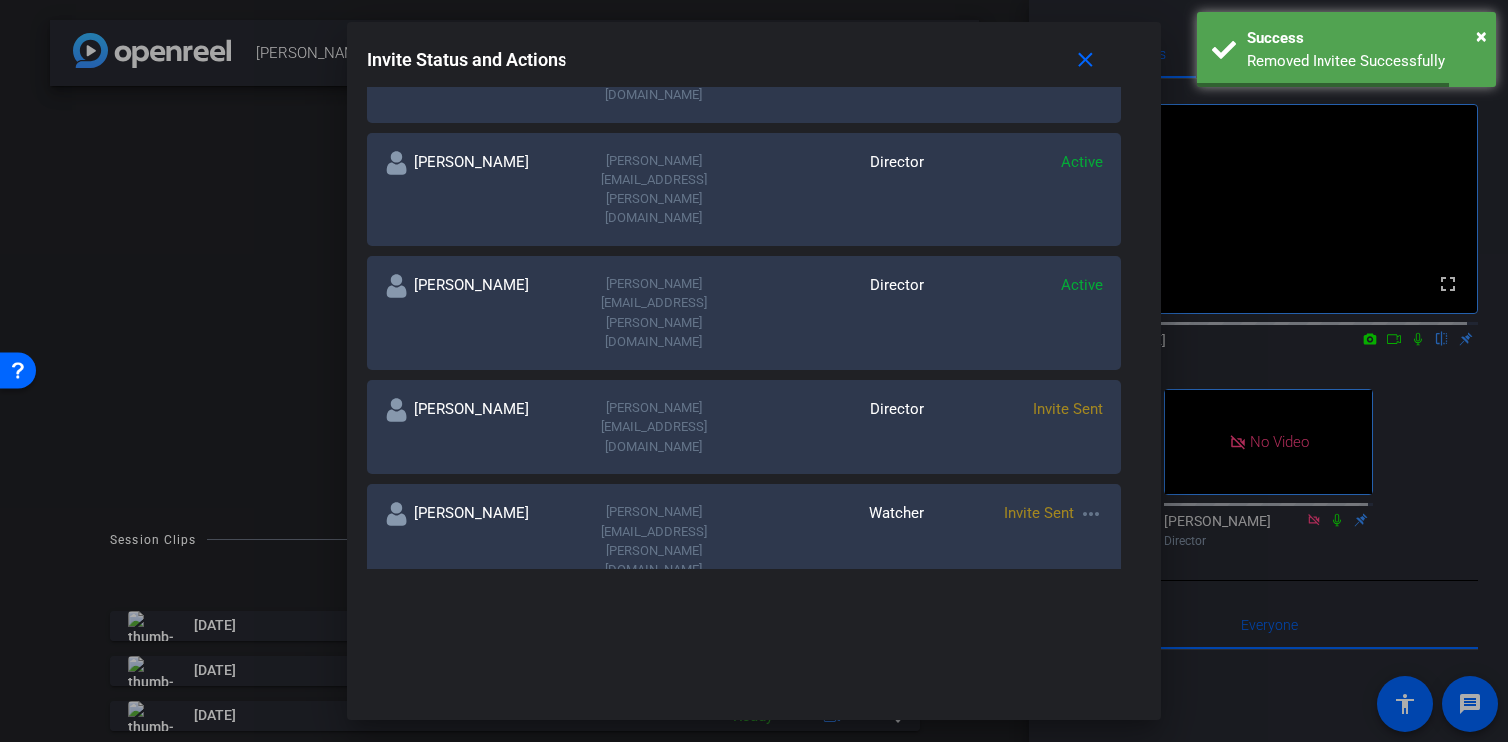
click at [1090, 502] on mat-icon "more_horiz" at bounding box center [1091, 514] width 24 height 24
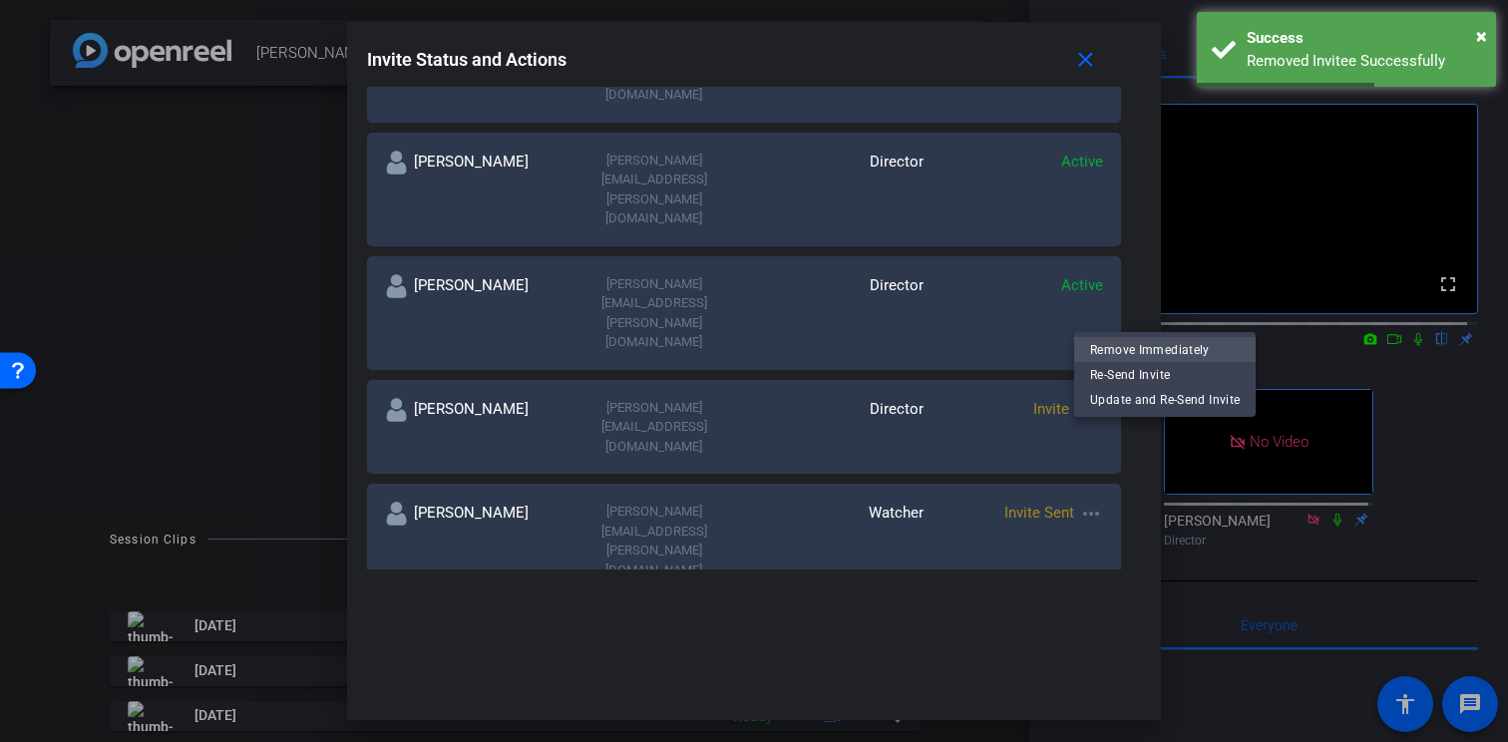
click at [1111, 350] on span "Remove Immediately" at bounding box center [1165, 350] width 150 height 24
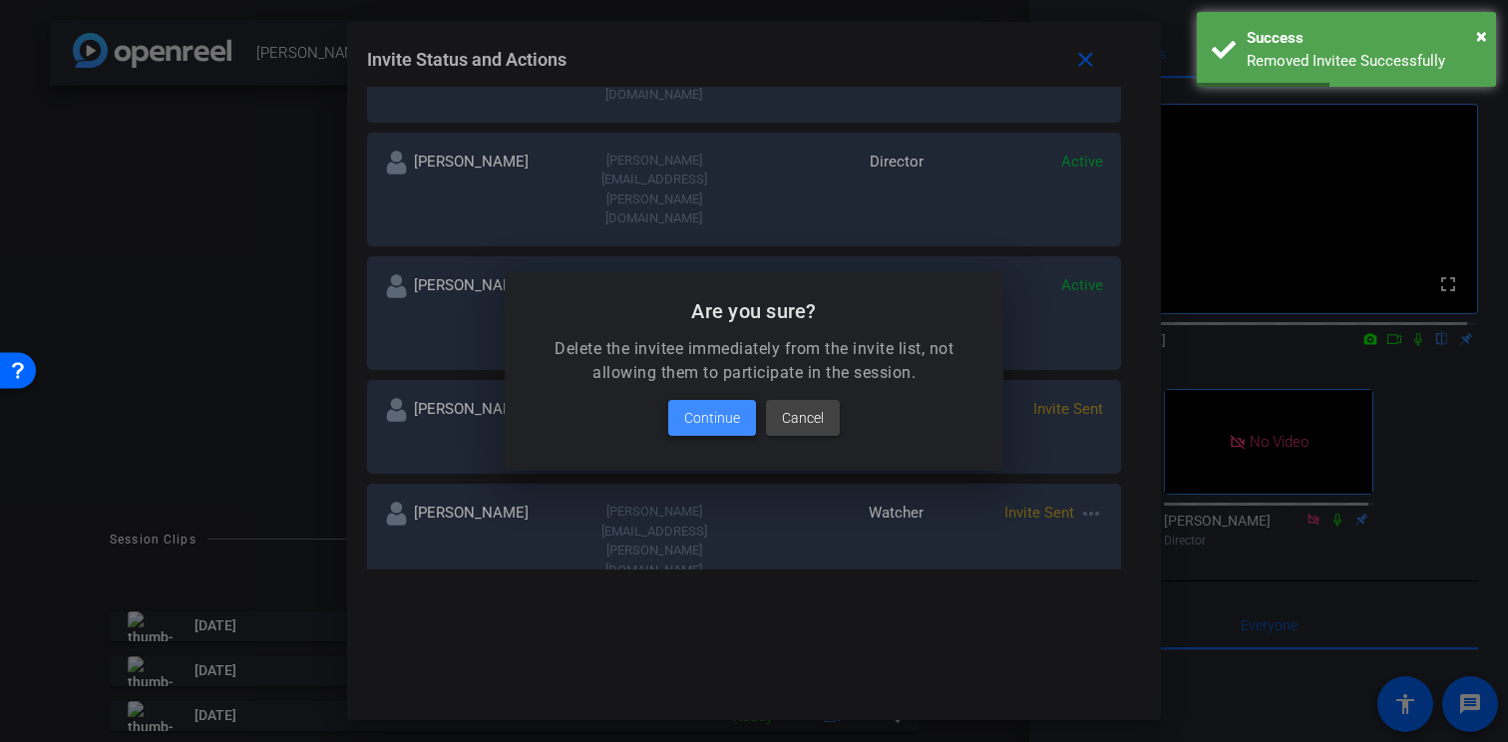
click at [710, 406] on span "Continue" at bounding box center [712, 418] width 56 height 24
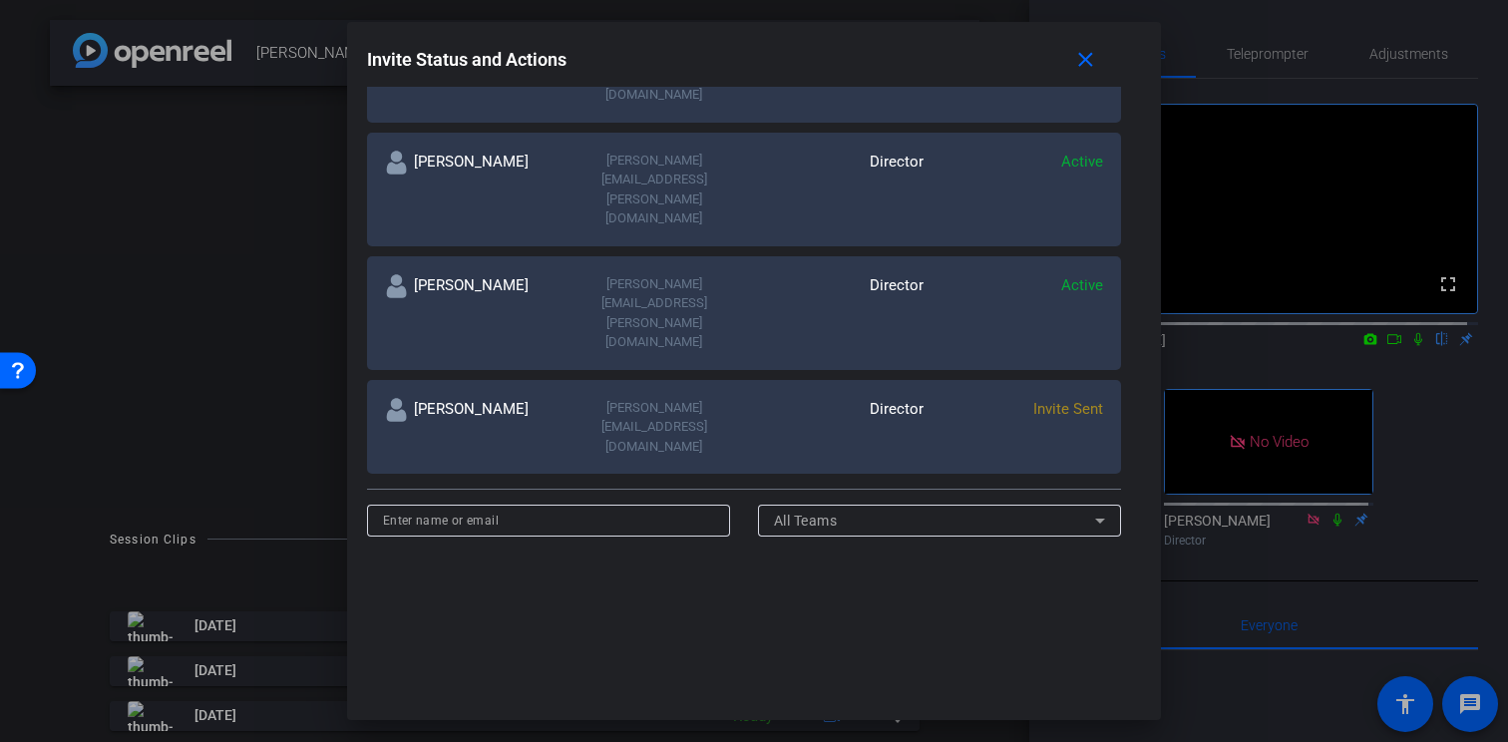
click at [501, 509] on input at bounding box center [549, 521] width 332 height 24
click at [475, 509] on input "a" at bounding box center [549, 521] width 332 height 24
paste input "manda.dellacroce@henryschein.com"
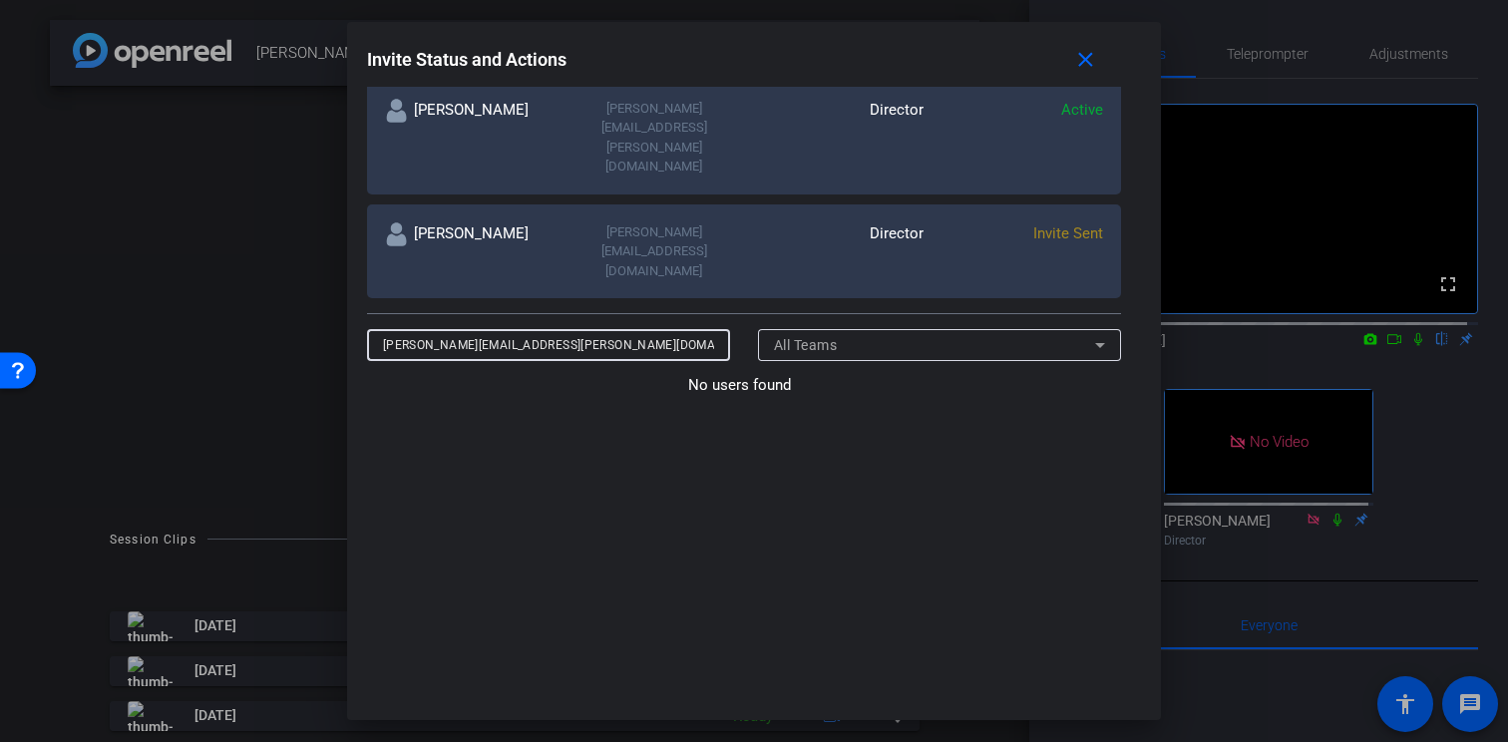
scroll to position [0, 0]
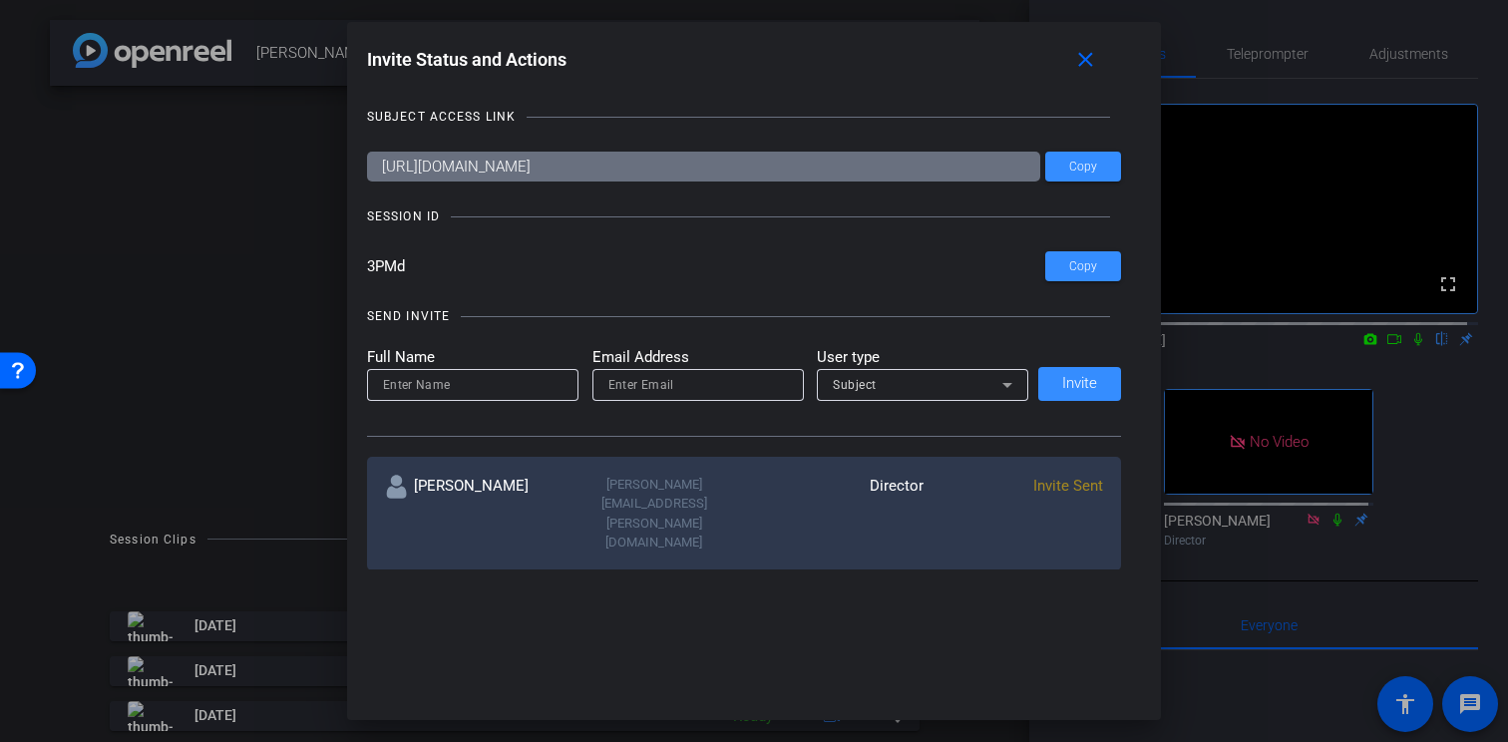
type input "amanda.dellacroce@henryschein.com"
click at [468, 382] on input at bounding box center [473, 385] width 180 height 24
type input "Amanda"
click at [849, 384] on span "Subject" at bounding box center [855, 385] width 44 height 14
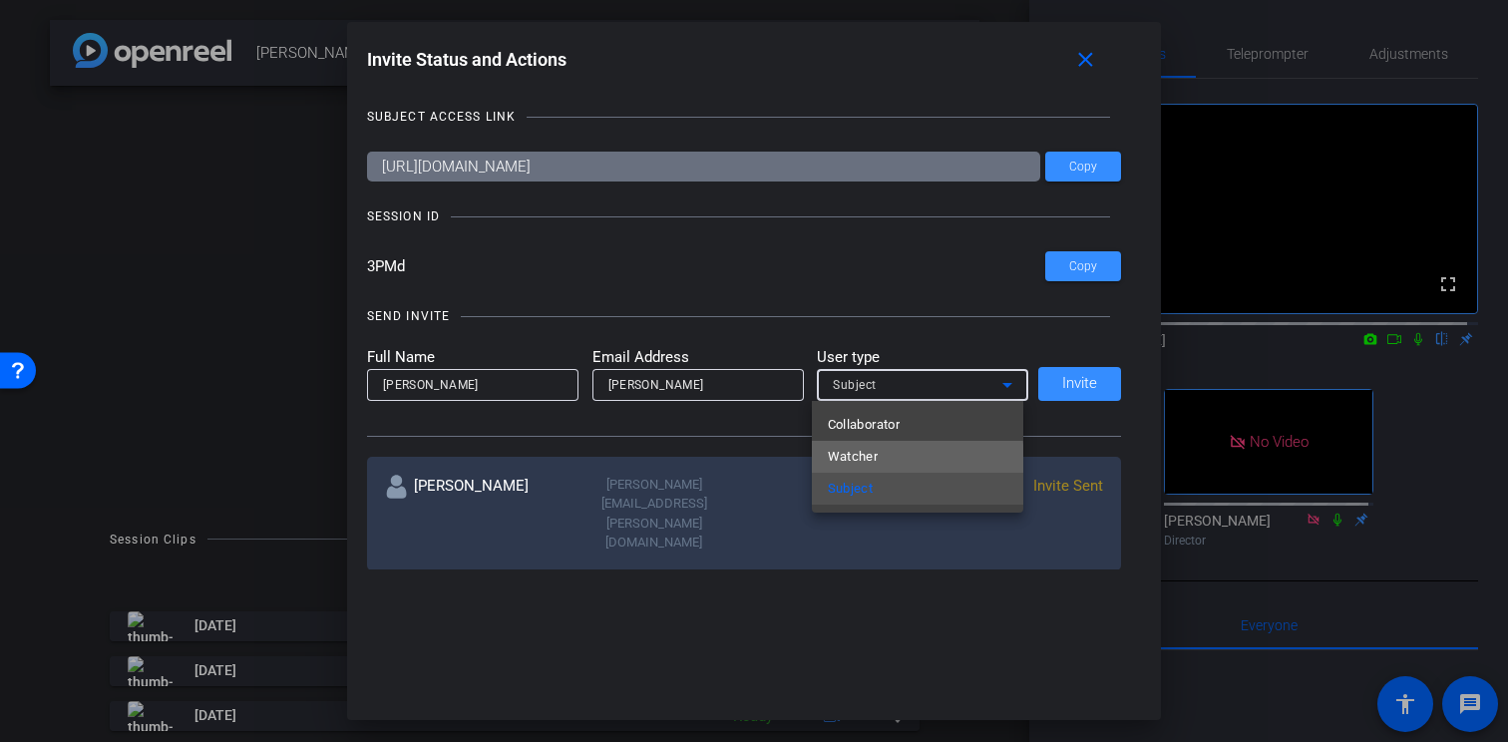
click at [860, 463] on span "Watcher" at bounding box center [853, 457] width 51 height 24
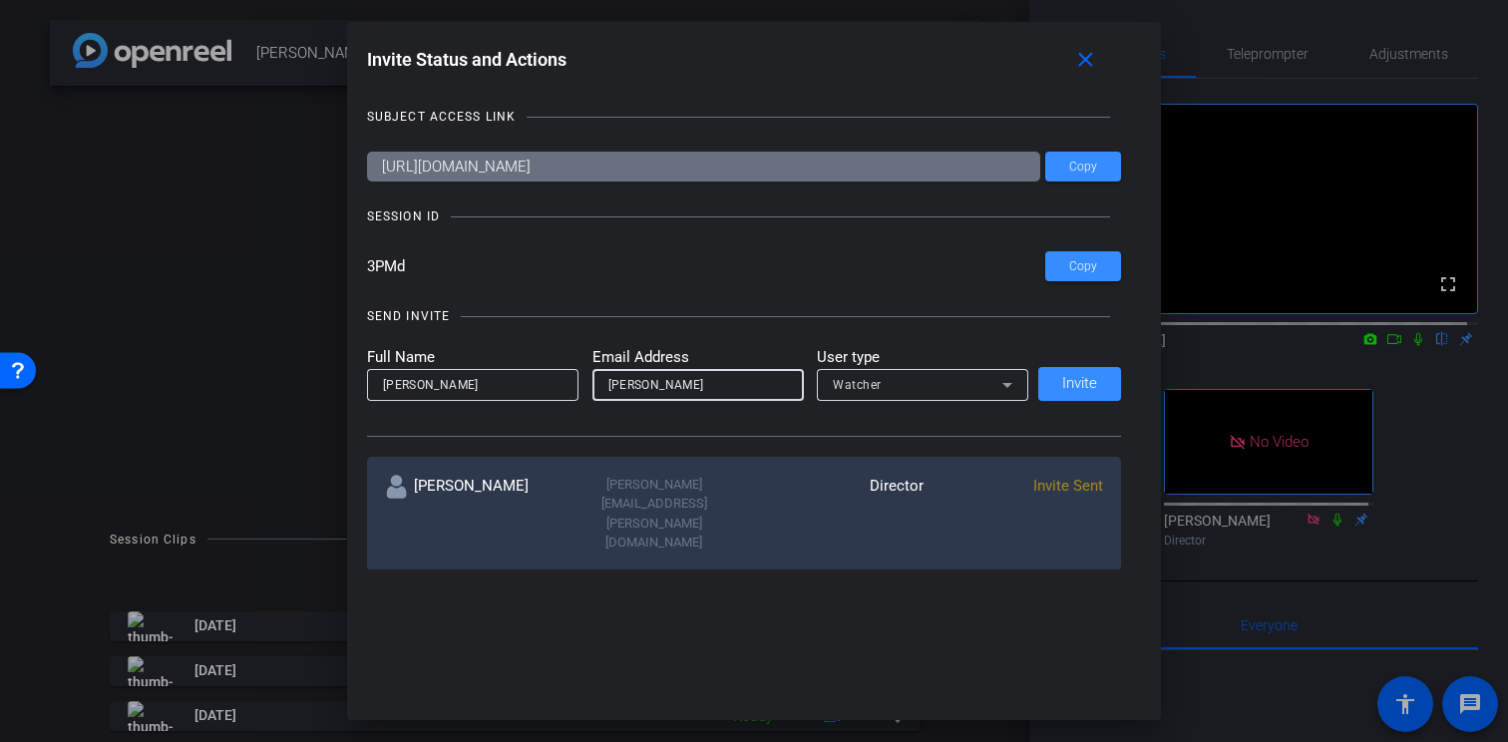
drag, startPoint x: 683, startPoint y: 386, endPoint x: 494, endPoint y: 363, distance: 190.9
click at [494, 363] on form "Full Name Amanda Email Address Dellacroce User type Watcher" at bounding box center [698, 373] width 662 height 55
paste input "amanda.dellacroce@henryschein.com"
type input "amanda.dellacroce@henryschein.com"
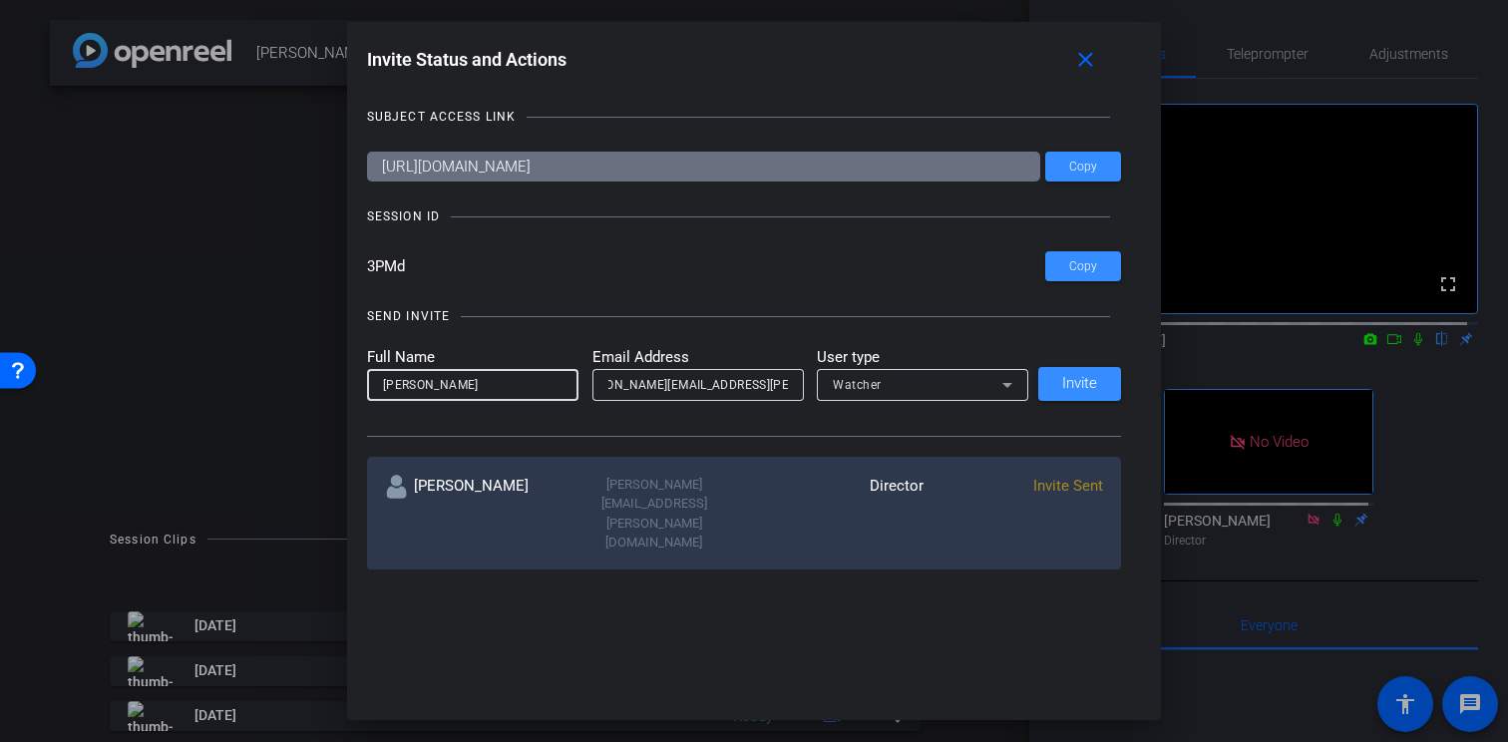
scroll to position [0, 0]
click at [472, 379] on input "Amanda" at bounding box center [473, 385] width 180 height 24
type input "Amanda Dellacroce"
click at [1045, 382] on span at bounding box center [1079, 384] width 83 height 48
click at [415, 391] on input at bounding box center [473, 385] width 180 height 24
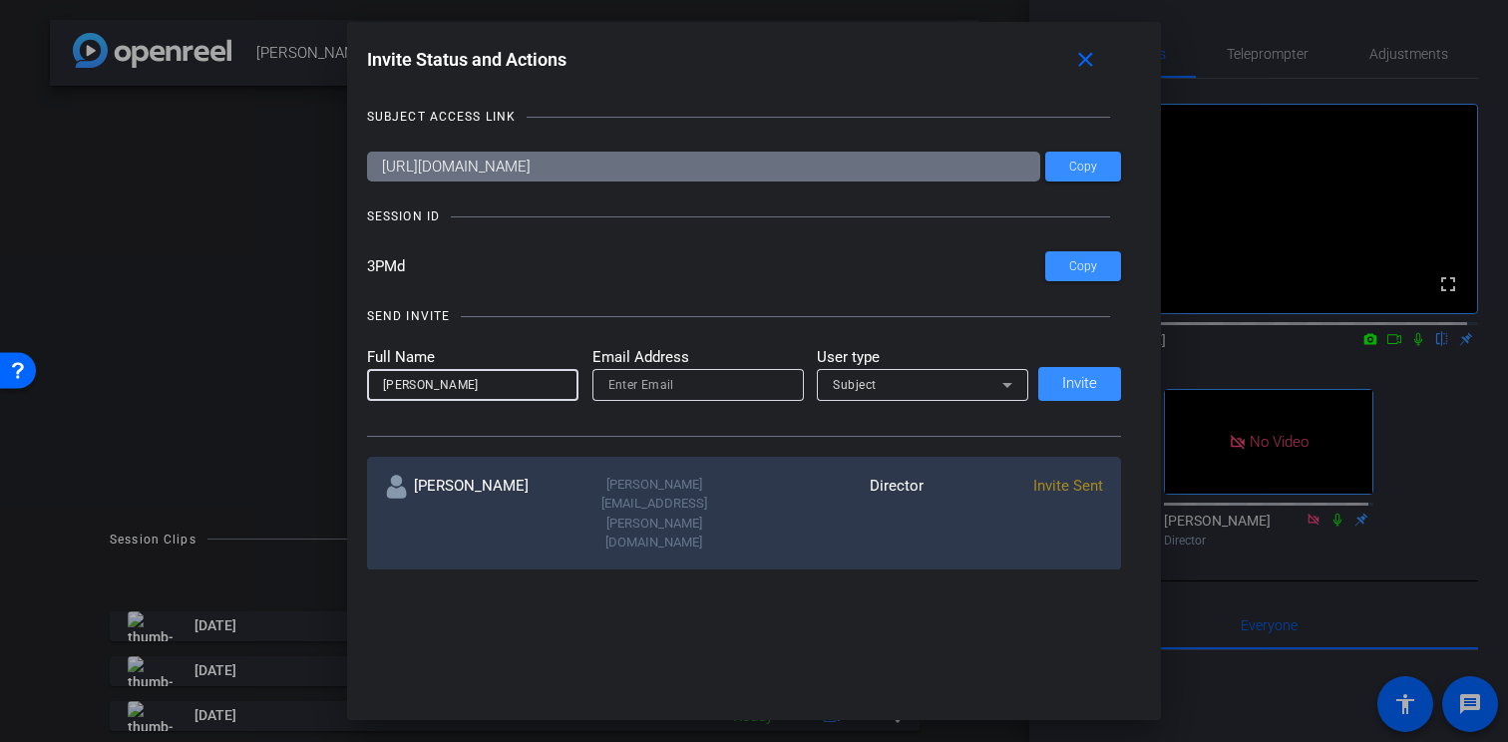
type input "Porzia Digiorgio"
paste input "porzia.digiorgio@henryschein.com"
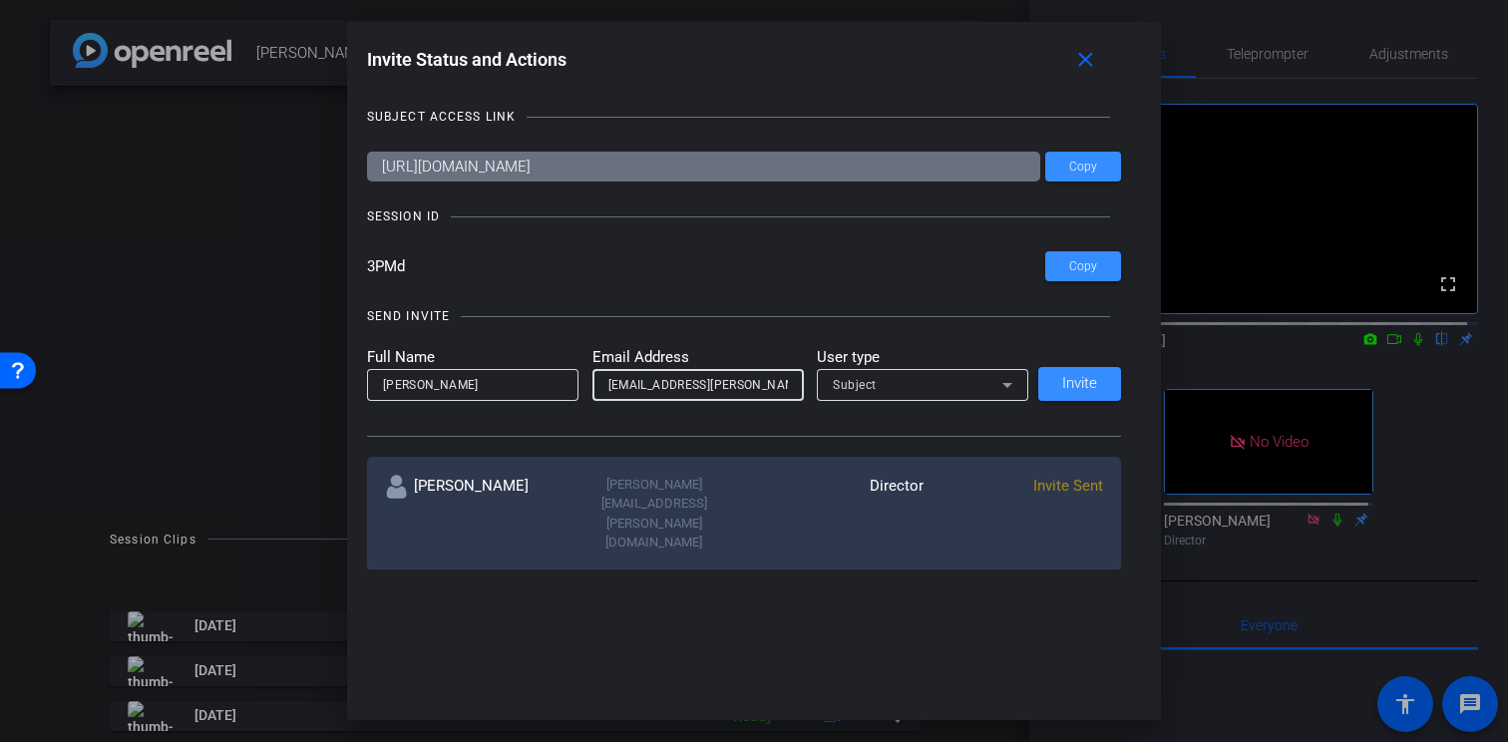
scroll to position [0, 16]
type input "porzia.digiorgio@henryschein.com"
click at [880, 390] on div "Subject" at bounding box center [918, 384] width 170 height 25
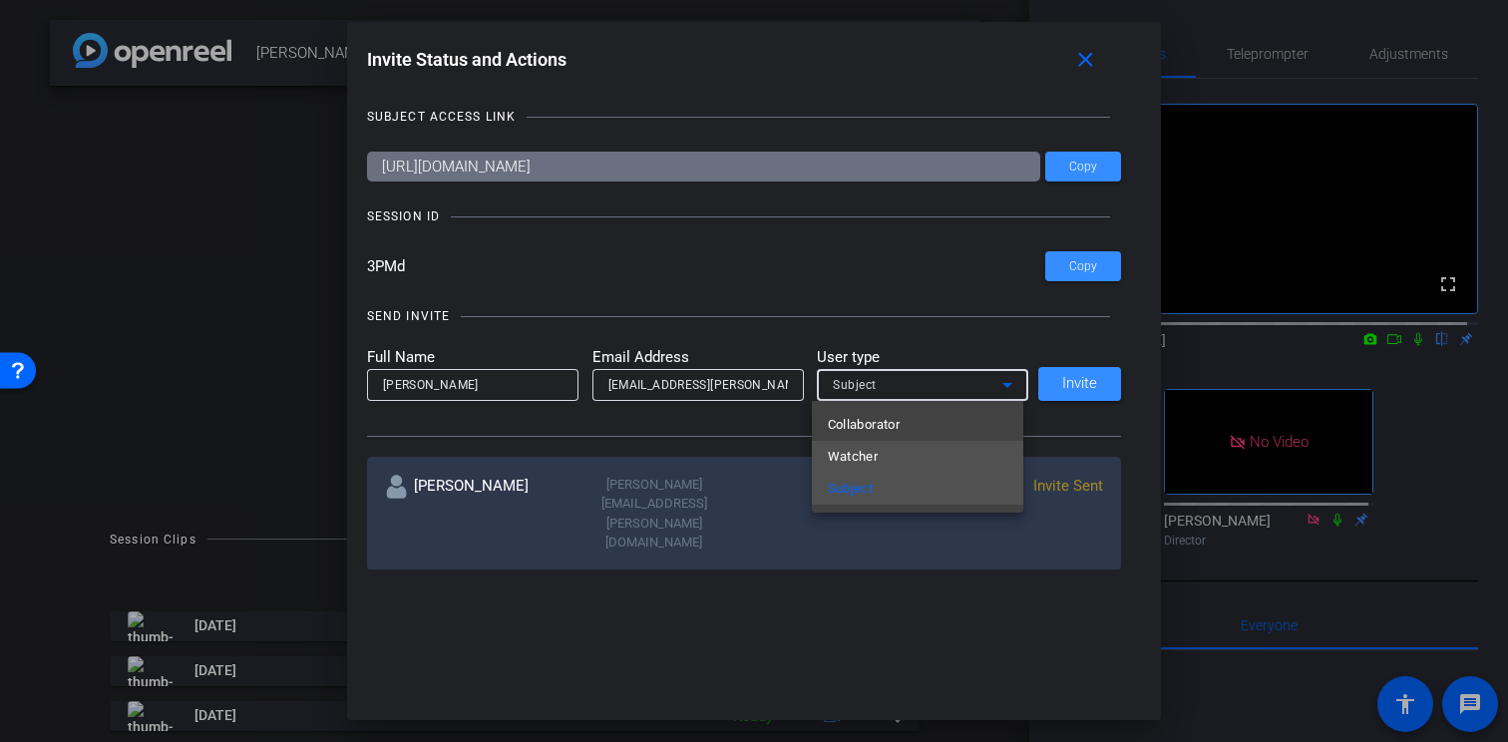
click at [891, 456] on mat-option "Watcher" at bounding box center [917, 457] width 211 height 32
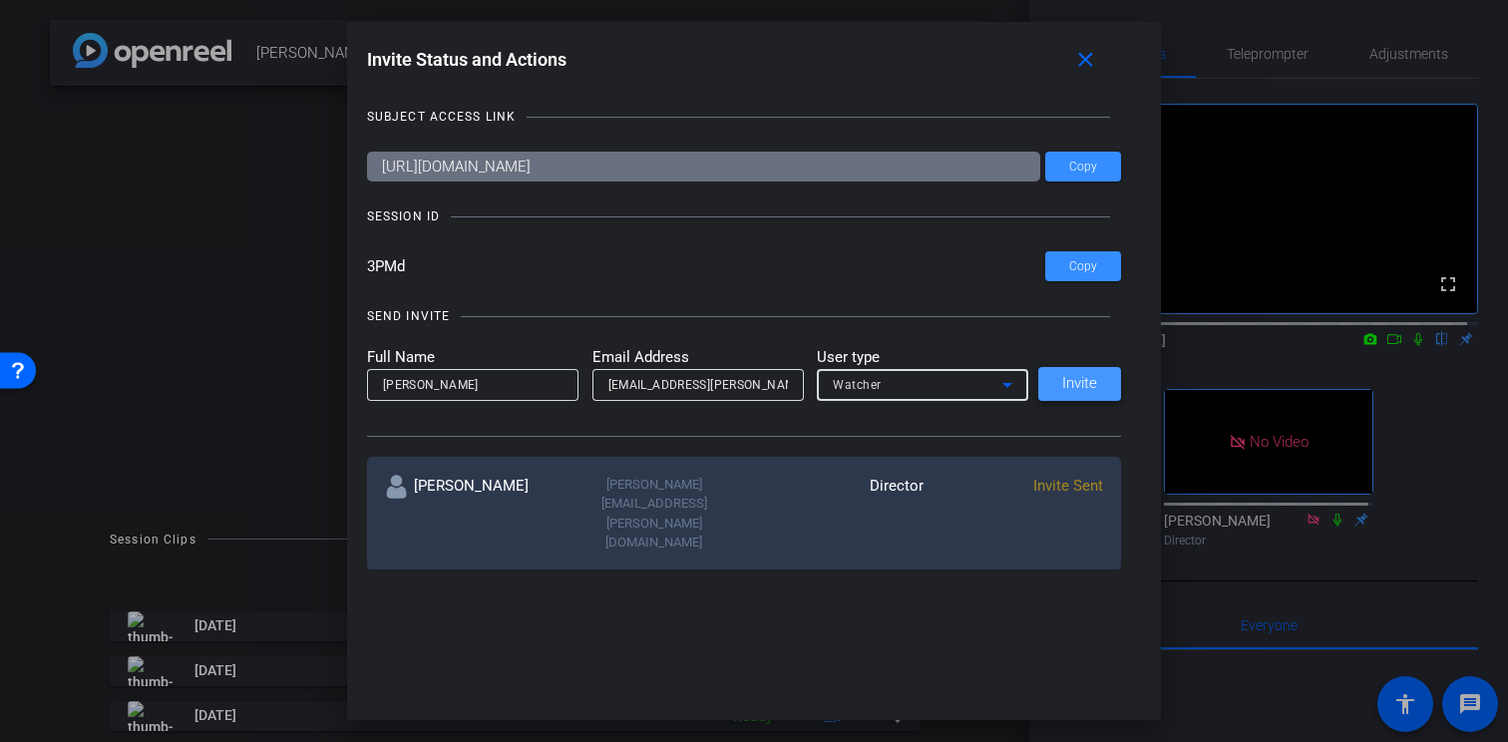
click at [1096, 384] on span at bounding box center [1079, 384] width 83 height 48
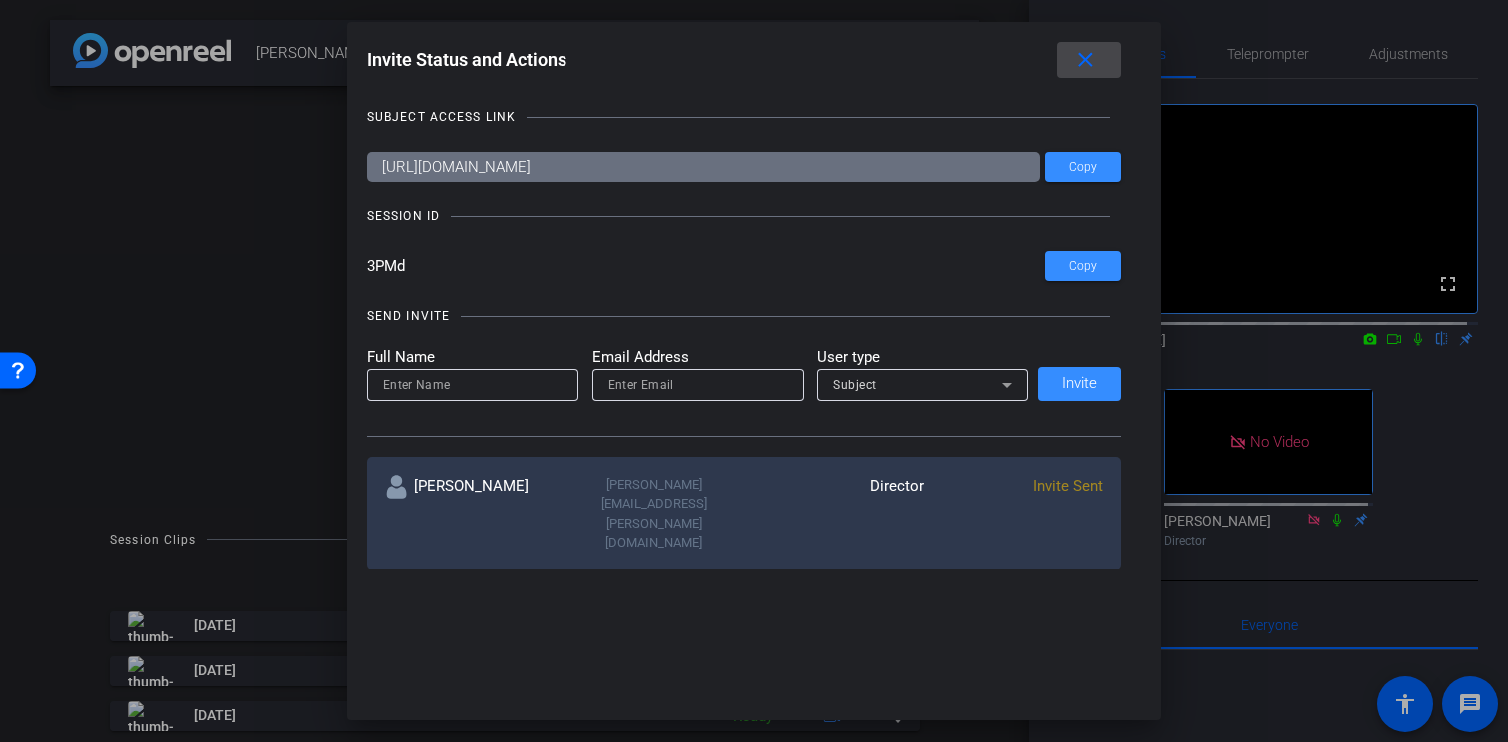
click at [1085, 67] on mat-icon "close" at bounding box center [1085, 60] width 25 height 25
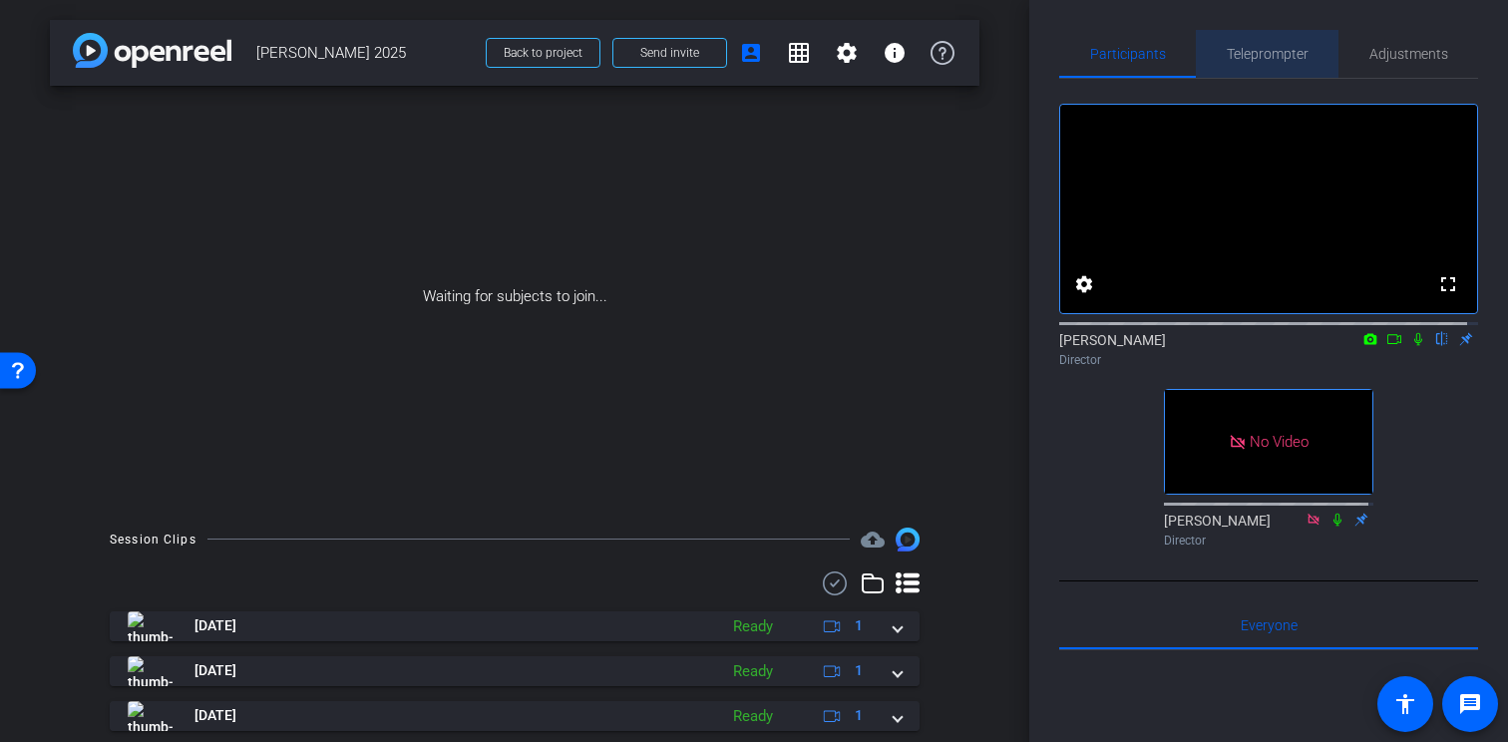
click at [1300, 40] on span "Teleprompter" at bounding box center [1268, 54] width 82 height 48
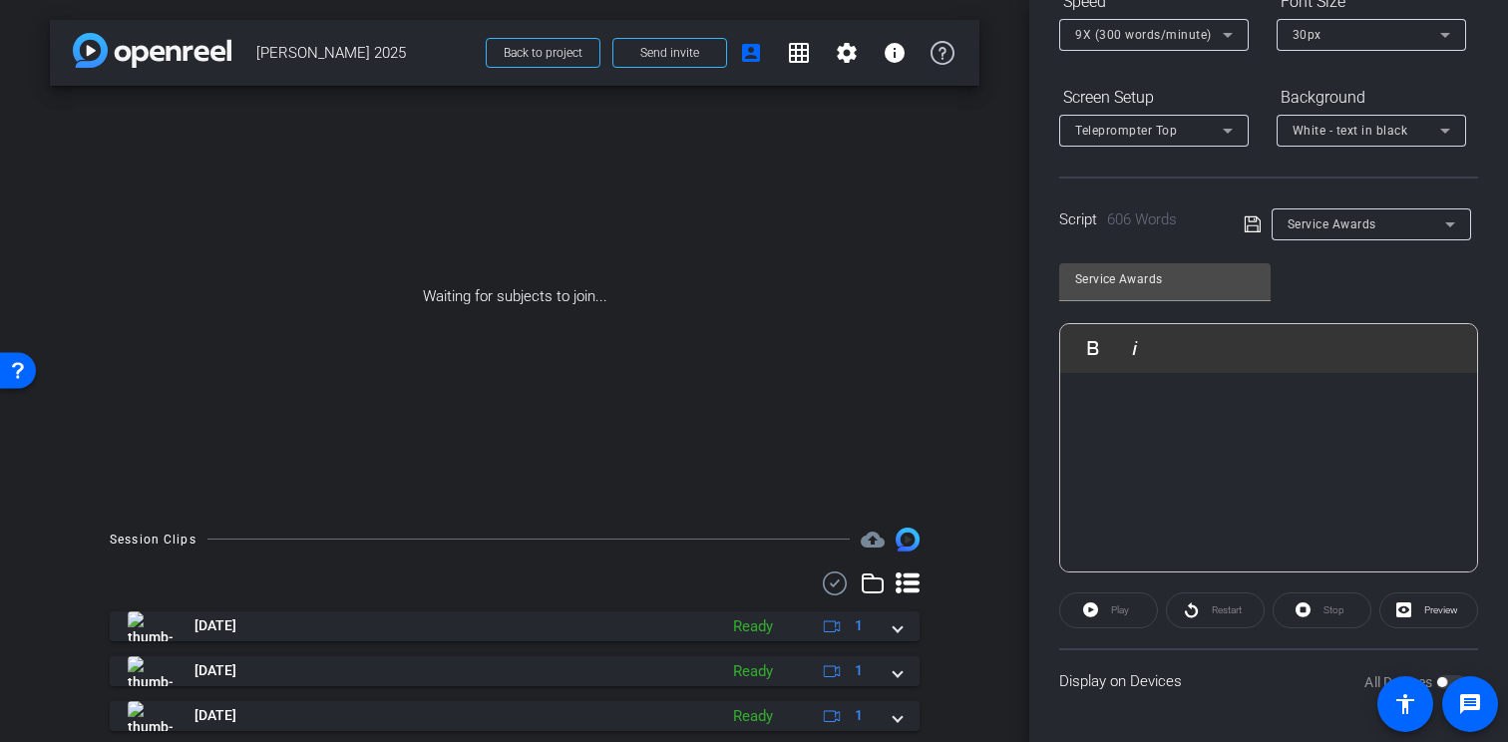
scroll to position [2096, 0]
click at [1244, 225] on icon at bounding box center [1253, 224] width 18 height 24
